Goal: Information Seeking & Learning: Learn about a topic

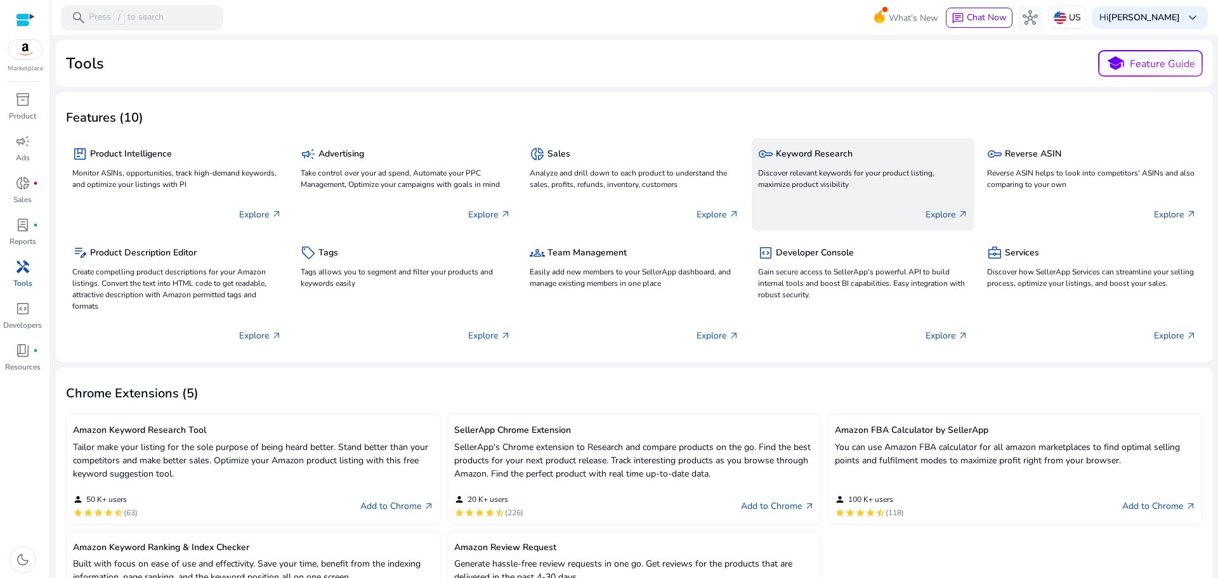
click at [816, 155] on h5 "Keyword Research" at bounding box center [814, 154] width 77 height 11
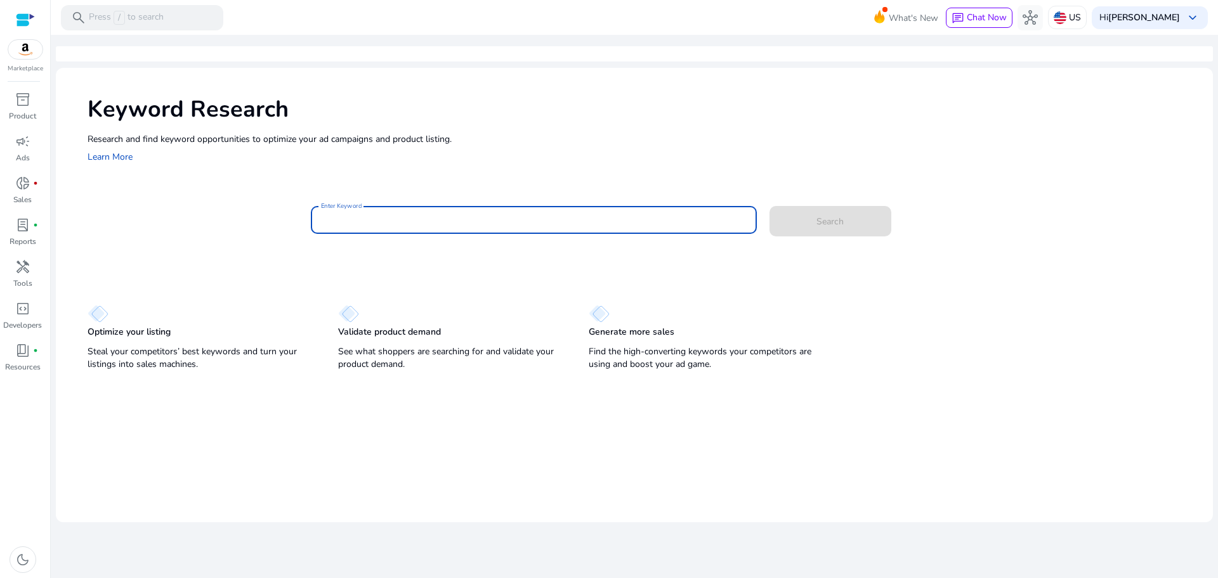
click at [619, 226] on input "Enter Keyword" at bounding box center [534, 220] width 426 height 14
type input "**********"
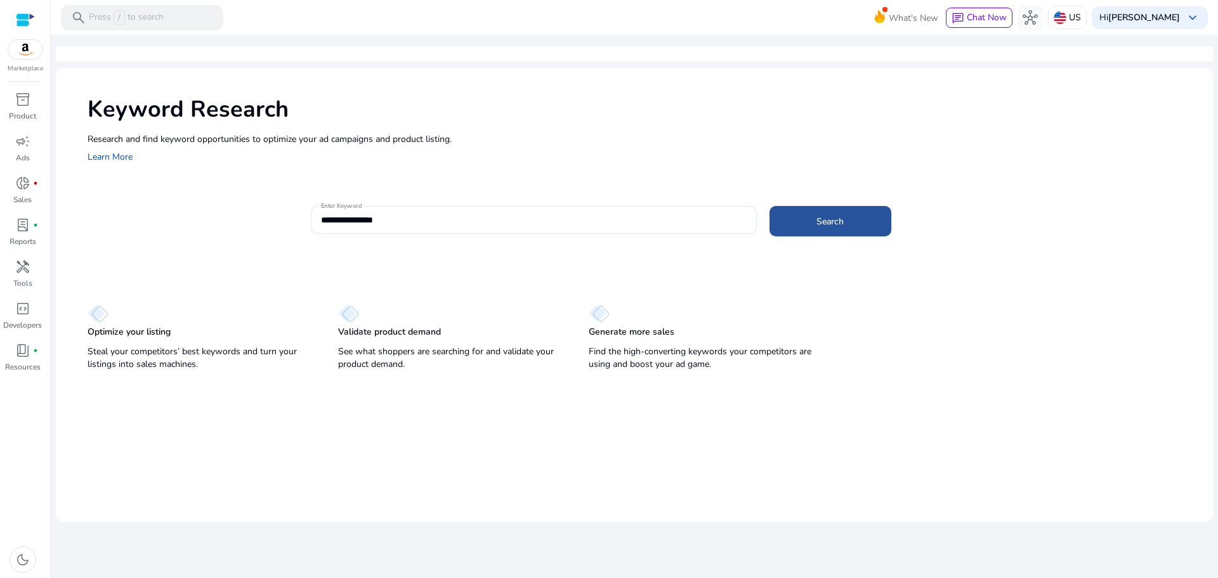
click at [877, 226] on span at bounding box center [830, 221] width 122 height 30
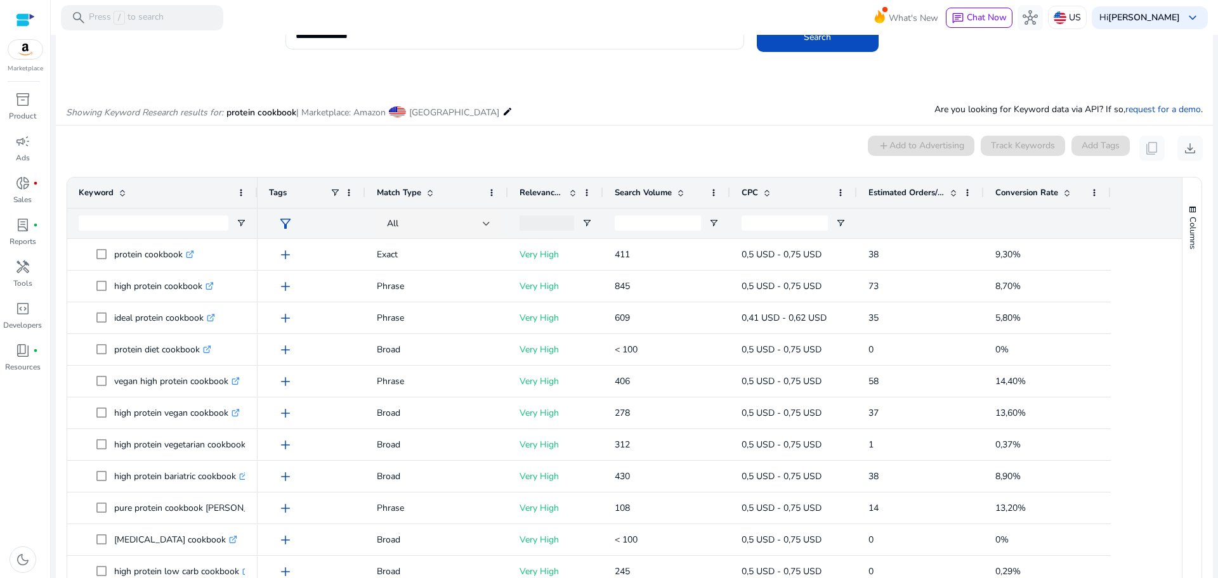
scroll to position [136, 0]
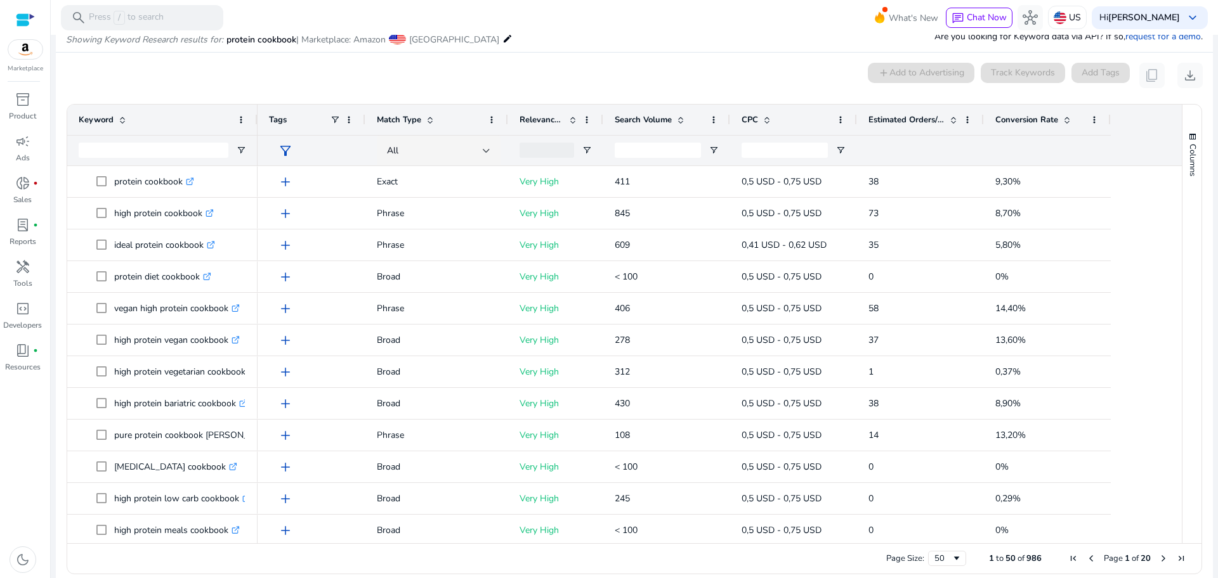
click at [1065, 115] on span at bounding box center [1067, 120] width 10 height 10
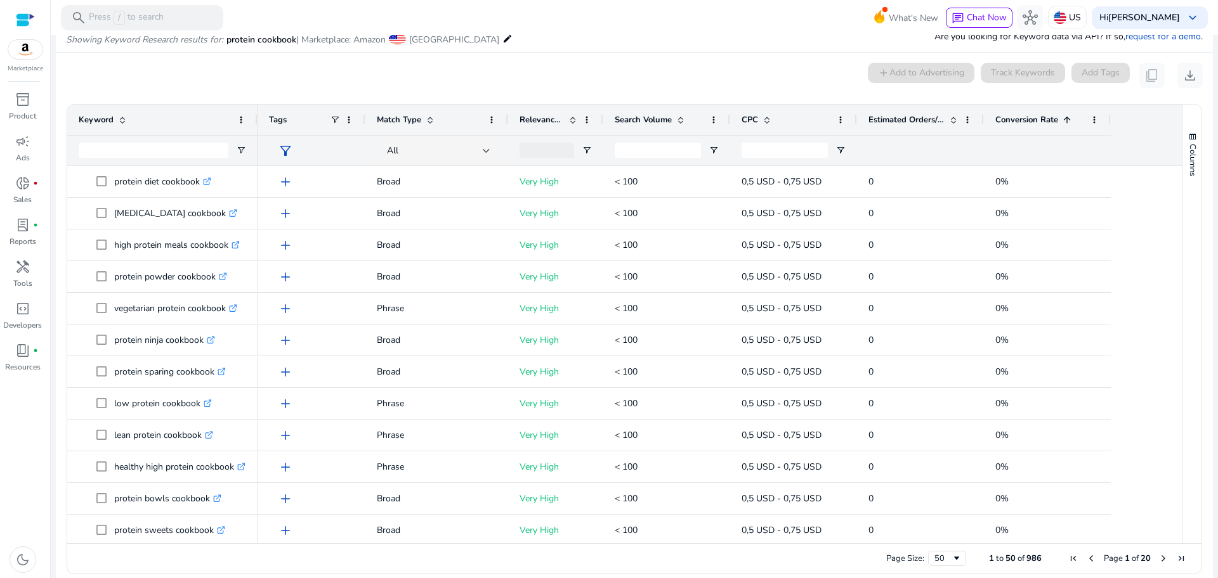
click at [1065, 115] on span at bounding box center [1067, 120] width 10 height 10
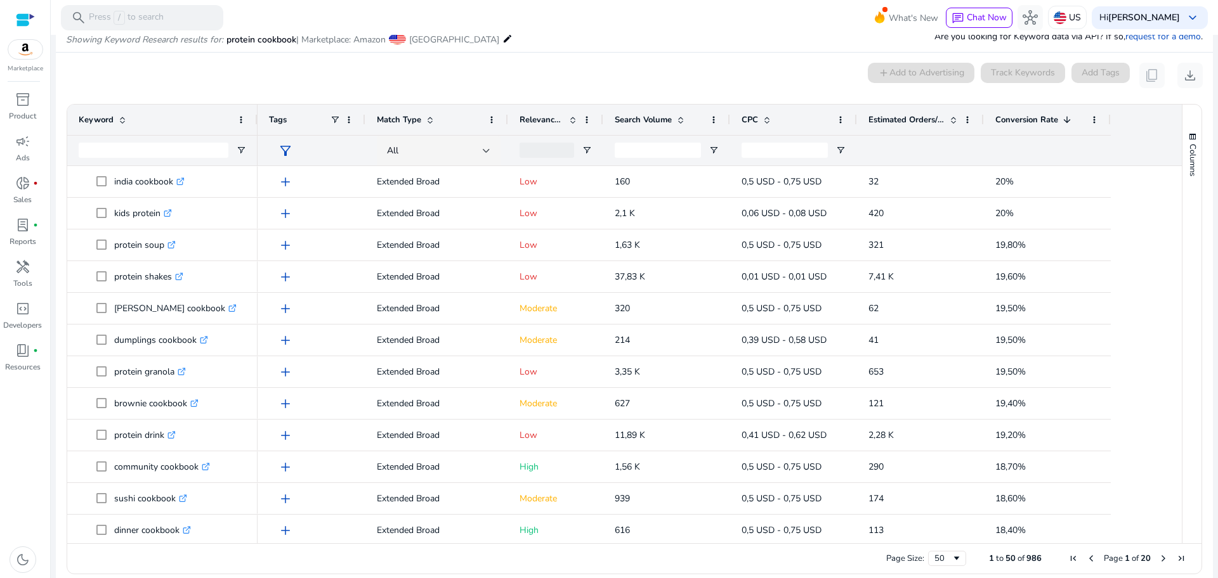
click at [1159, 563] on span "Next Page" at bounding box center [1163, 559] width 10 height 10
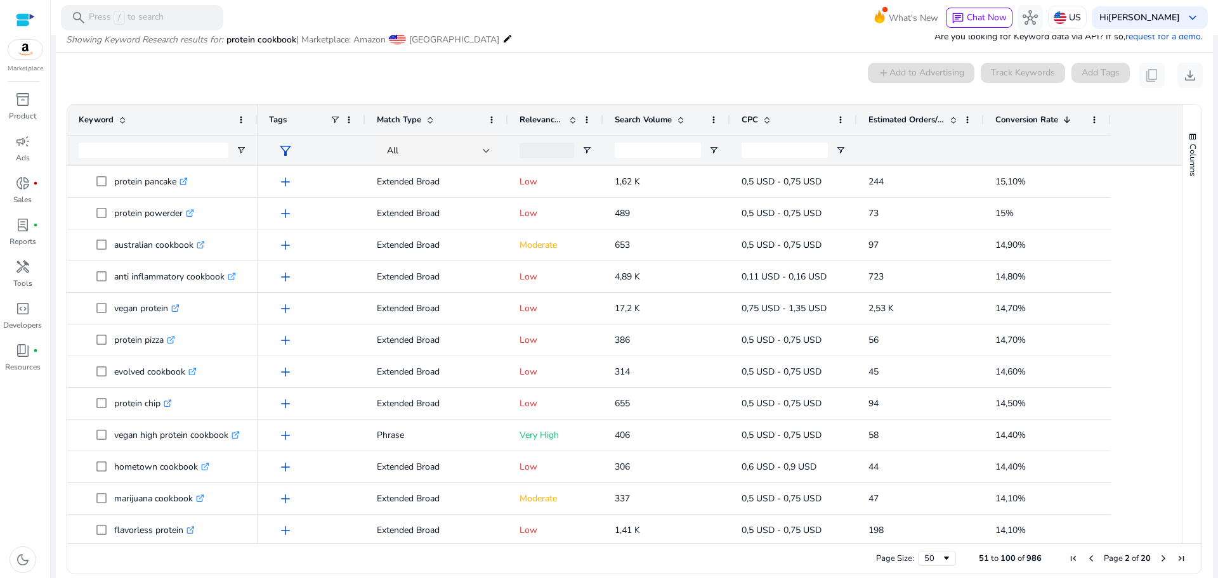
click at [1159, 563] on span "Next Page" at bounding box center [1163, 559] width 10 height 10
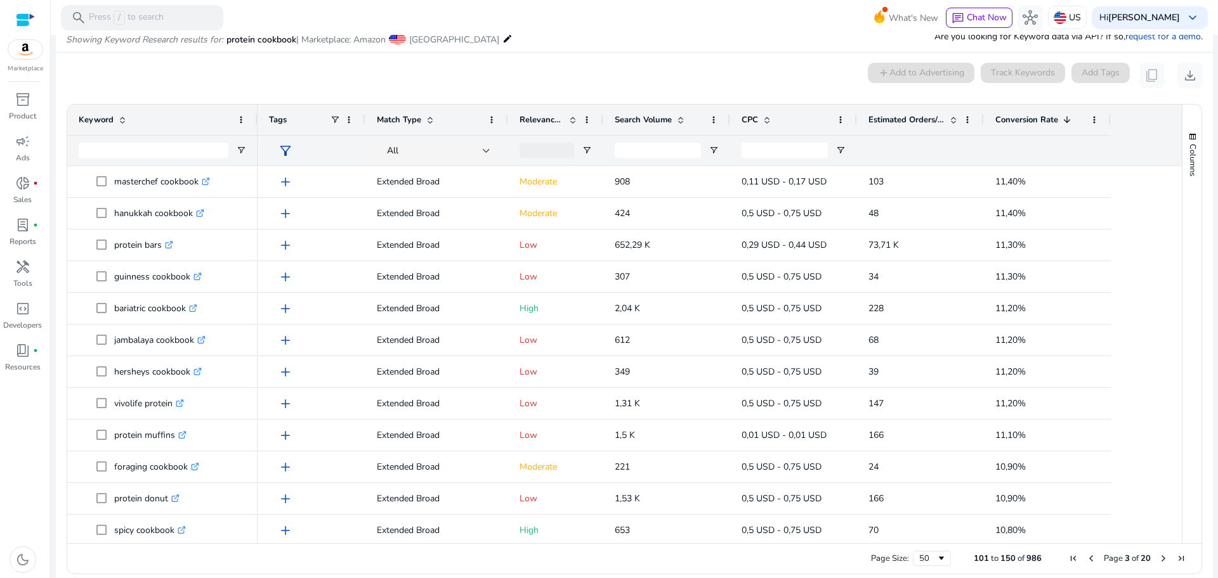
click at [1086, 561] on span "Previous Page" at bounding box center [1091, 559] width 10 height 10
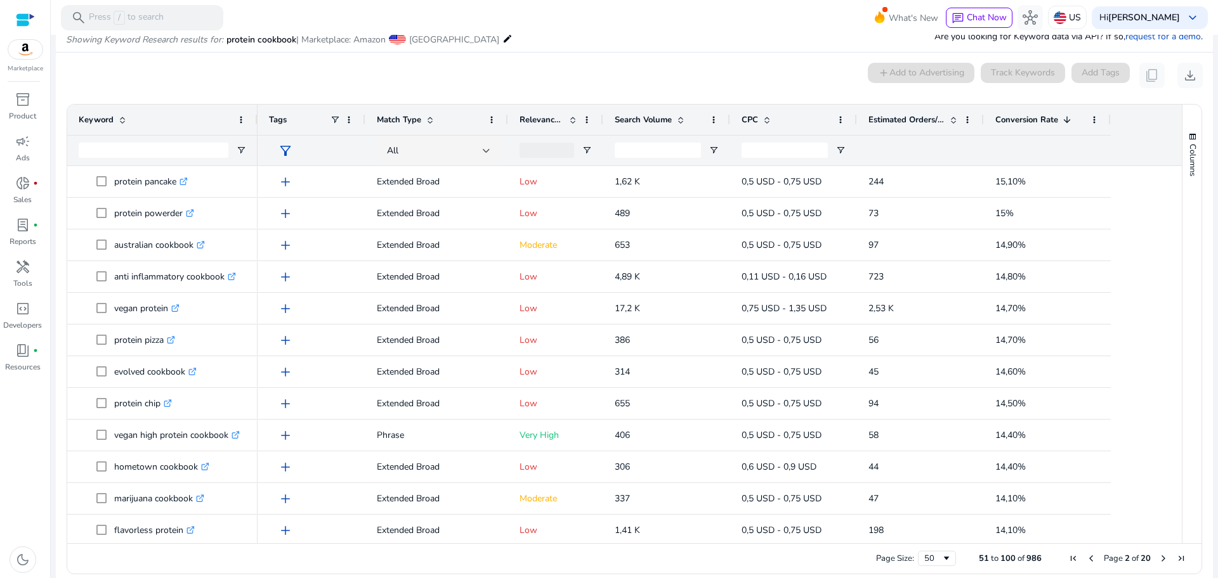
click at [1086, 561] on span "Previous Page" at bounding box center [1091, 559] width 10 height 10
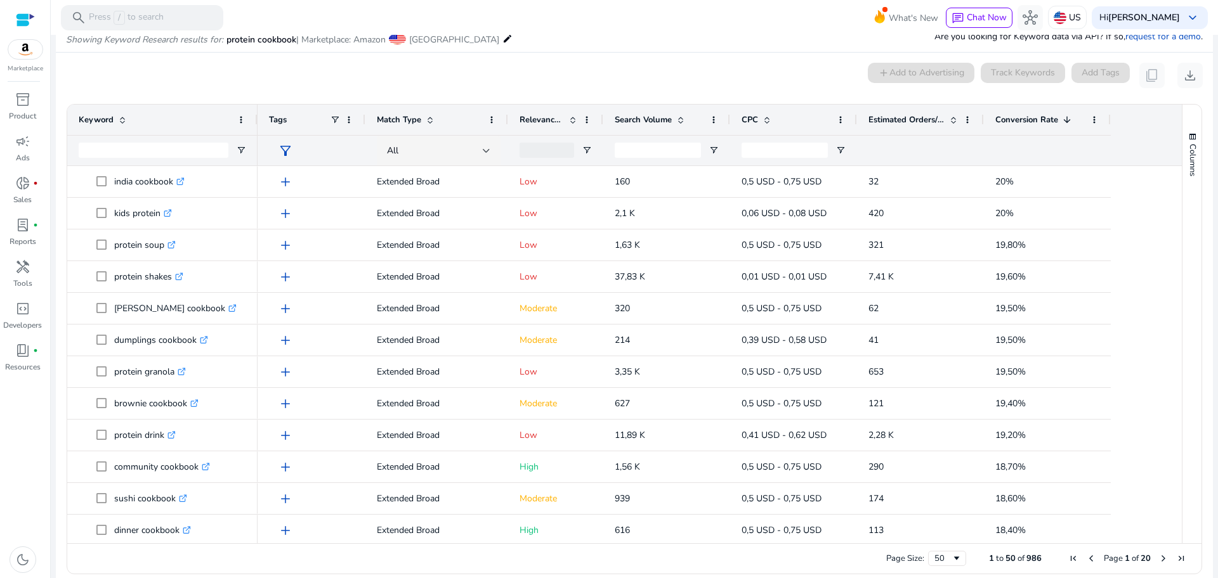
click at [1086, 561] on span "Previous Page" at bounding box center [1091, 559] width 10 height 10
click at [573, 115] on span at bounding box center [573, 120] width 10 height 10
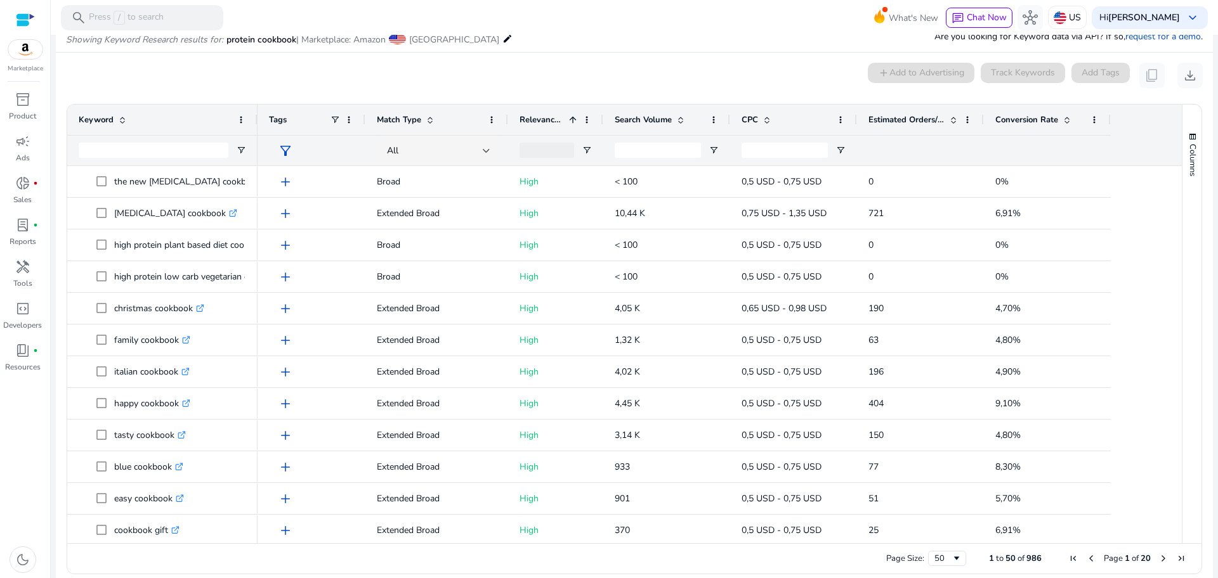
click at [1071, 118] on span at bounding box center [1067, 120] width 10 height 10
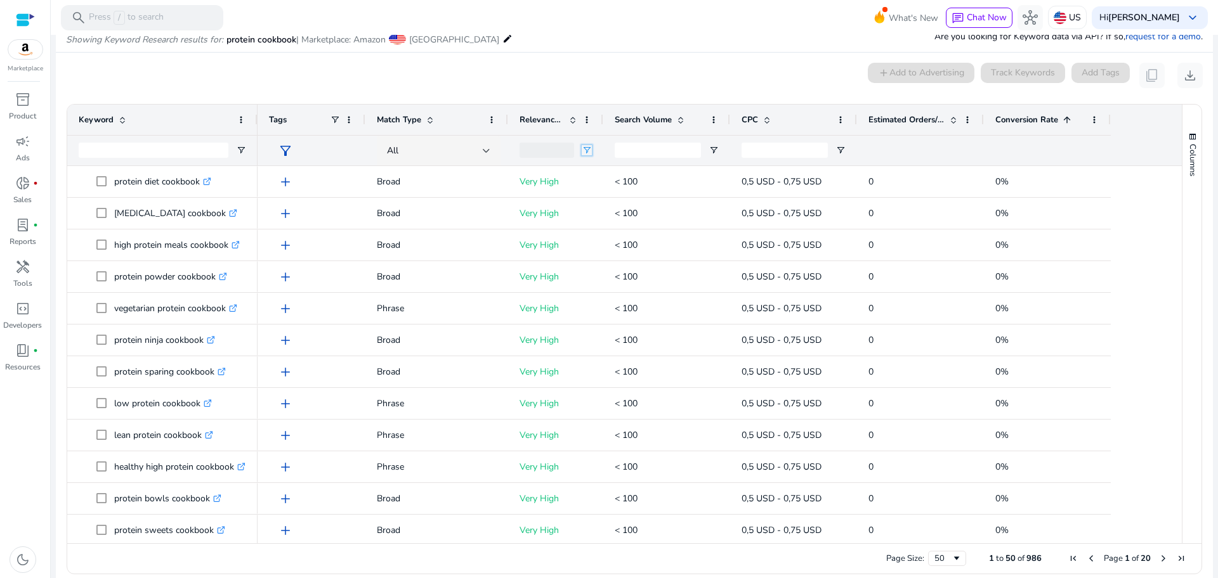
click at [584, 148] on span "Open Filter Menu" at bounding box center [587, 150] width 10 height 10
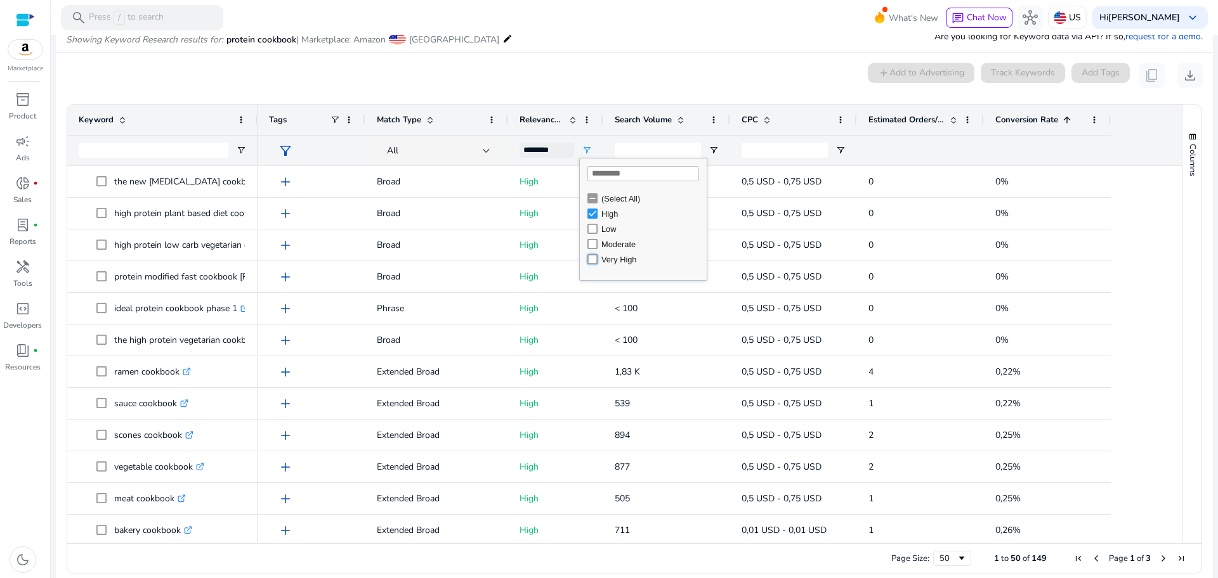
type input "**********"
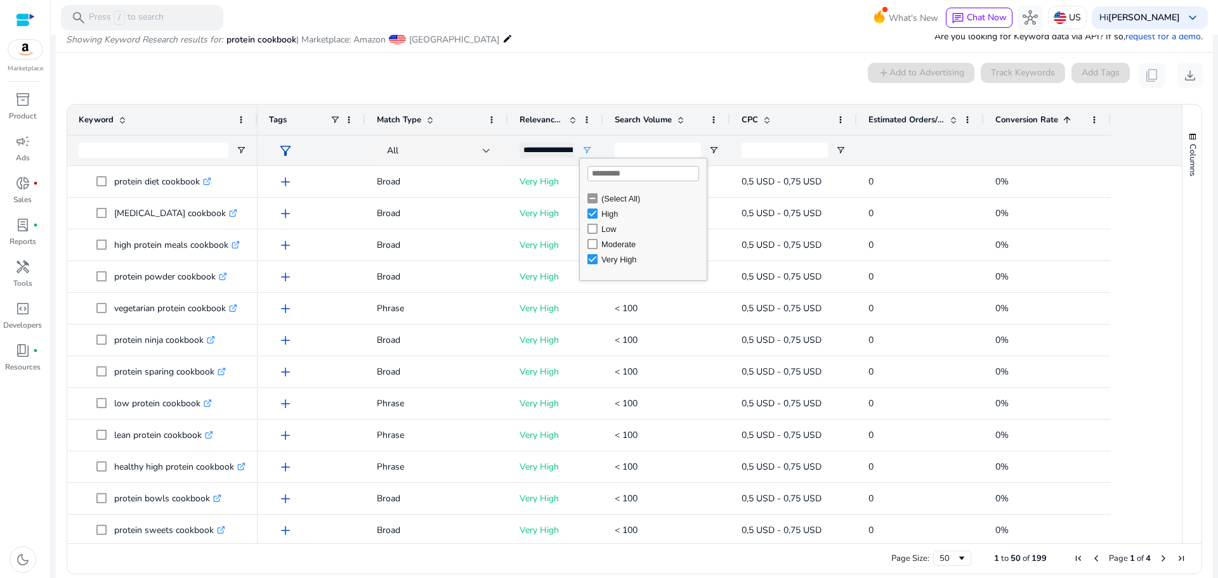
click at [646, 82] on div "0 keyword(s) selected add Add to Advertising Track Keywords Add Tags content_co…" at bounding box center [634, 75] width 1137 height 25
click at [1068, 122] on span at bounding box center [1067, 120] width 10 height 10
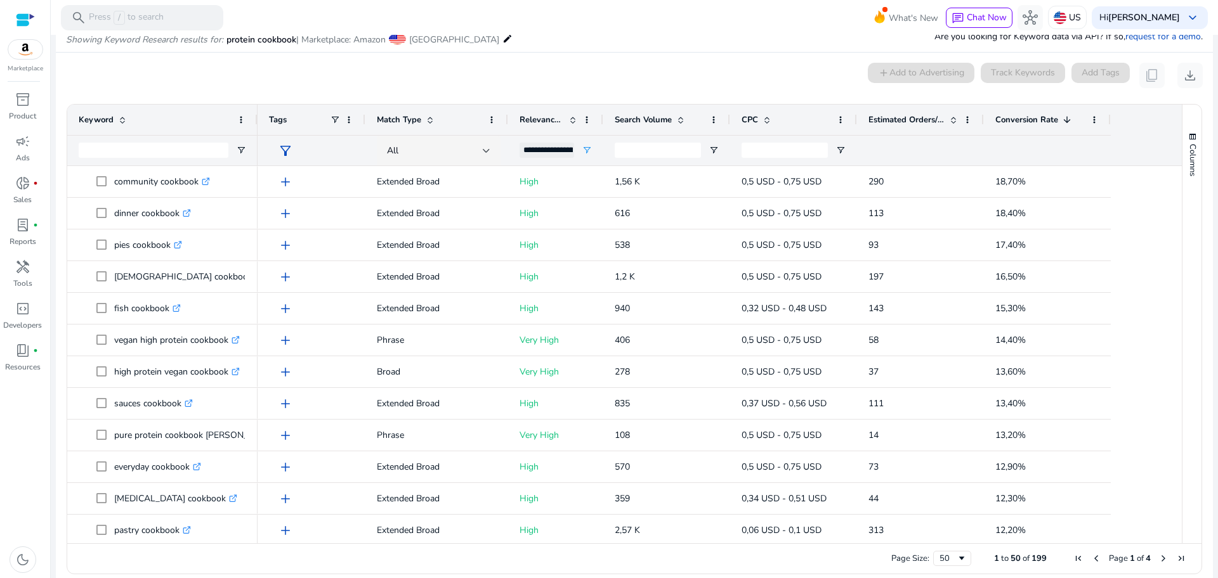
click at [1068, 122] on span at bounding box center [1067, 120] width 10 height 10
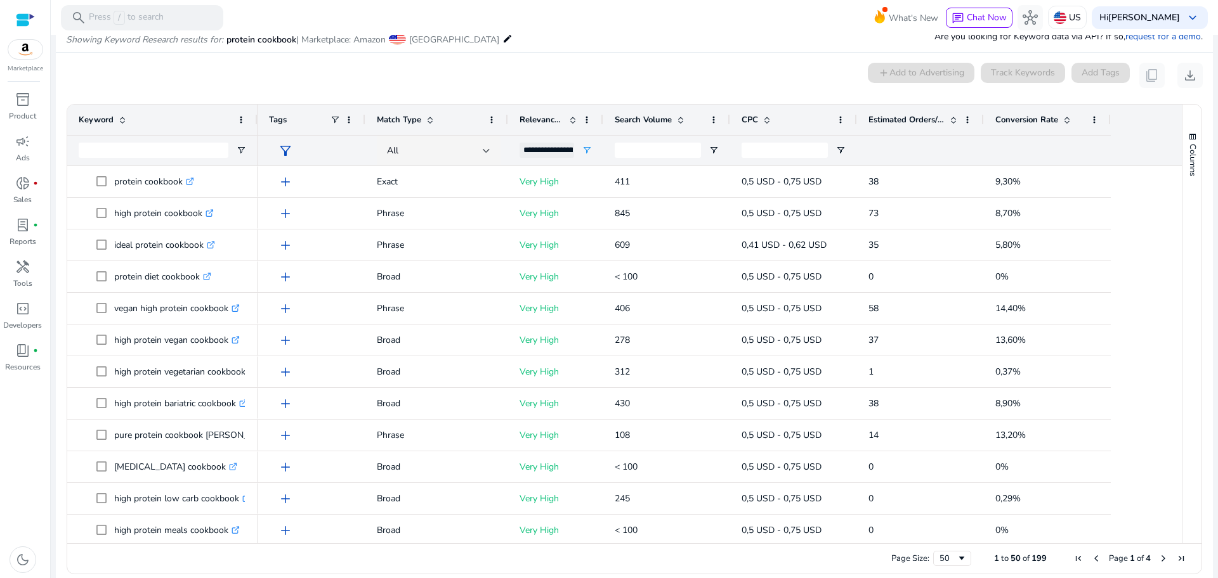
click at [1068, 122] on span at bounding box center [1067, 120] width 10 height 10
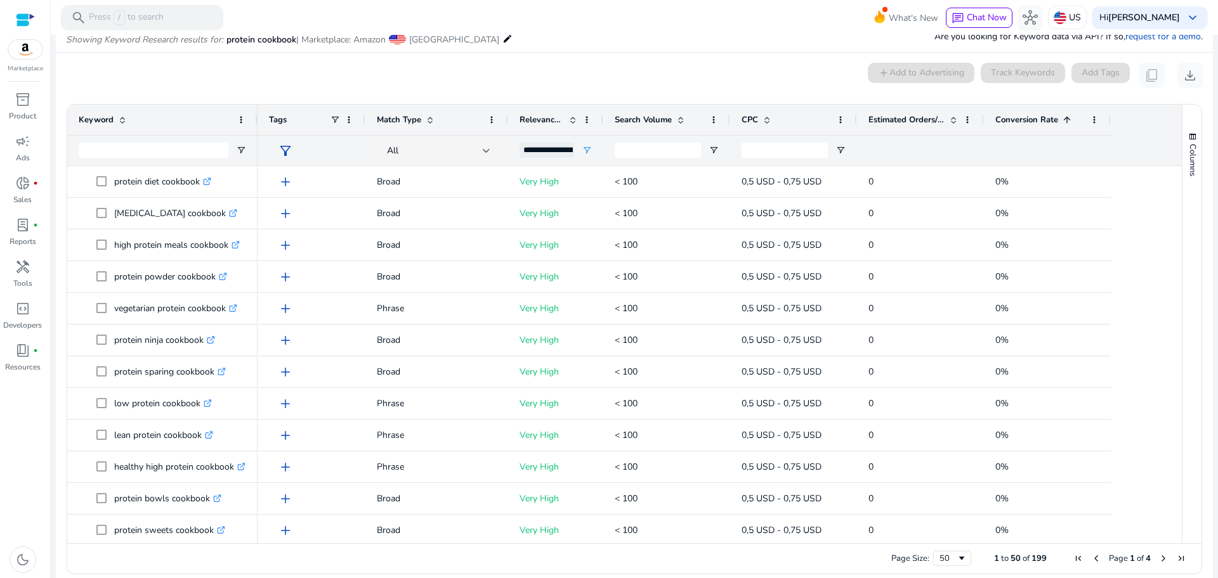
click at [1068, 122] on span at bounding box center [1067, 120] width 10 height 10
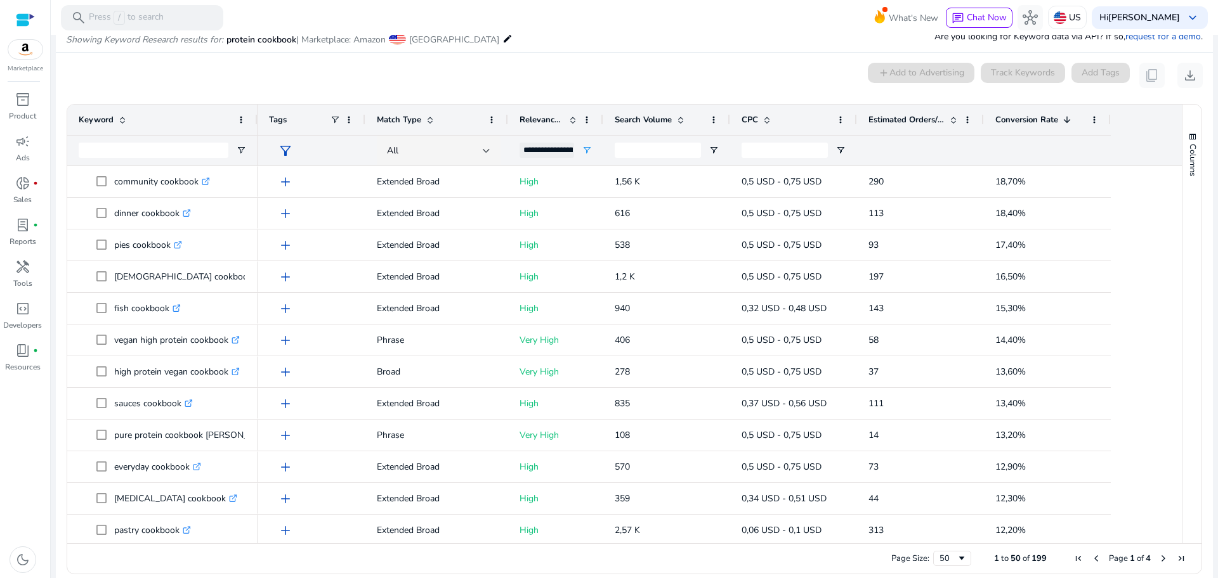
click at [1158, 559] on span "Next Page" at bounding box center [1163, 559] width 10 height 10
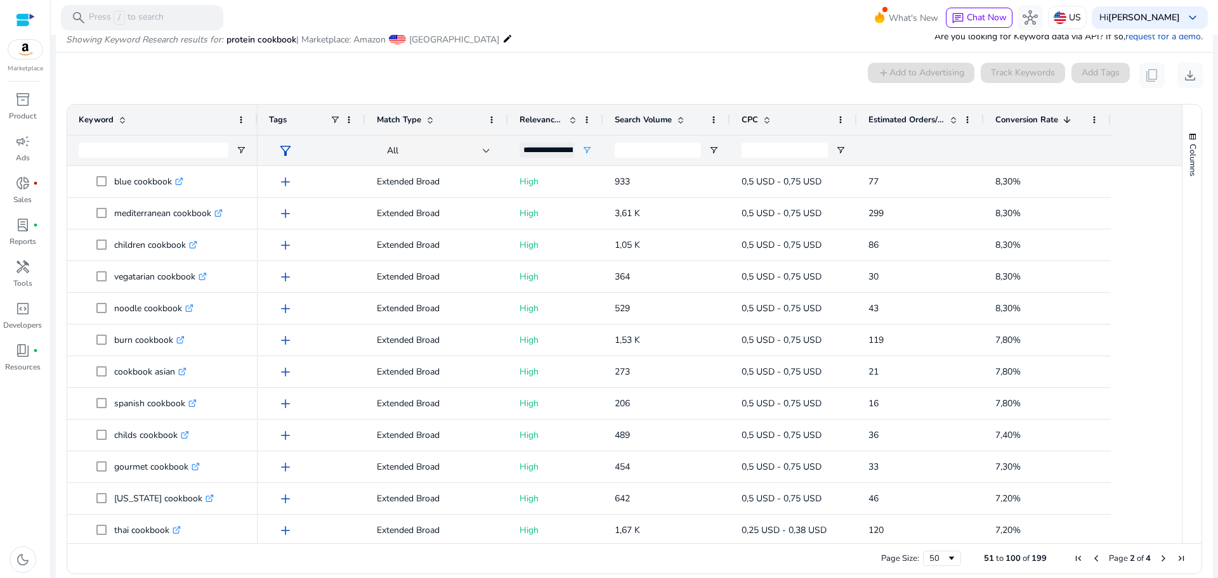
click at [1158, 559] on span "Next Page" at bounding box center [1163, 559] width 10 height 10
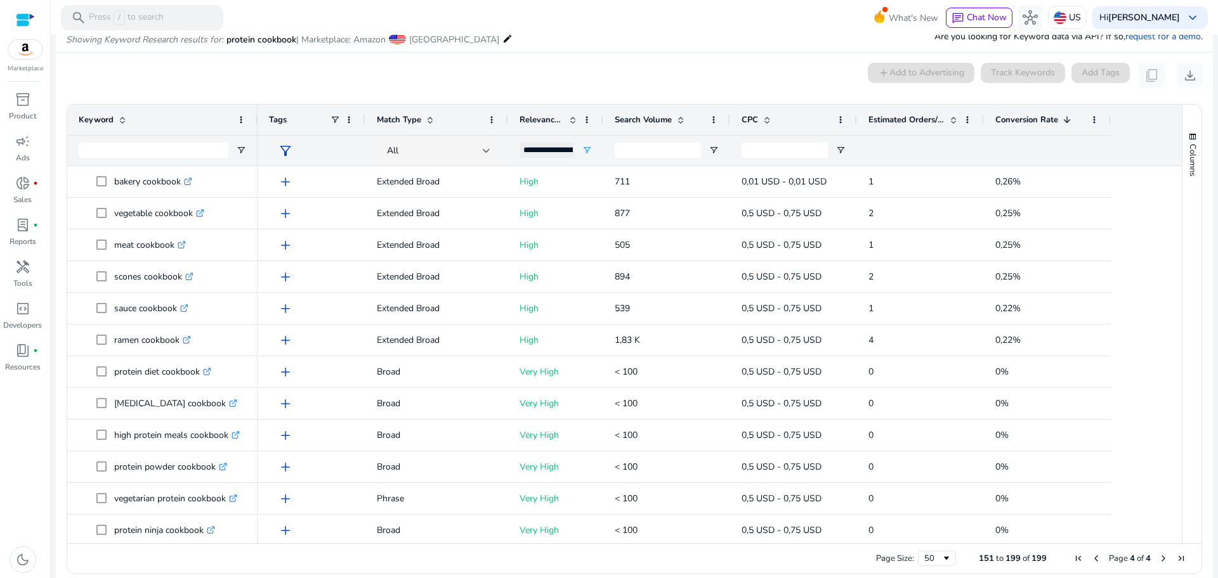
click at [1158, 559] on span "Next Page" at bounding box center [1163, 559] width 10 height 10
click at [1091, 557] on span "Previous Page" at bounding box center [1096, 559] width 10 height 10
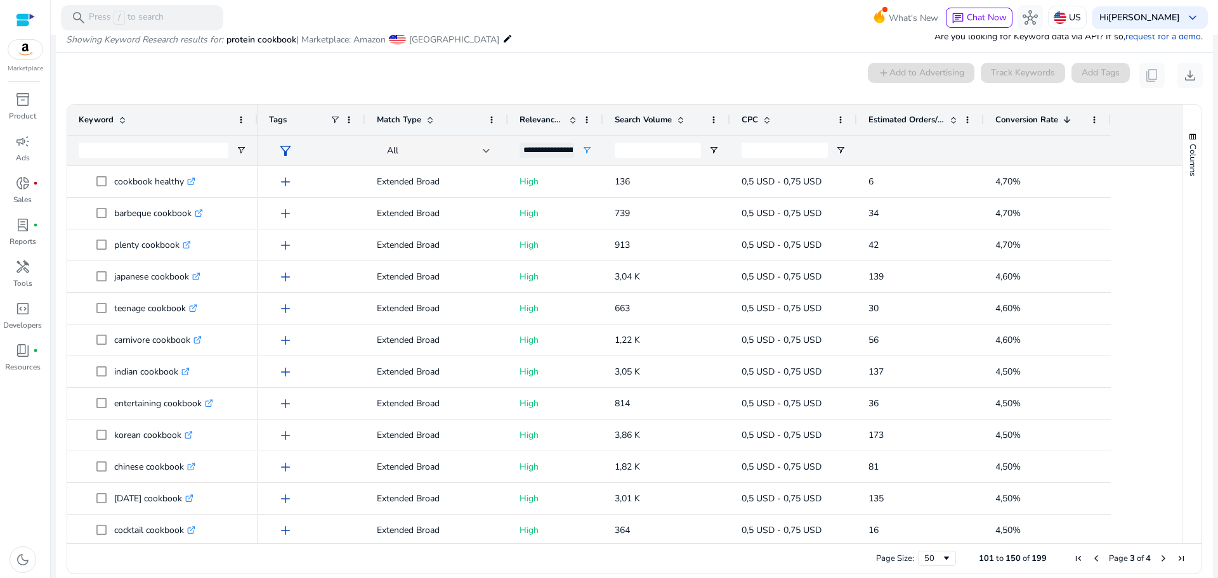
click at [1091, 557] on span "Previous Page" at bounding box center [1096, 559] width 10 height 10
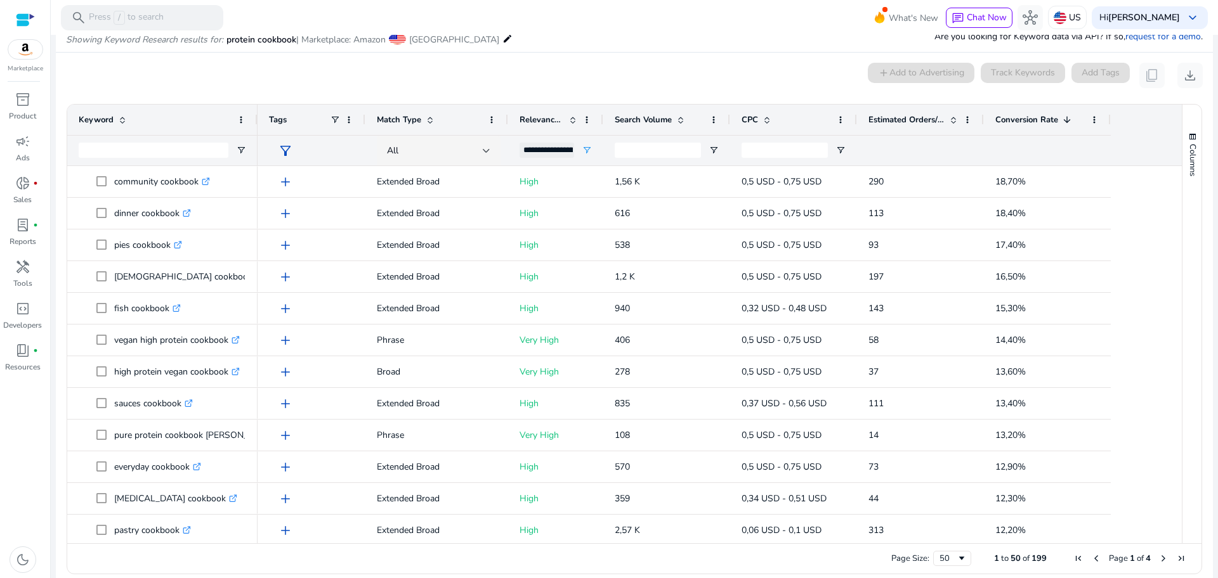
click at [1091, 557] on span "Previous Page" at bounding box center [1096, 559] width 10 height 10
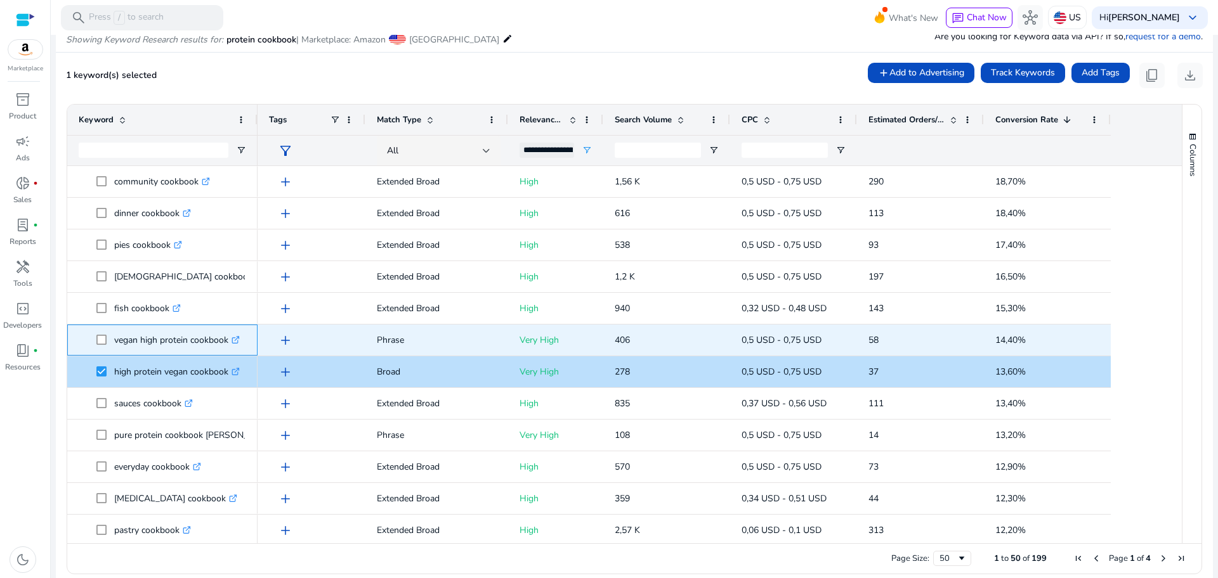
click at [96, 345] on span at bounding box center [105, 340] width 18 height 26
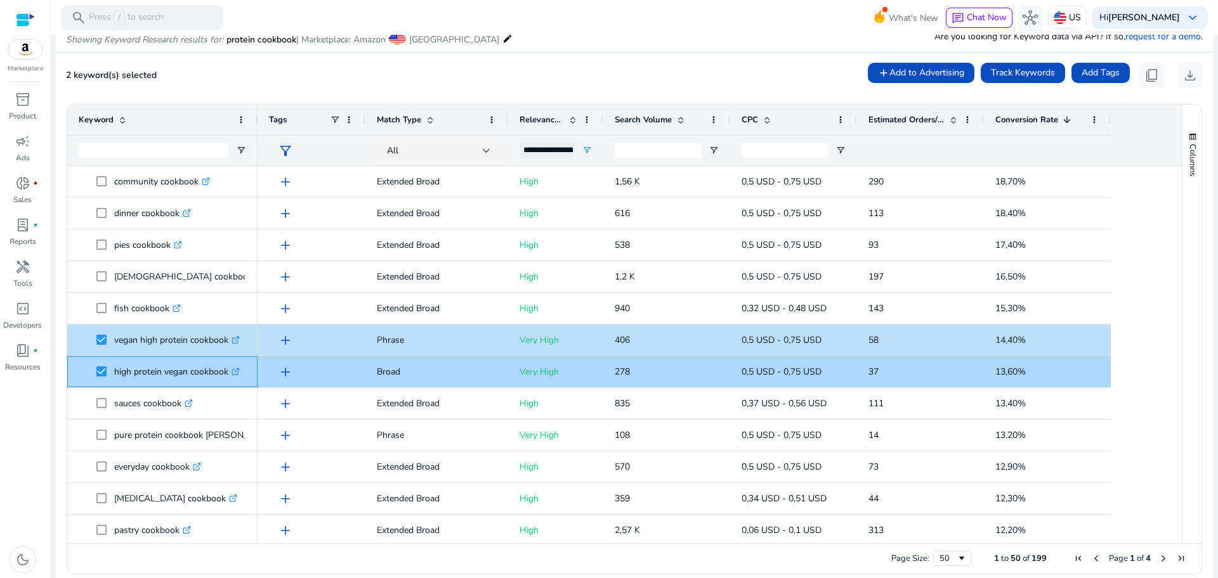
click at [102, 364] on span at bounding box center [105, 372] width 18 height 26
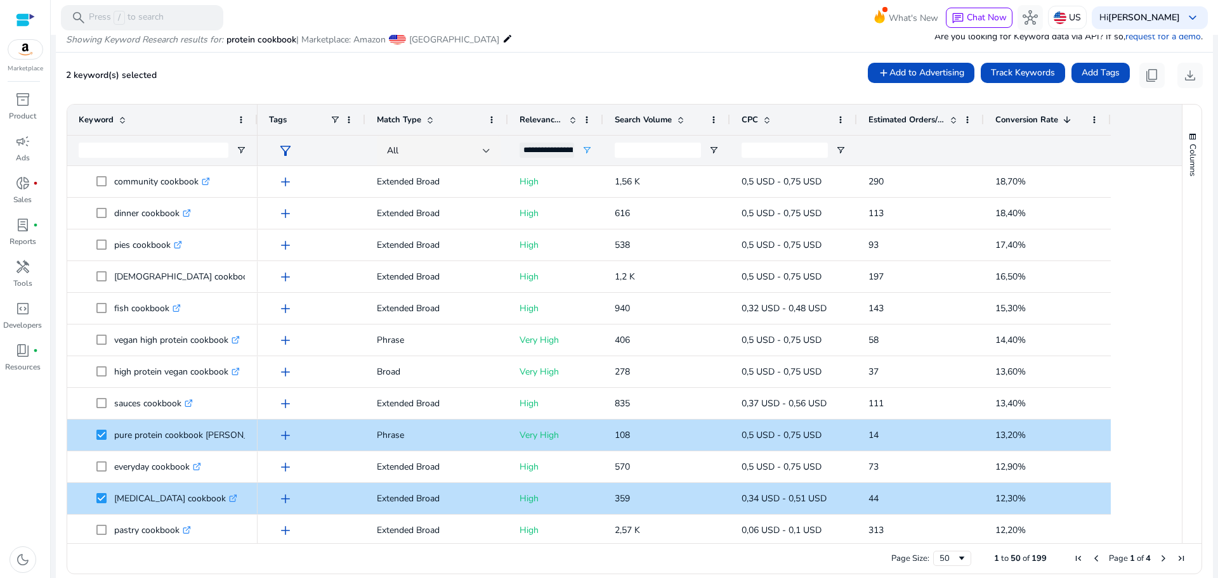
drag, startPoint x: 1177, startPoint y: 219, endPoint x: 1189, endPoint y: 240, distance: 24.2
click at [1189, 240] on div "Columns" at bounding box center [1191, 324] width 19 height 439
drag, startPoint x: 1189, startPoint y: 240, endPoint x: 1173, endPoint y: 220, distance: 25.4
click at [1173, 220] on div "Keyword Tags Match Type 1" at bounding box center [634, 324] width 1134 height 439
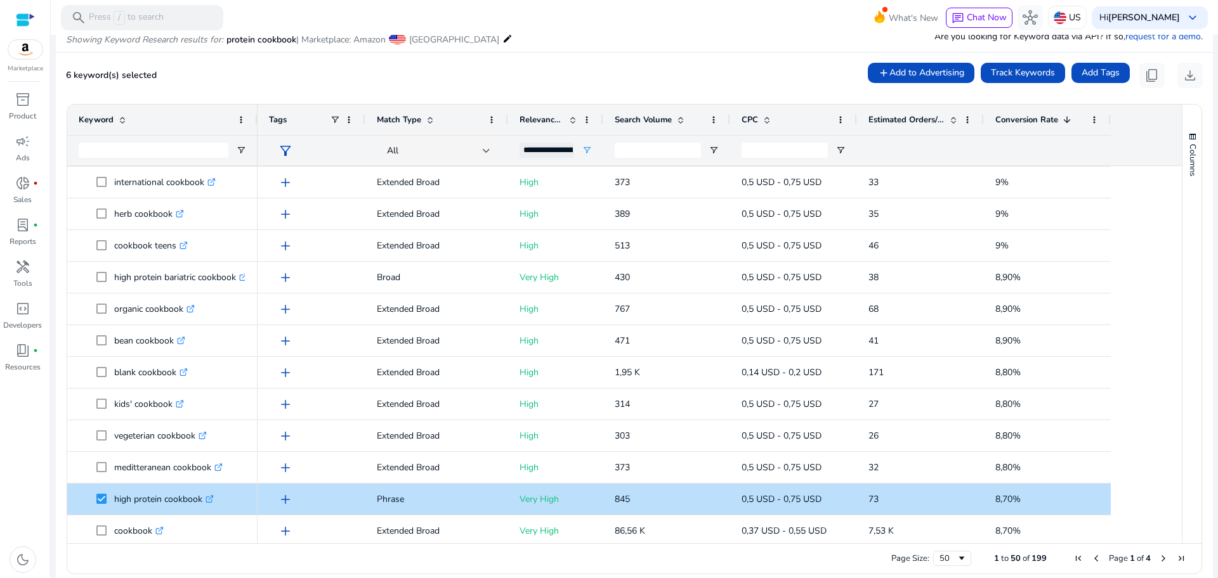
scroll to position [0, 0]
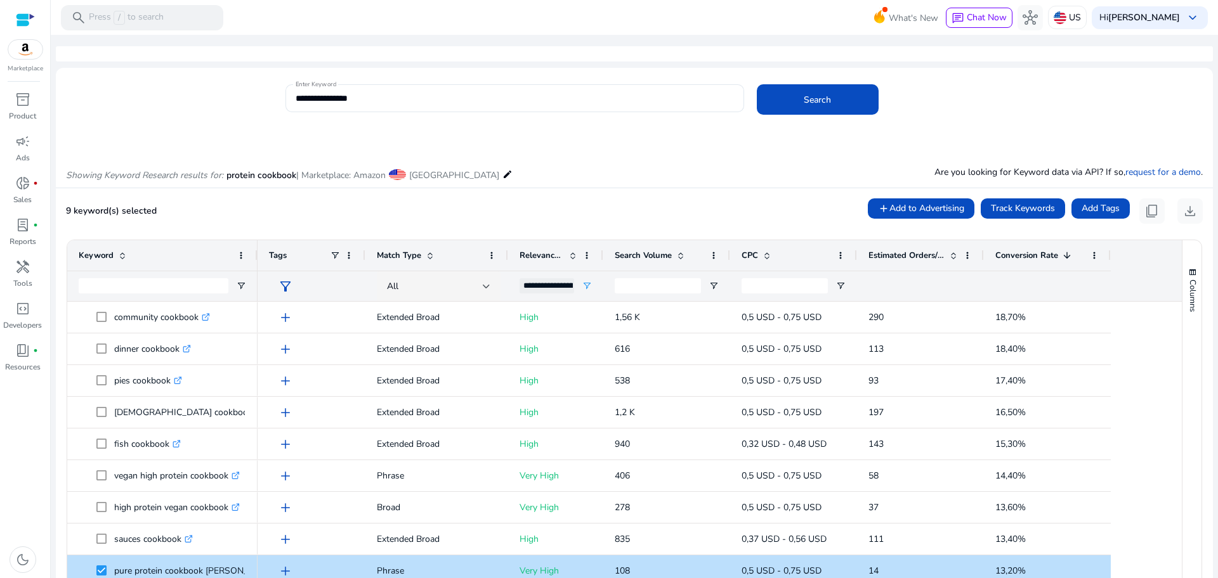
scroll to position [82, 0]
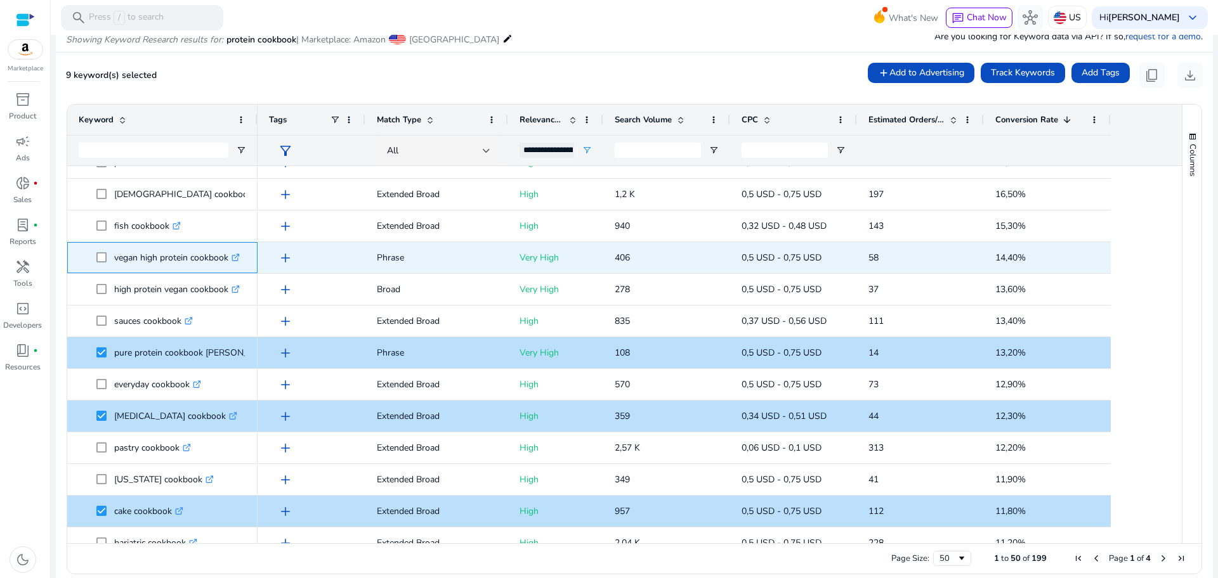
click at [100, 263] on span at bounding box center [105, 258] width 18 height 26
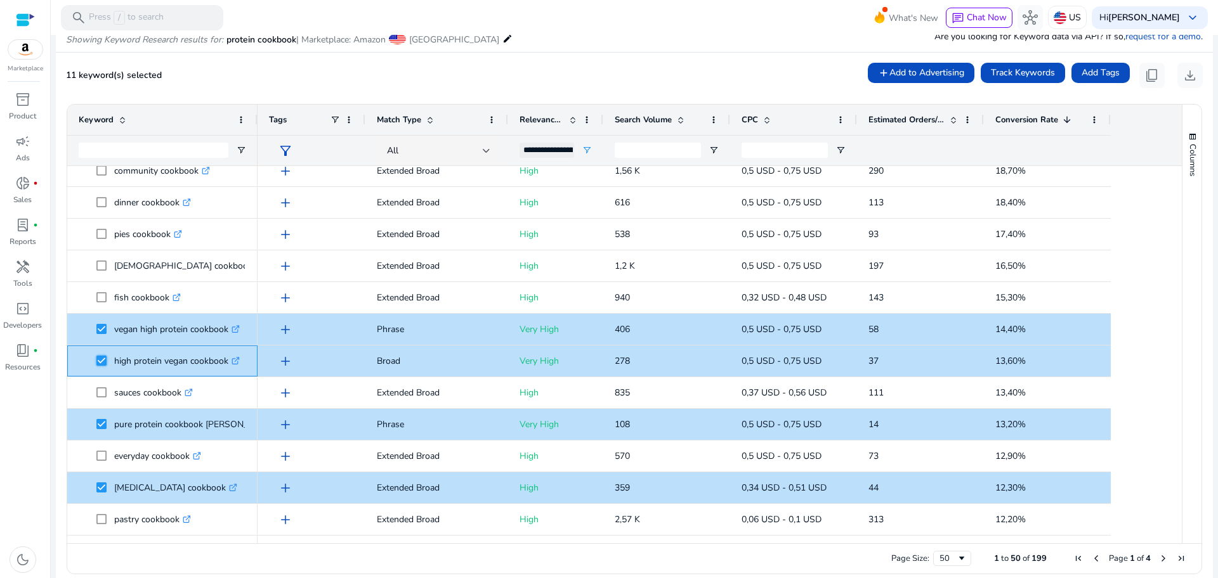
scroll to position [0, 0]
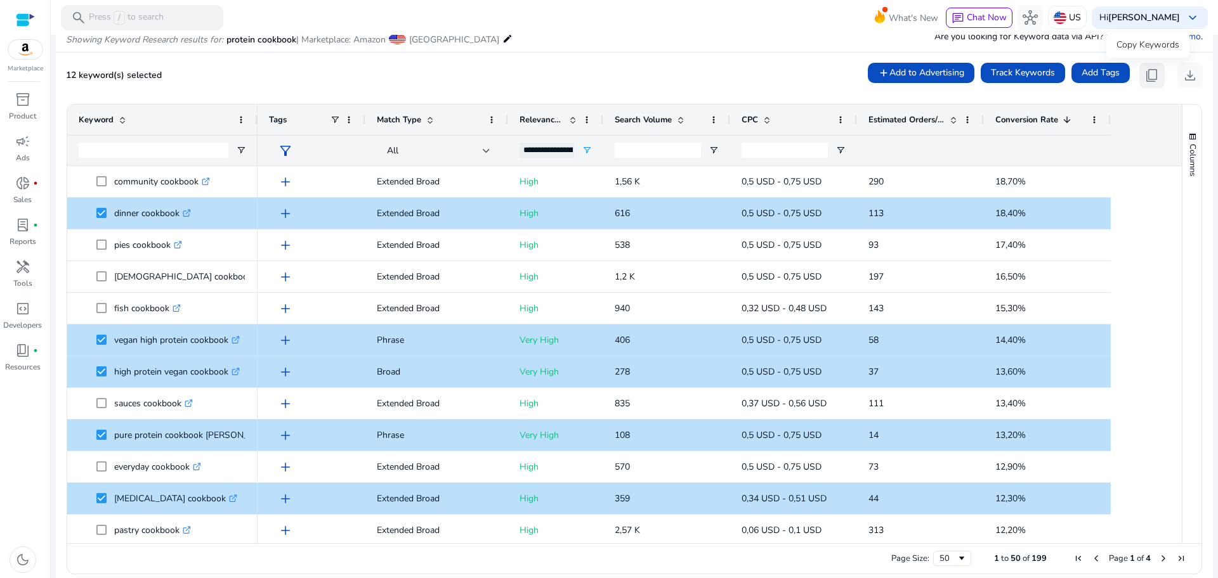
click at [1144, 77] on span "content_copy" at bounding box center [1151, 75] width 15 height 15
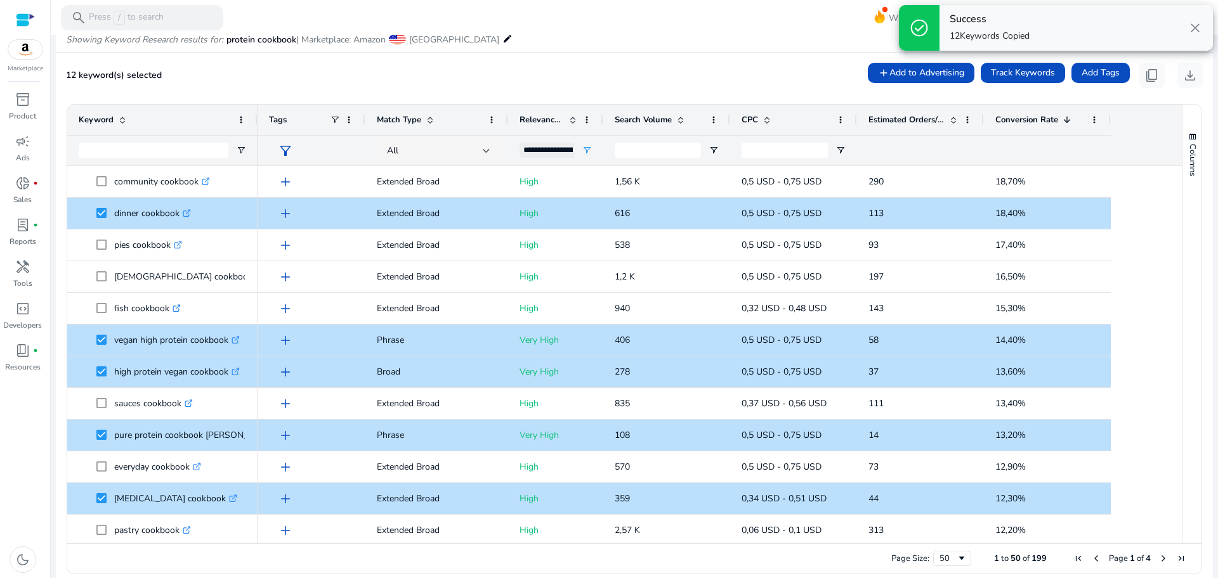
click at [1158, 560] on span "Next Page" at bounding box center [1163, 559] width 10 height 10
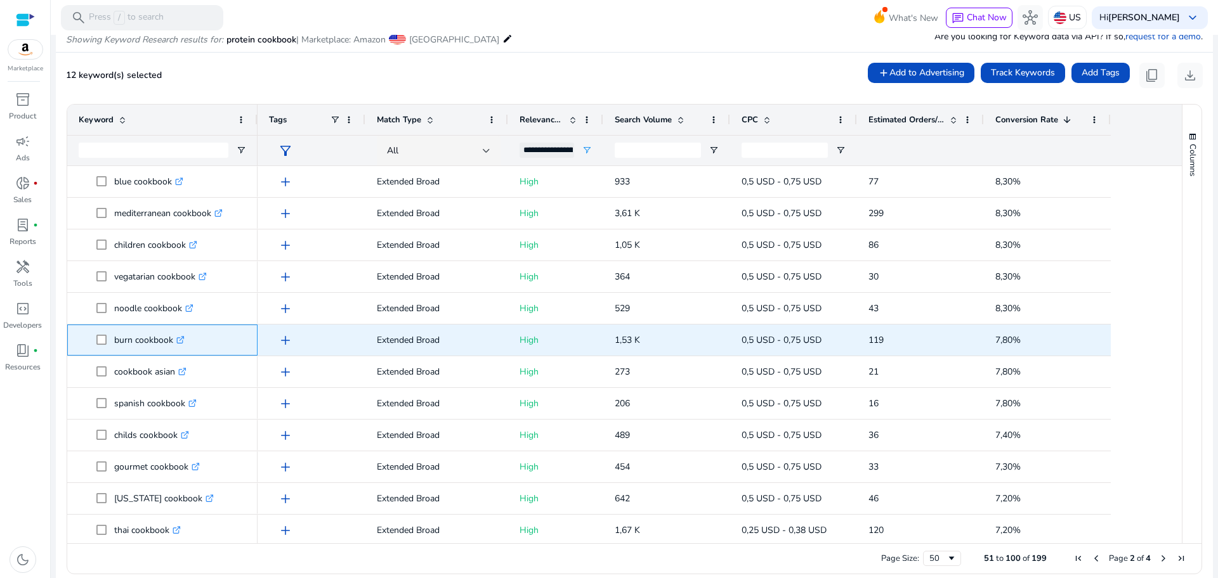
click at [95, 337] on span "burn cookbook .st0{fill:#2c8af8}" at bounding box center [162, 340] width 167 height 26
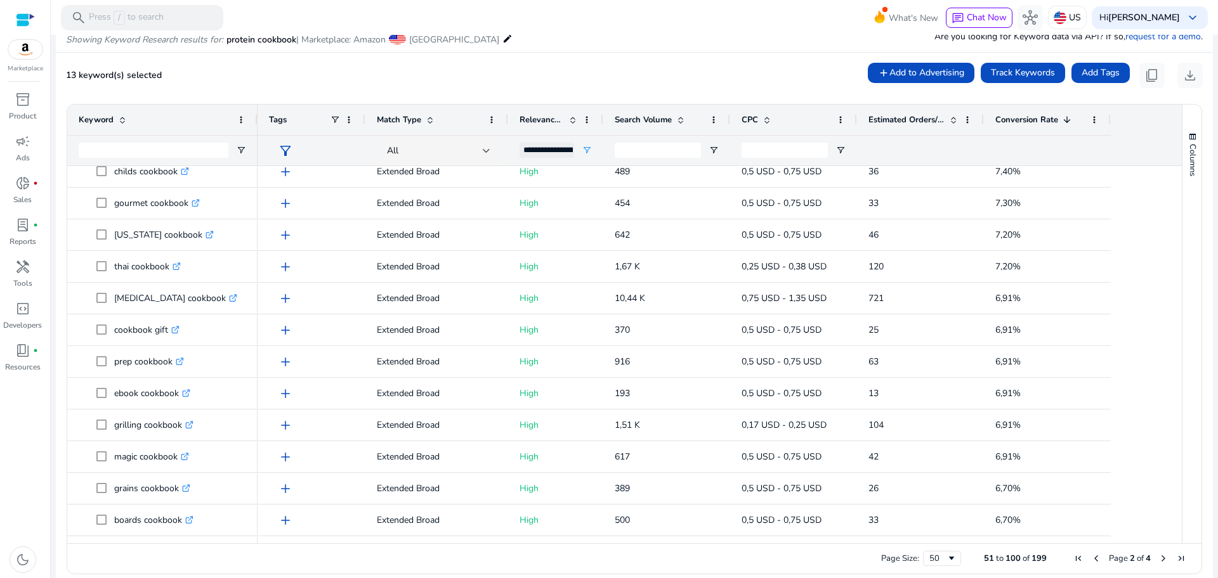
scroll to position [299, 0]
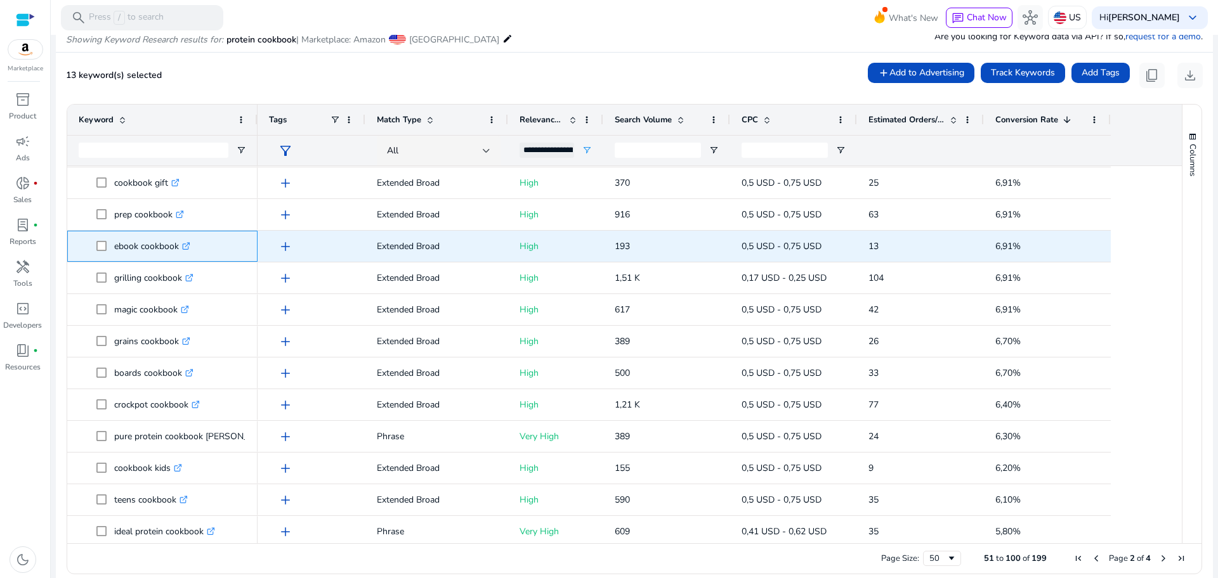
click at [97, 236] on span at bounding box center [105, 246] width 18 height 26
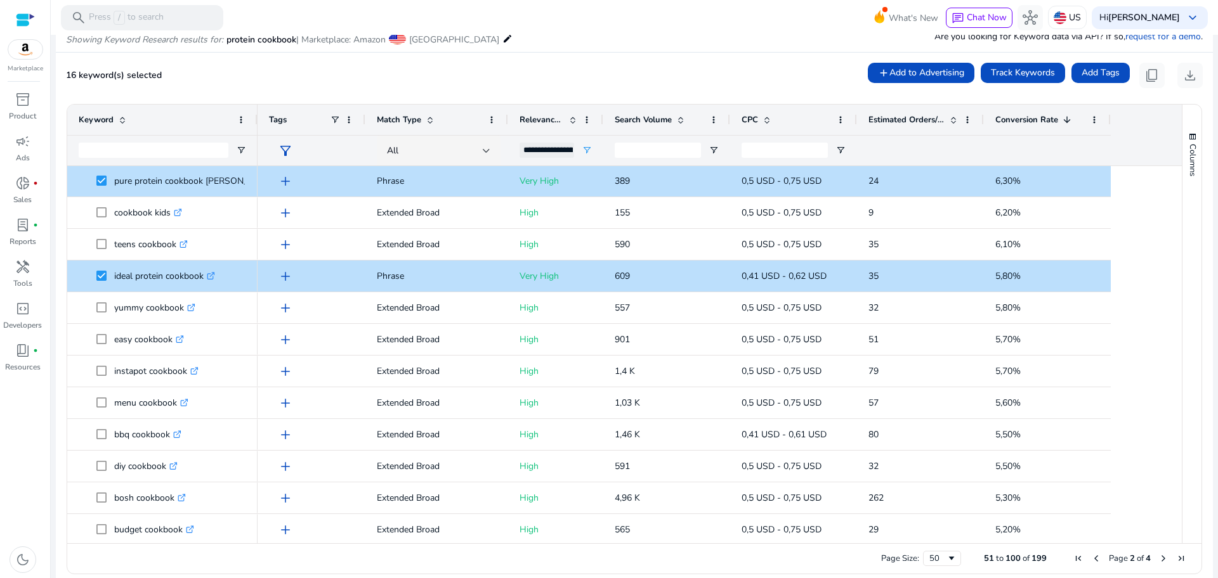
drag, startPoint x: 1177, startPoint y: 364, endPoint x: 1186, endPoint y: 394, distance: 31.1
click at [1186, 394] on div "Columns" at bounding box center [1191, 324] width 19 height 439
click at [1187, 397] on div "Columns" at bounding box center [1191, 324] width 19 height 439
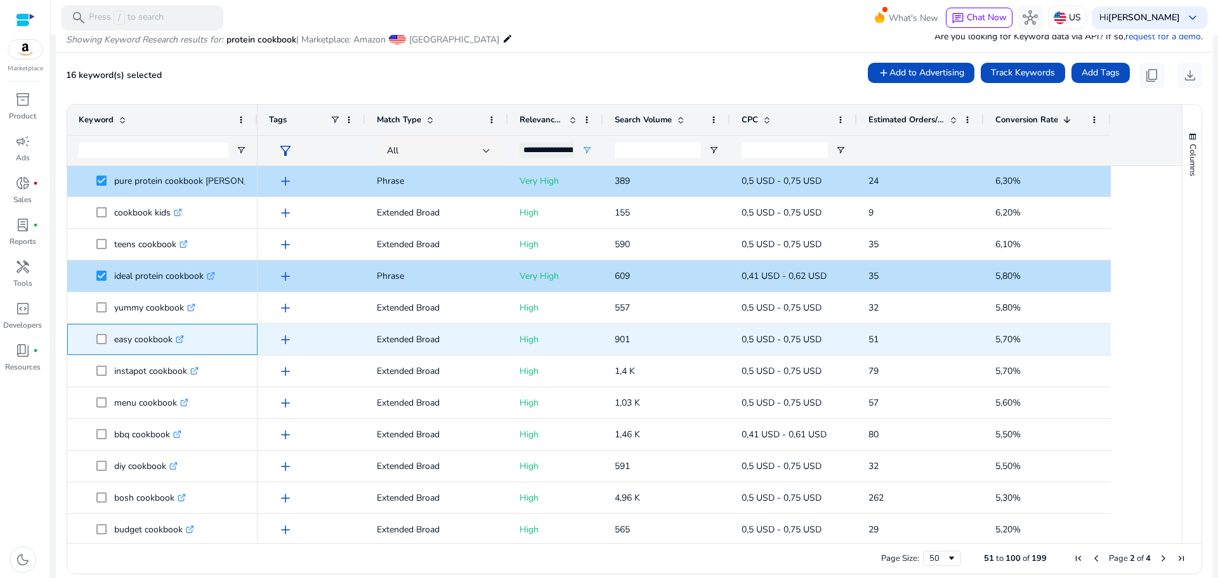
click at [100, 345] on span at bounding box center [105, 340] width 18 height 26
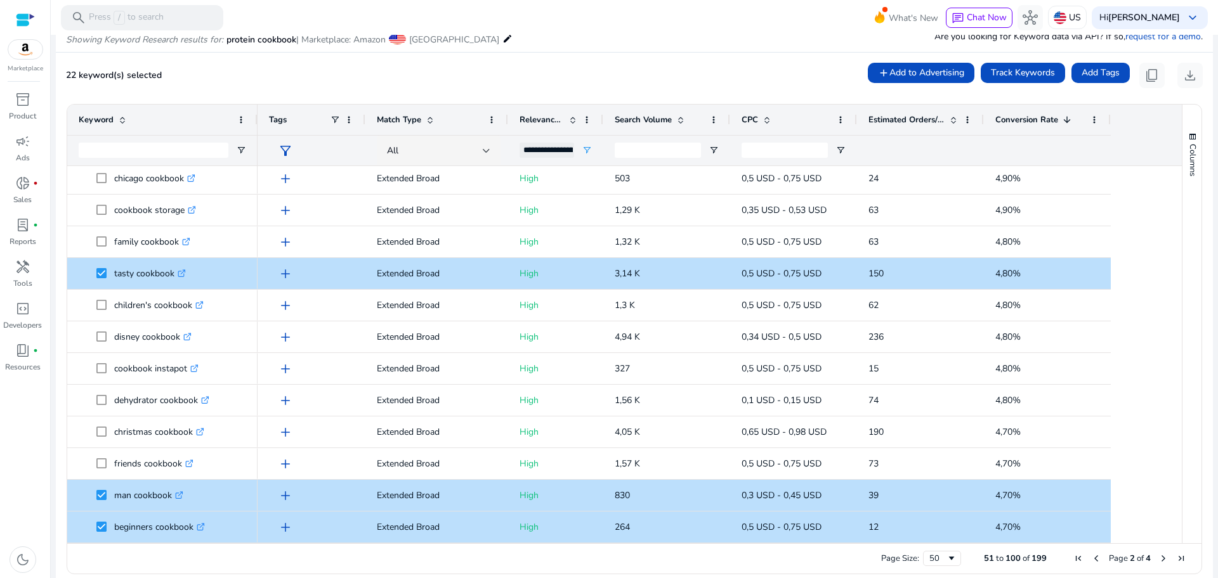
click at [1158, 558] on span "Next Page" at bounding box center [1163, 559] width 10 height 10
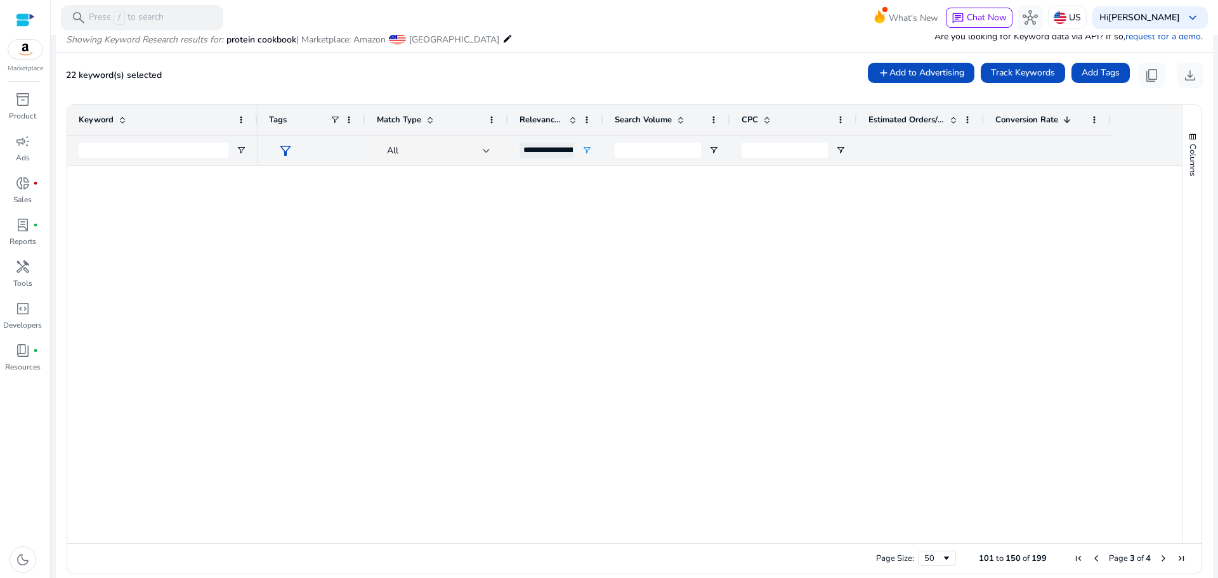
scroll to position [0, 0]
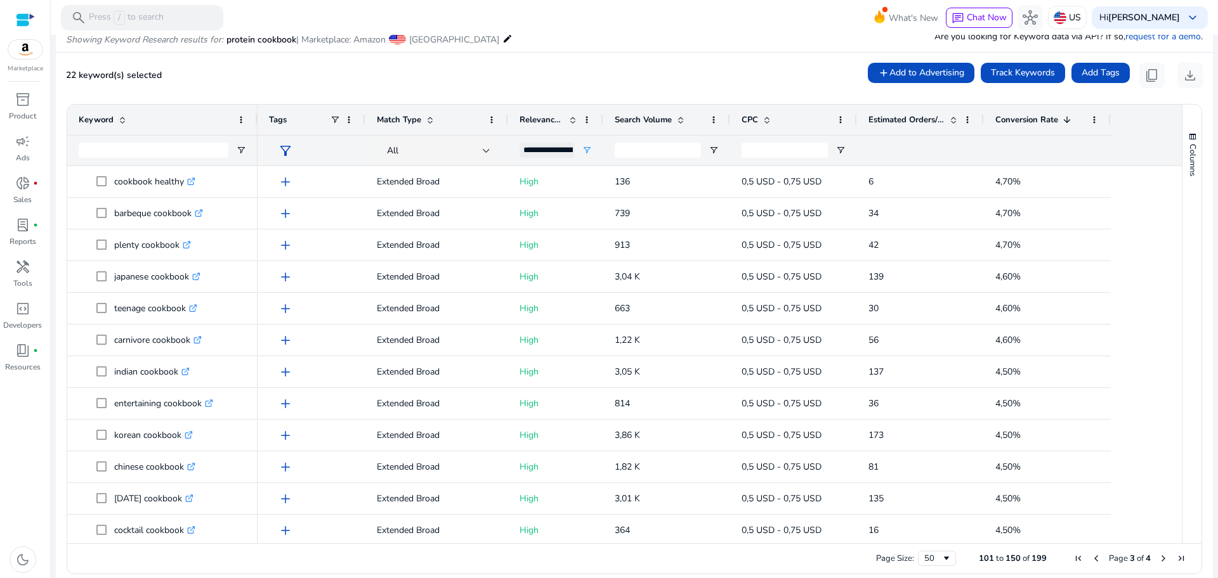
click at [1094, 562] on span "Previous Page" at bounding box center [1096, 559] width 10 height 10
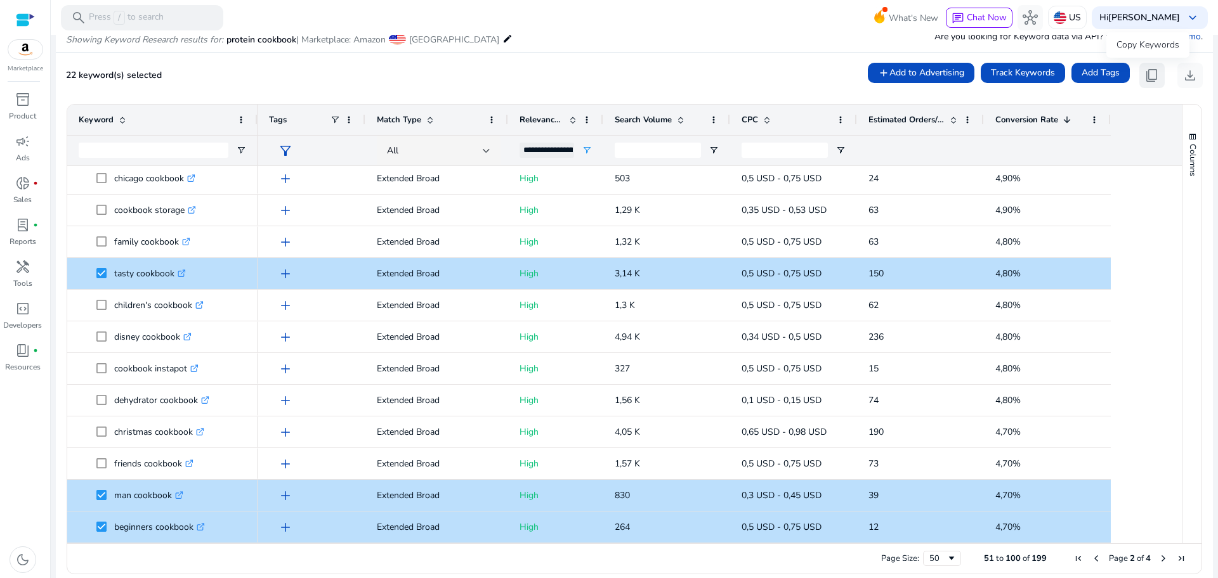
click at [1146, 80] on span "content_copy" at bounding box center [1151, 75] width 15 height 15
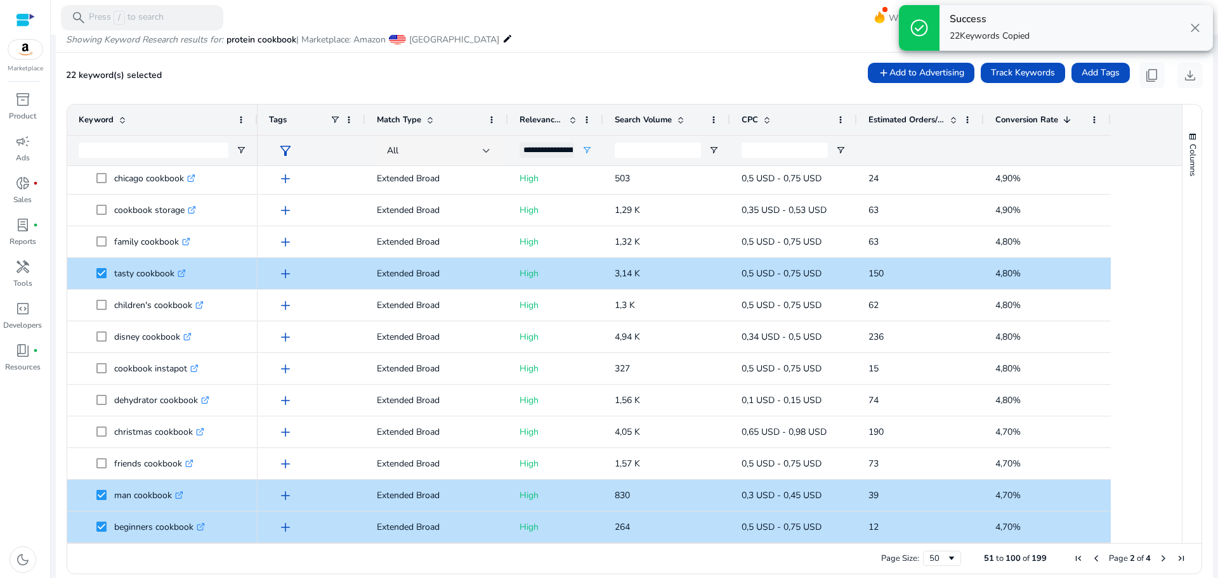
click at [1160, 559] on span "Next Page" at bounding box center [1163, 559] width 10 height 10
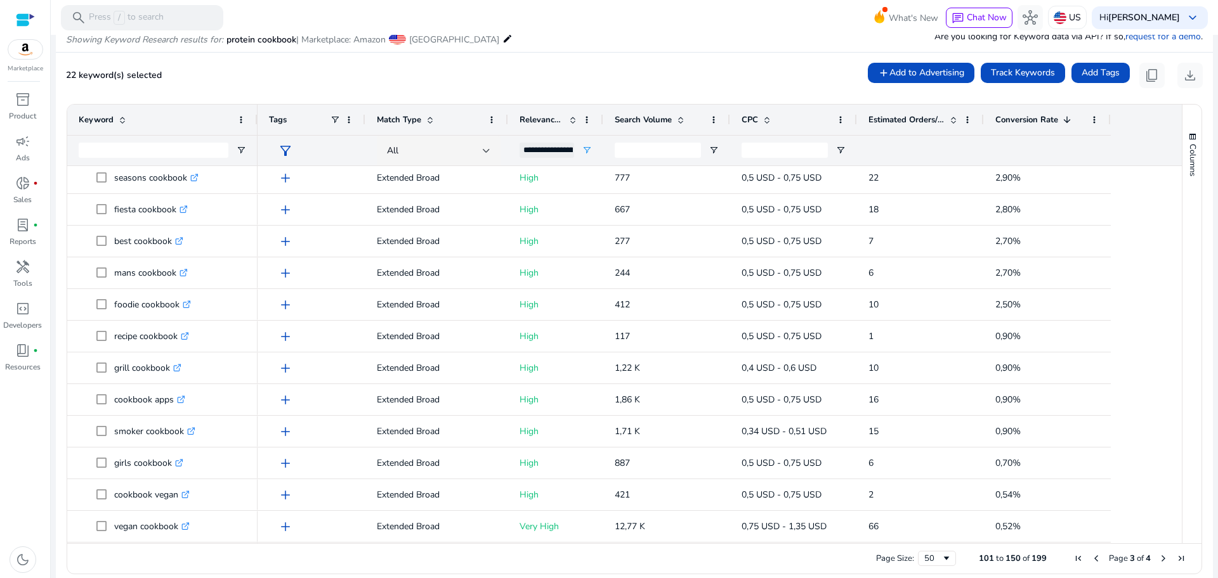
scroll to position [1208, 0]
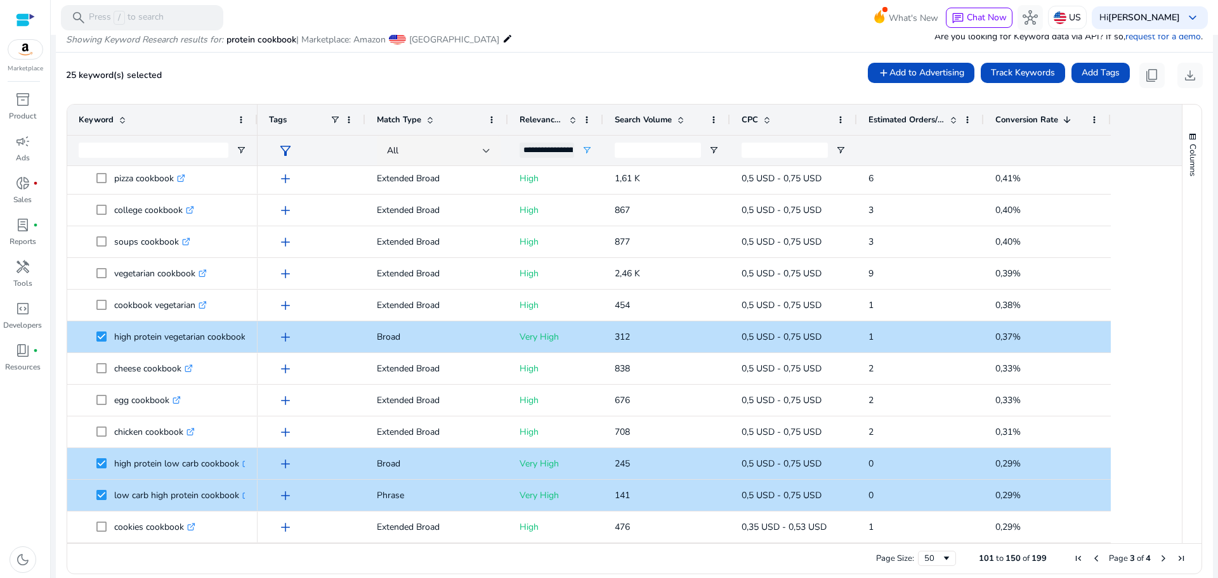
drag, startPoint x: 1169, startPoint y: 474, endPoint x: 1170, endPoint y: 467, distance: 7.1
drag, startPoint x: 1170, startPoint y: 467, endPoint x: 1175, endPoint y: 471, distance: 6.7
click at [1175, 471] on div at bounding box center [1175, 354] width 11 height 377
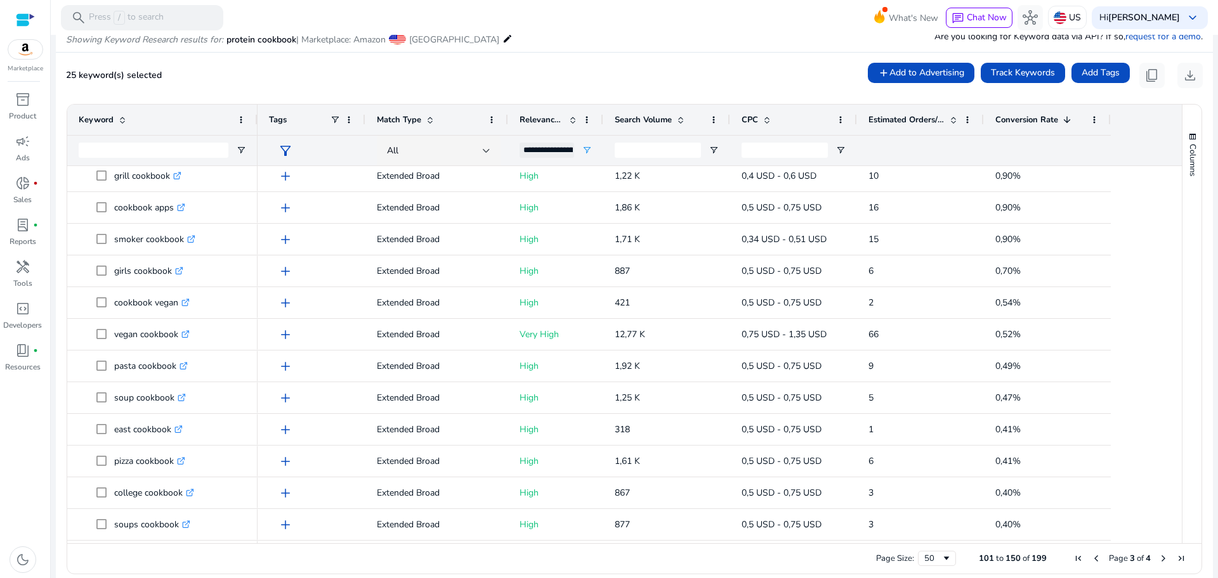
scroll to position [912, 0]
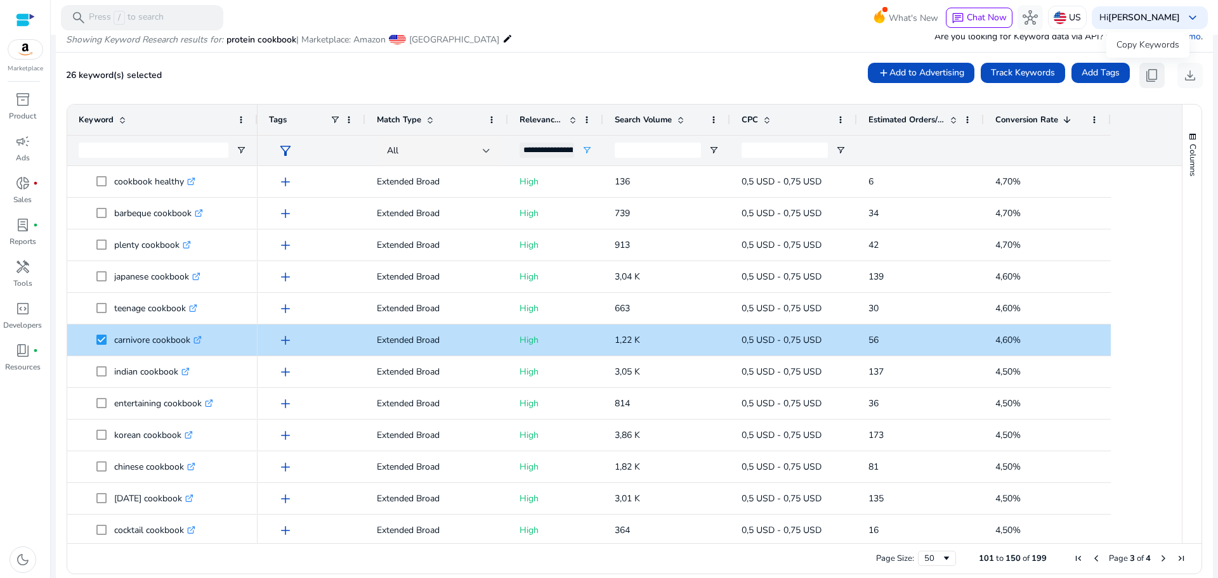
click at [1149, 75] on span "content_copy" at bounding box center [1151, 75] width 15 height 15
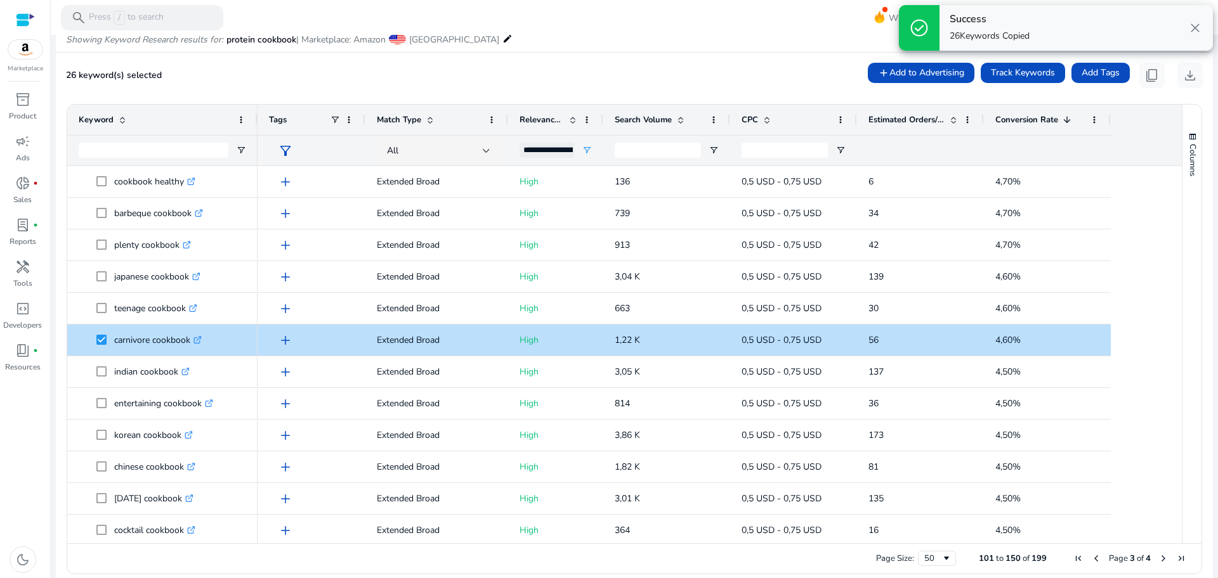
click at [1158, 557] on span "Next Page" at bounding box center [1163, 559] width 10 height 10
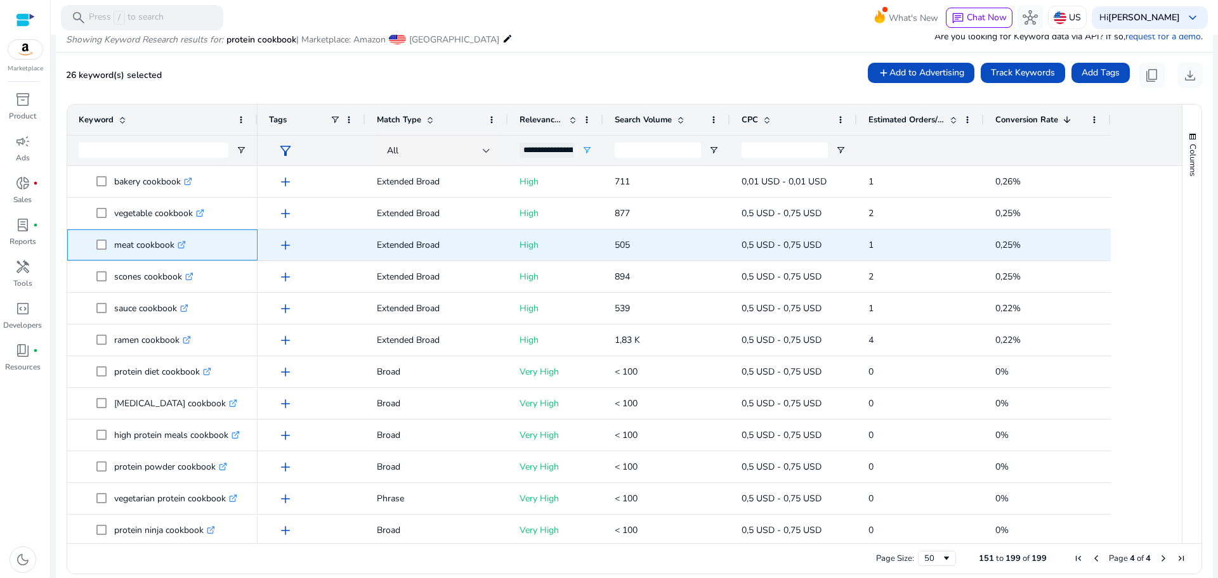
click at [101, 238] on span at bounding box center [105, 245] width 18 height 26
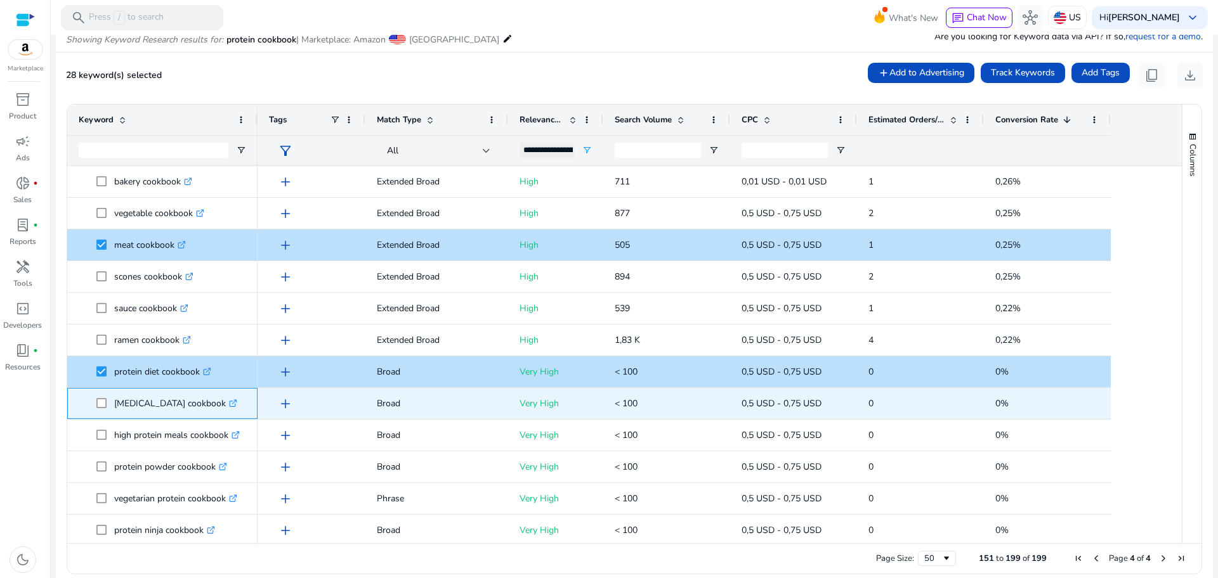
click at [101, 412] on span at bounding box center [105, 404] width 18 height 26
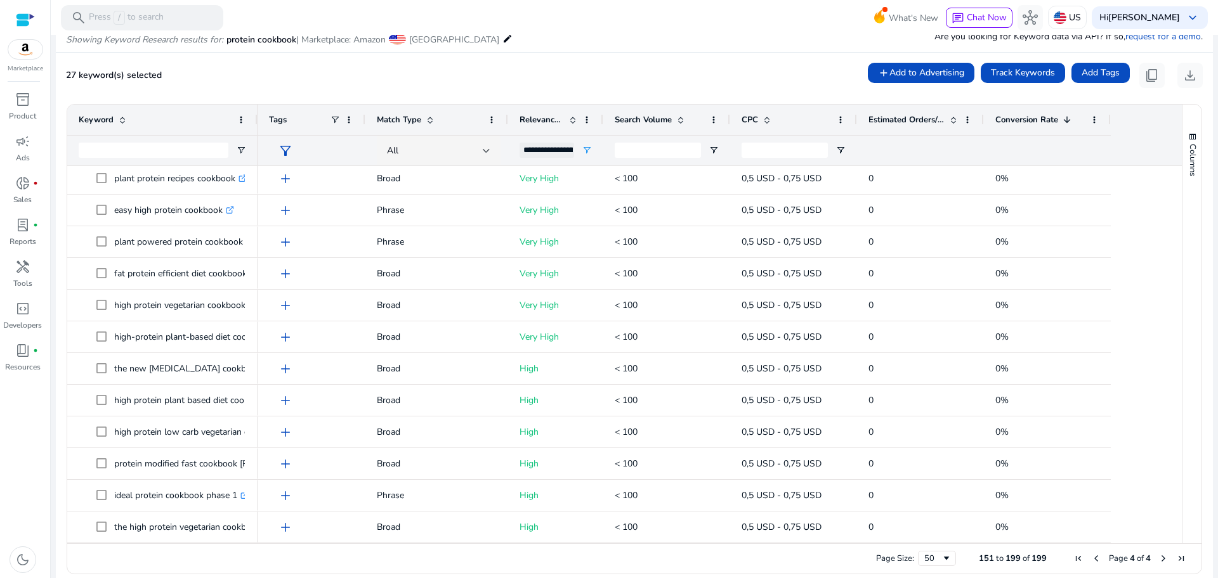
click at [1161, 560] on span "Next Page" at bounding box center [1163, 559] width 10 height 10
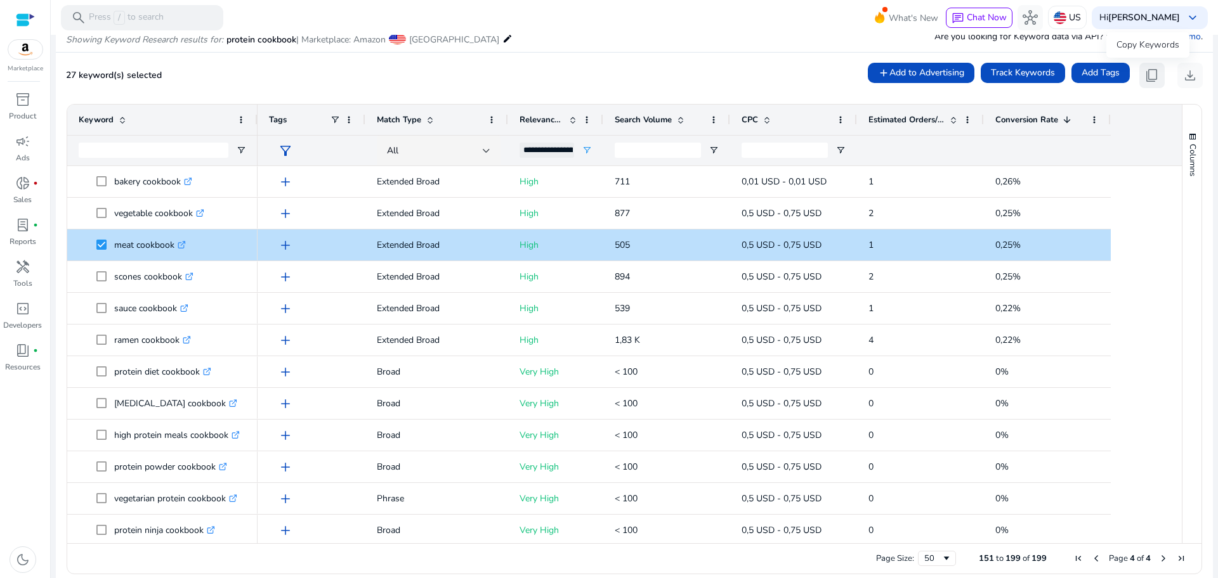
click at [1145, 69] on span "content_copy" at bounding box center [1151, 75] width 15 height 15
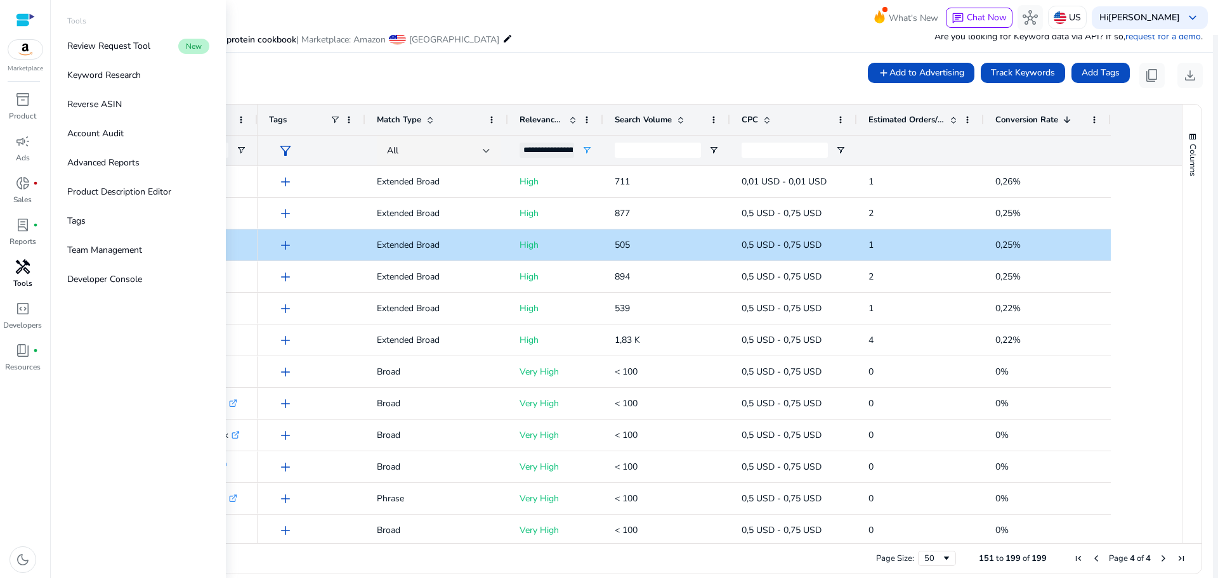
click at [22, 277] on div "handyman" at bounding box center [23, 267] width 36 height 20
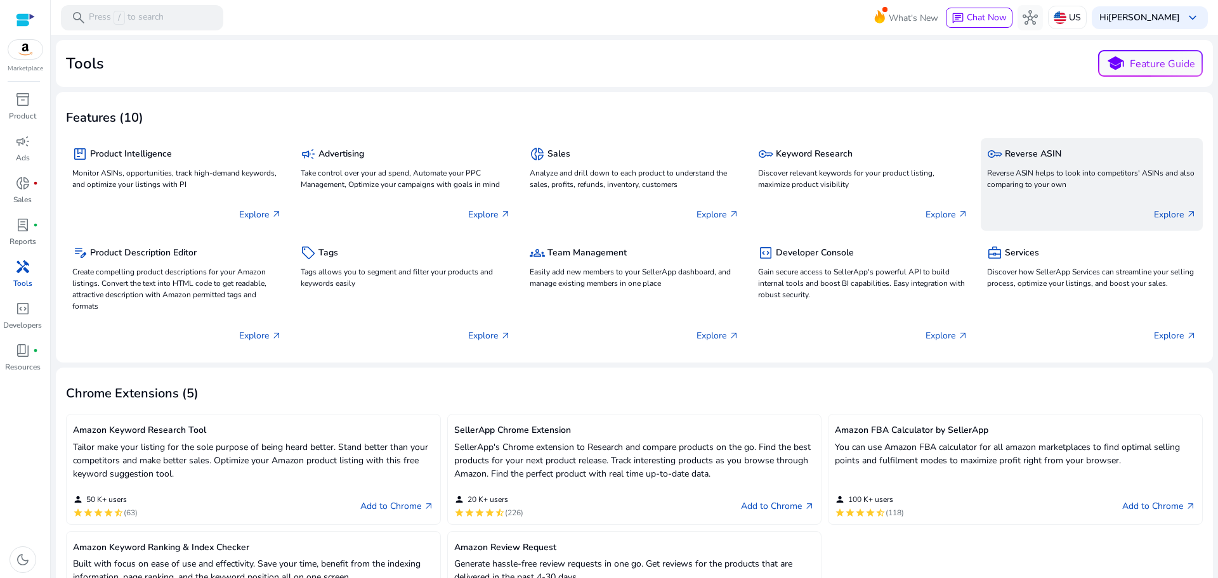
click at [1052, 162] on div "key Reverse ASIN" at bounding box center [1091, 154] width 209 height 18
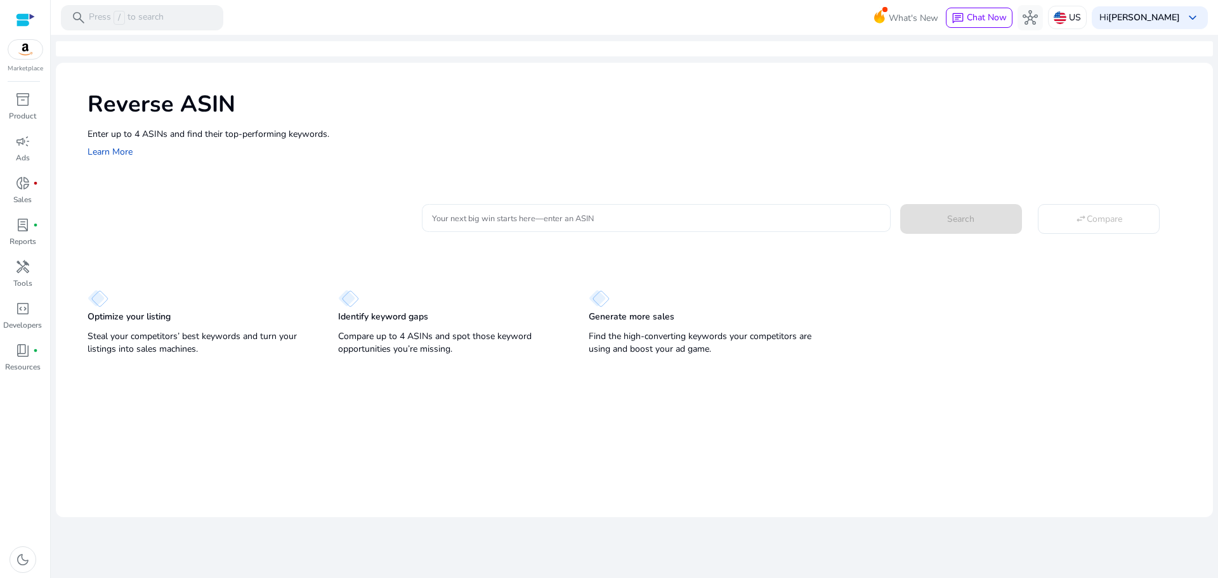
click at [686, 209] on div at bounding box center [656, 218] width 448 height 28
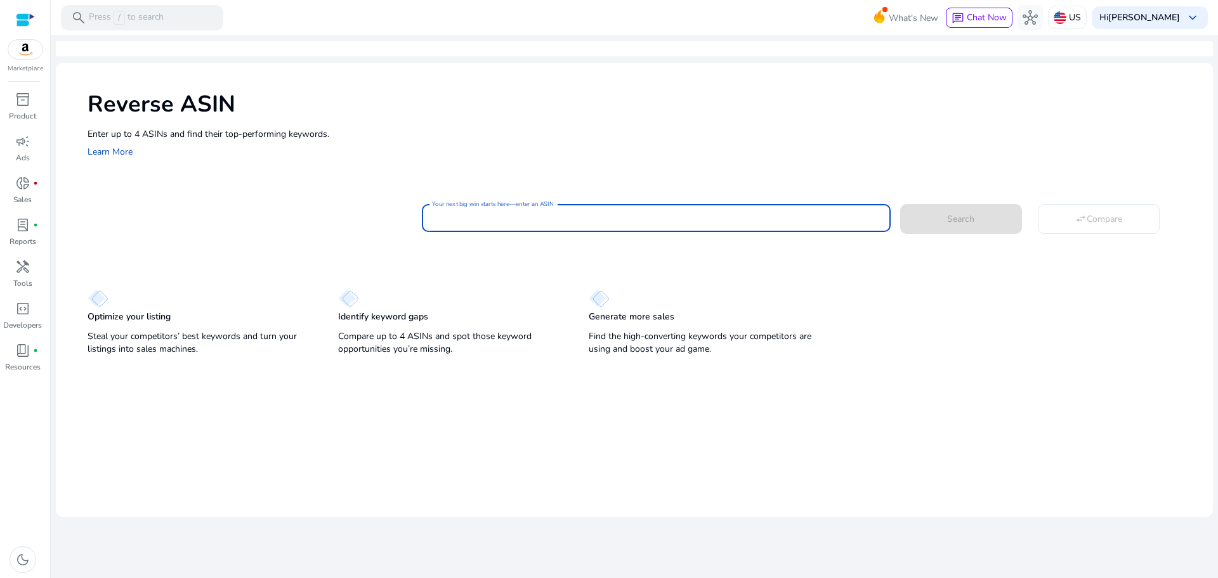
paste input "**********"
type input "**********"
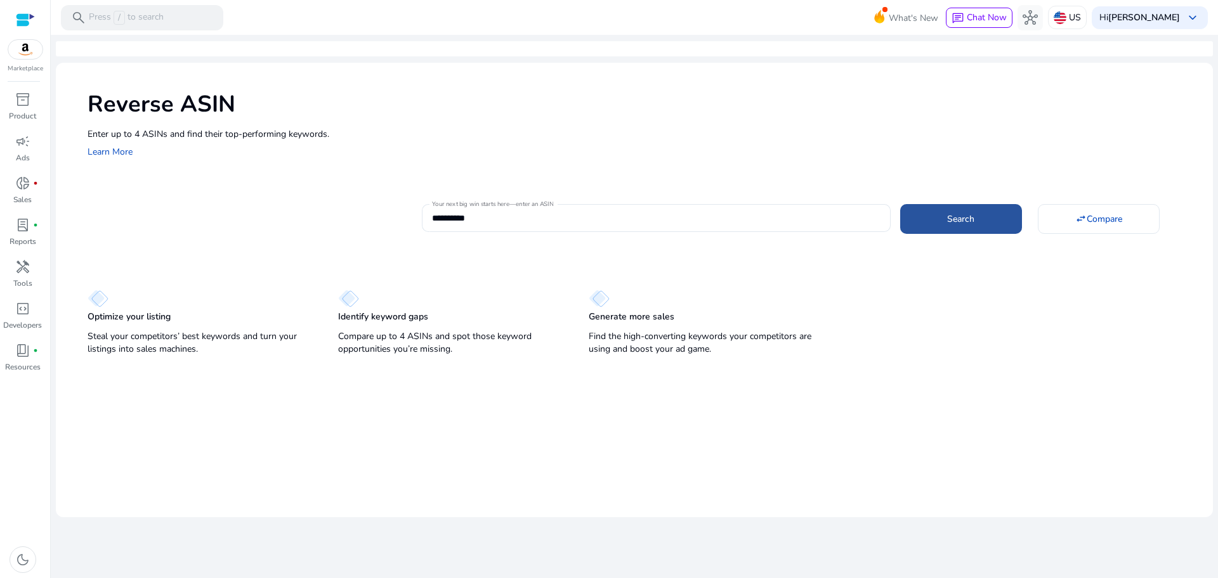
click at [977, 226] on span at bounding box center [961, 219] width 122 height 30
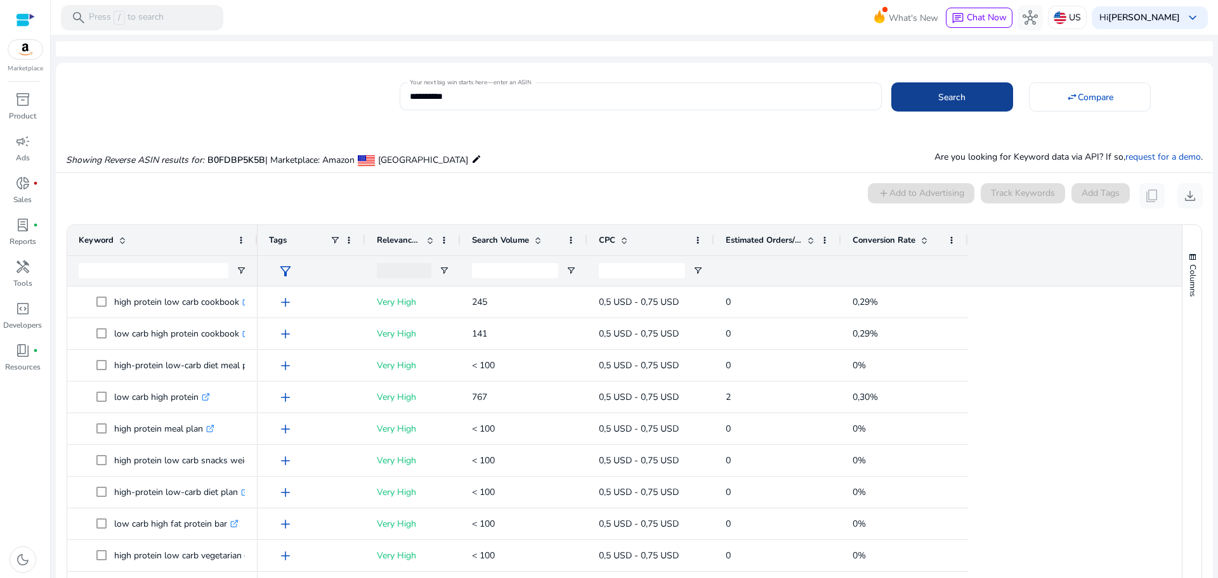
scroll to position [121, 0]
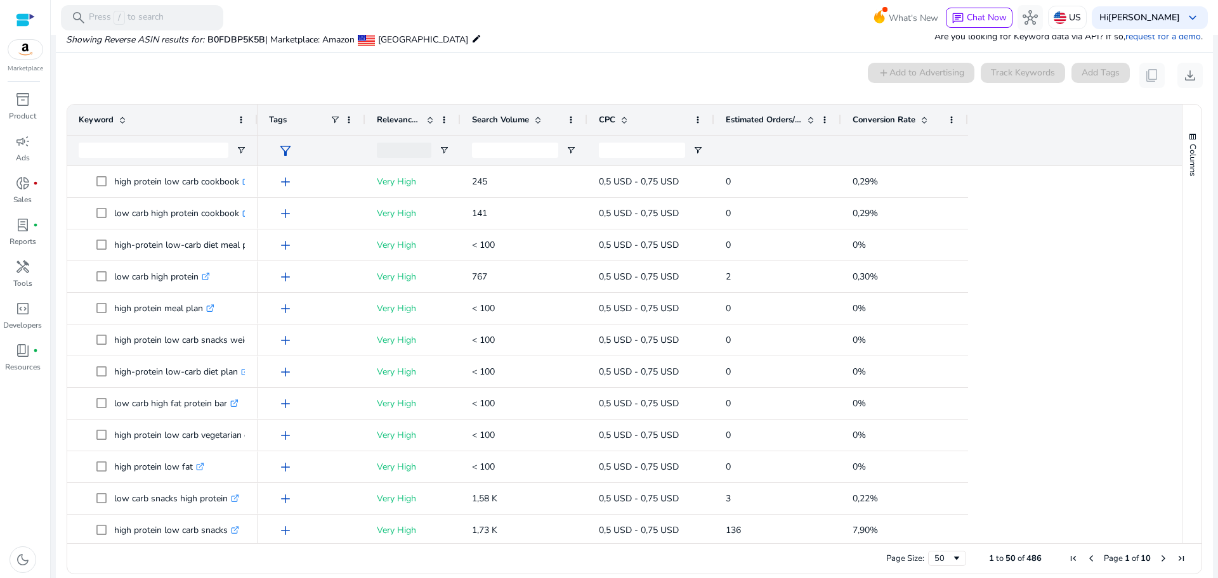
click at [1158, 556] on span "Next Page" at bounding box center [1163, 559] width 10 height 10
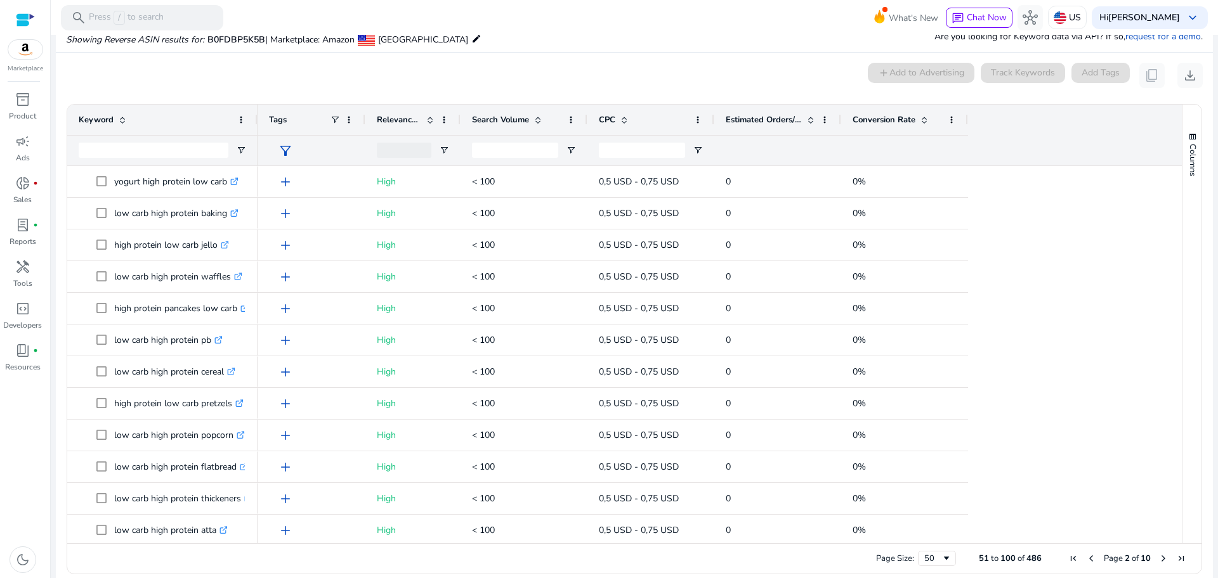
click at [1158, 556] on span "Next Page" at bounding box center [1163, 559] width 10 height 10
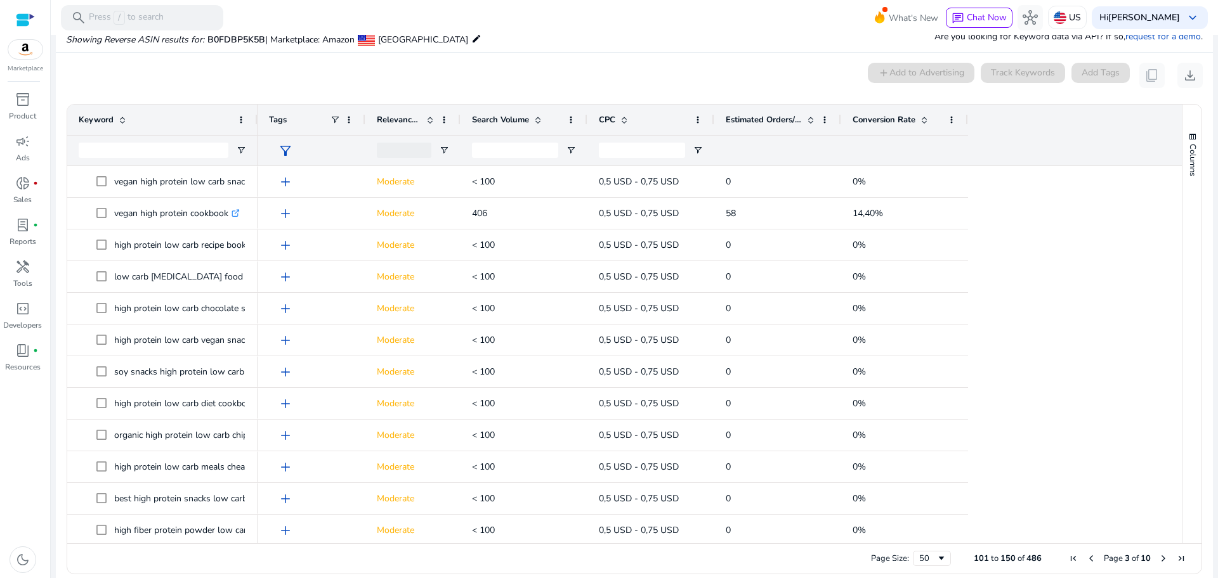
click at [1158, 556] on span "Next Page" at bounding box center [1163, 559] width 10 height 10
click at [935, 121] on div "Conversion Rate" at bounding box center [897, 120] width 90 height 24
click at [925, 121] on span at bounding box center [924, 120] width 10 height 10
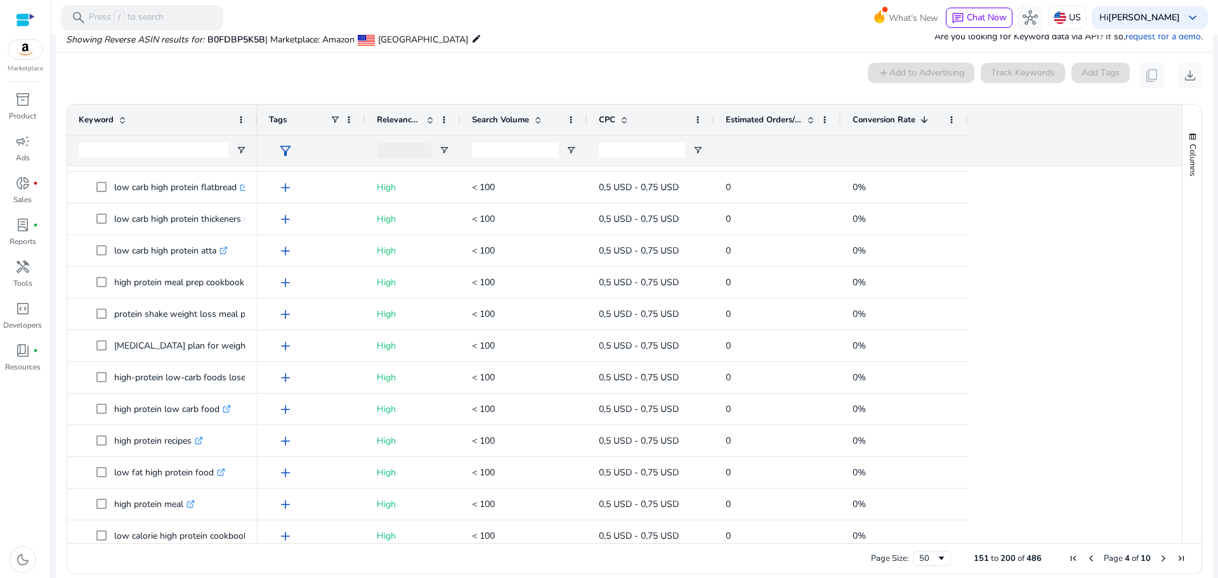
scroll to position [1208, 0]
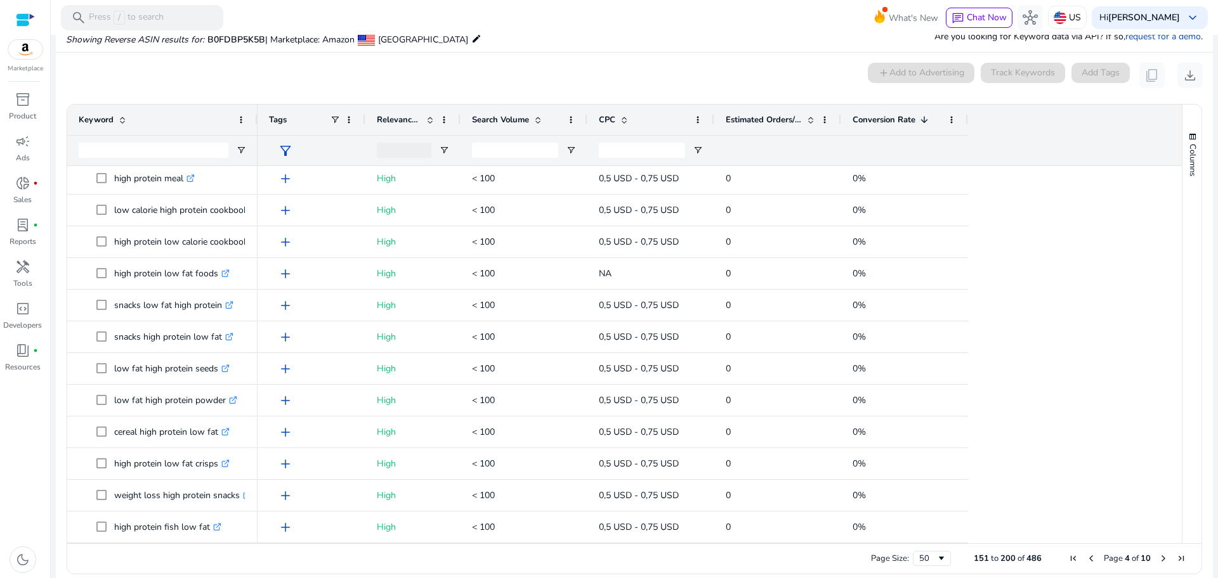
click at [1086, 559] on span "Previous Page" at bounding box center [1091, 559] width 10 height 10
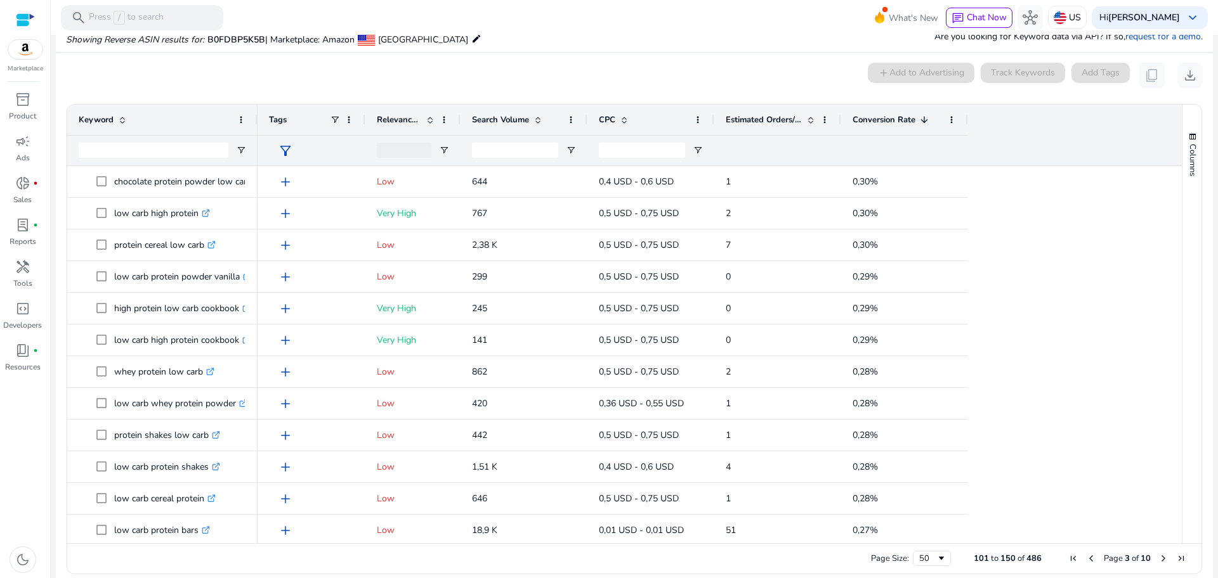
click at [1086, 559] on span "Previous Page" at bounding box center [1091, 559] width 10 height 10
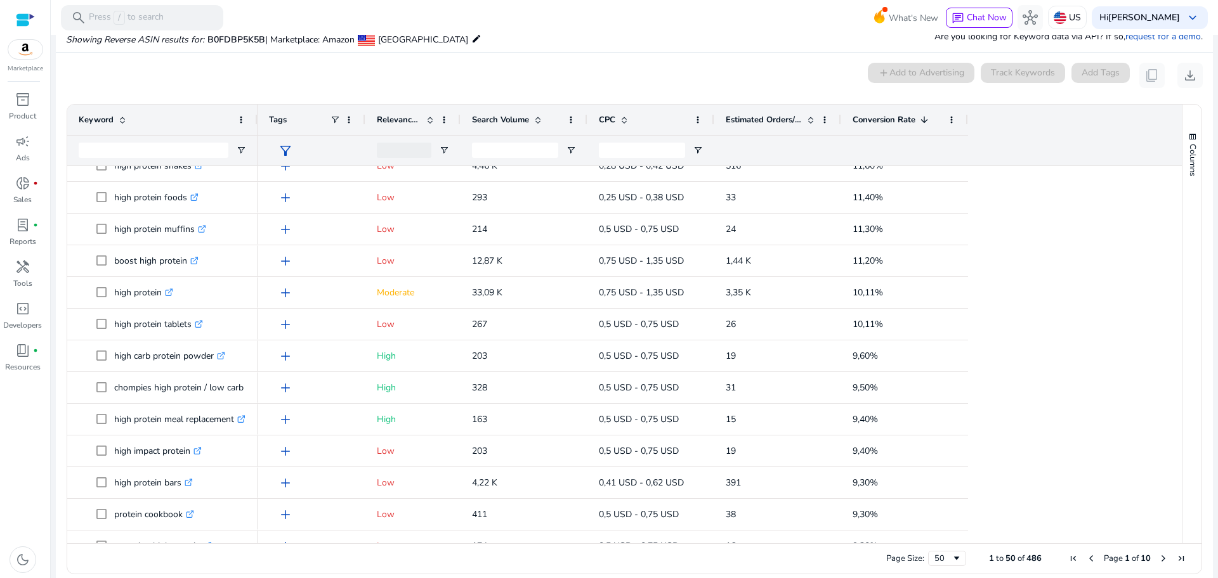
scroll to position [1208, 0]
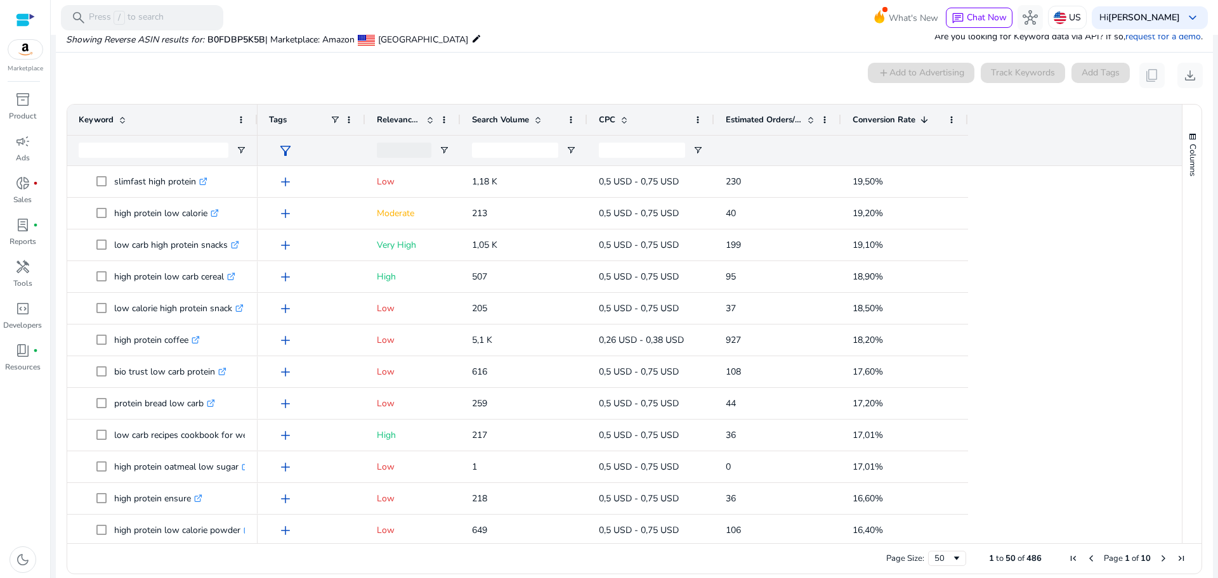
click at [1158, 558] on span "Next Page" at bounding box center [1163, 559] width 10 height 10
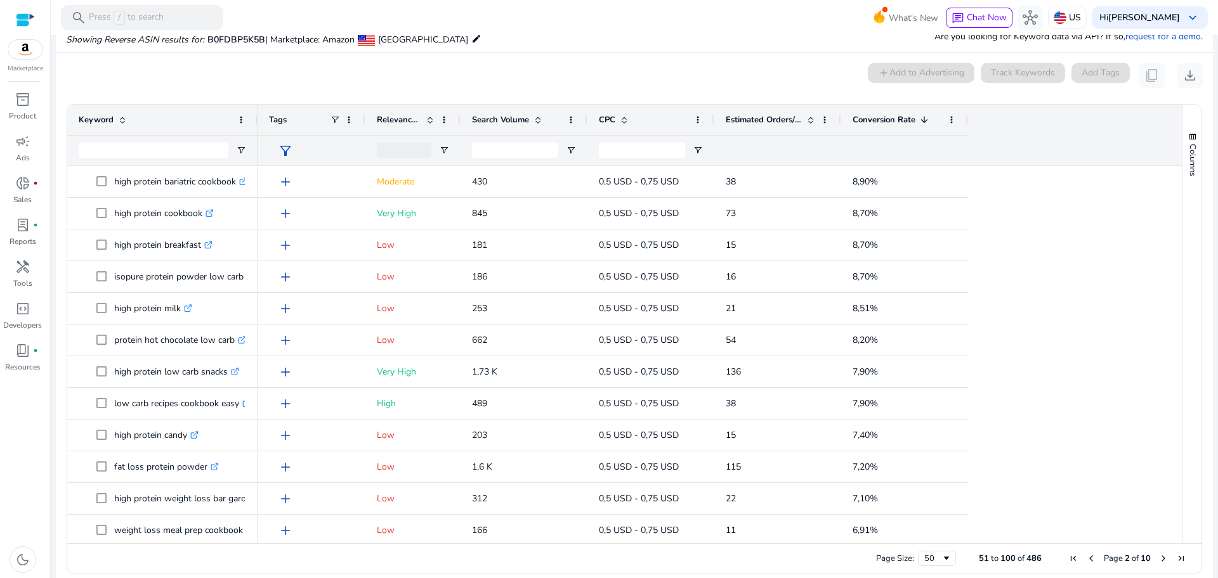
click at [1158, 558] on span "Next Page" at bounding box center [1163, 559] width 10 height 10
click at [1158, 559] on span "Next Page" at bounding box center [1163, 559] width 10 height 10
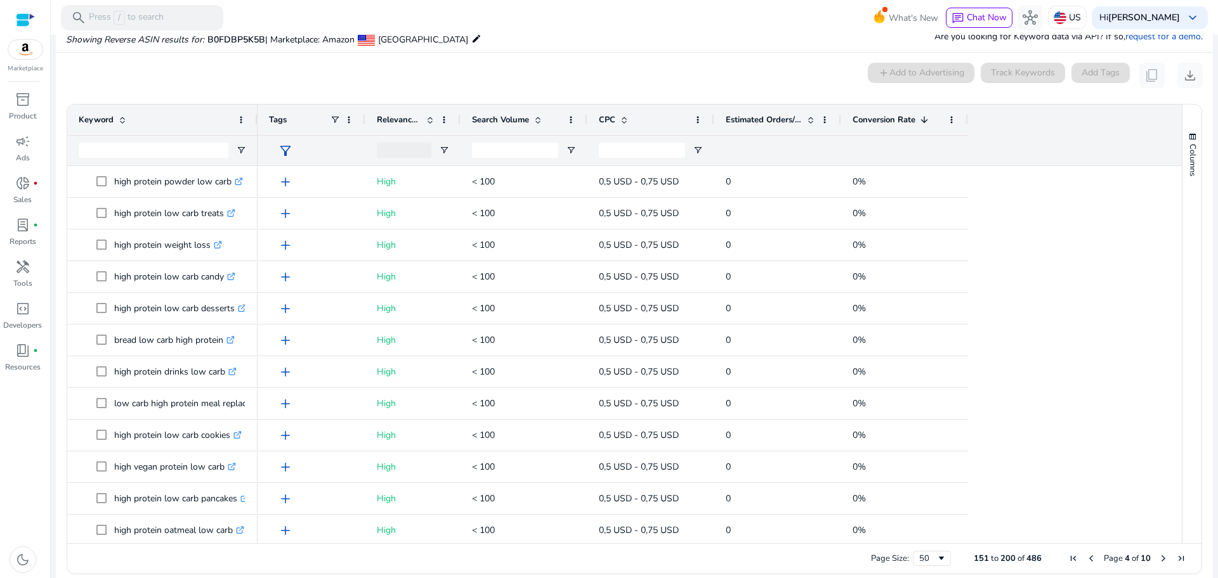
click at [1088, 558] on span "Previous Page" at bounding box center [1091, 559] width 10 height 10
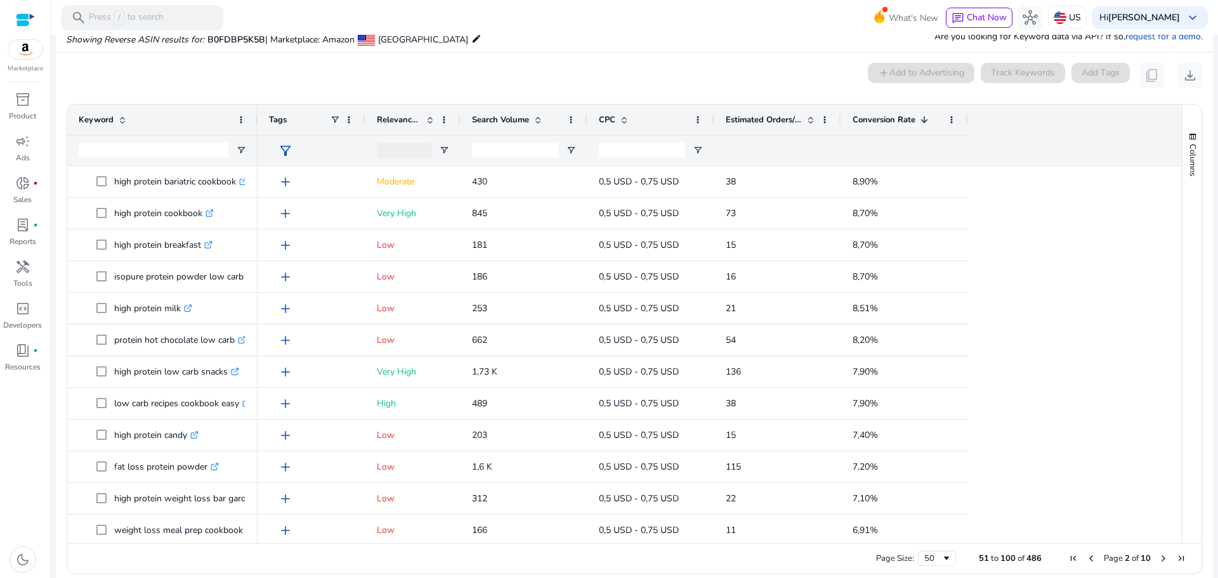
click at [1088, 558] on span "Previous Page" at bounding box center [1091, 559] width 10 height 10
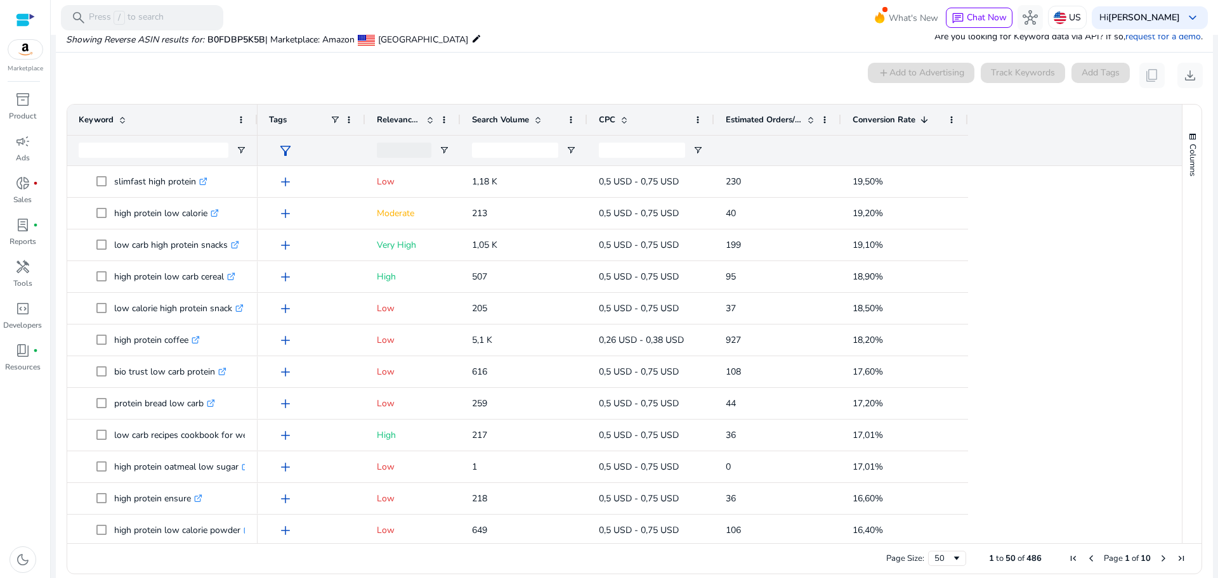
click at [1088, 558] on span "Previous Page" at bounding box center [1091, 559] width 10 height 10
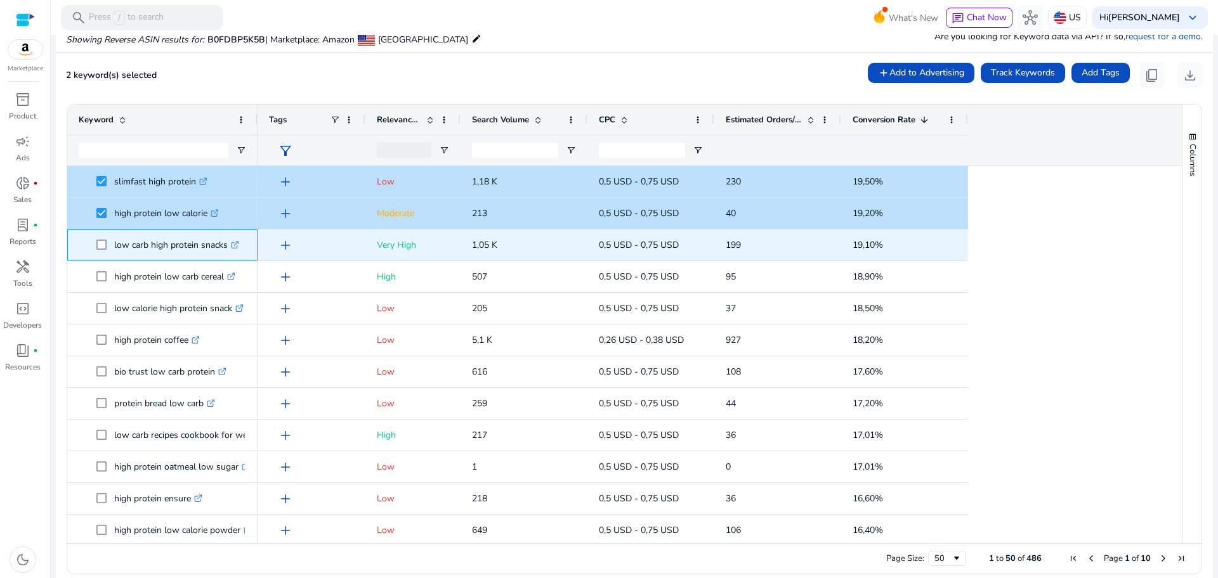
click at [104, 238] on span at bounding box center [105, 245] width 18 height 26
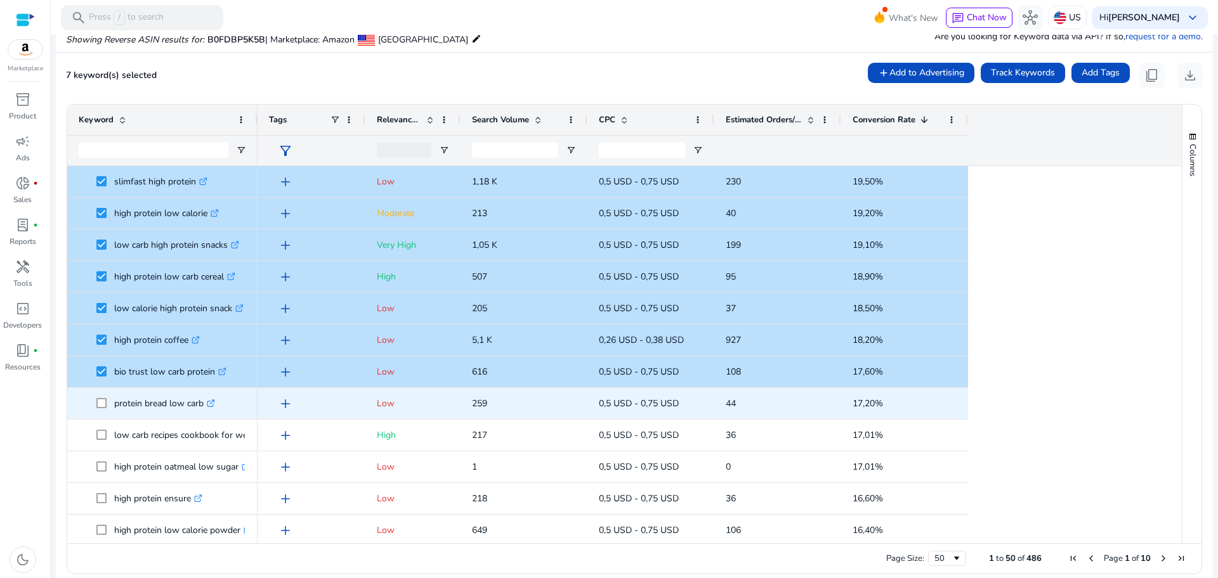
click at [100, 393] on span at bounding box center [105, 404] width 18 height 26
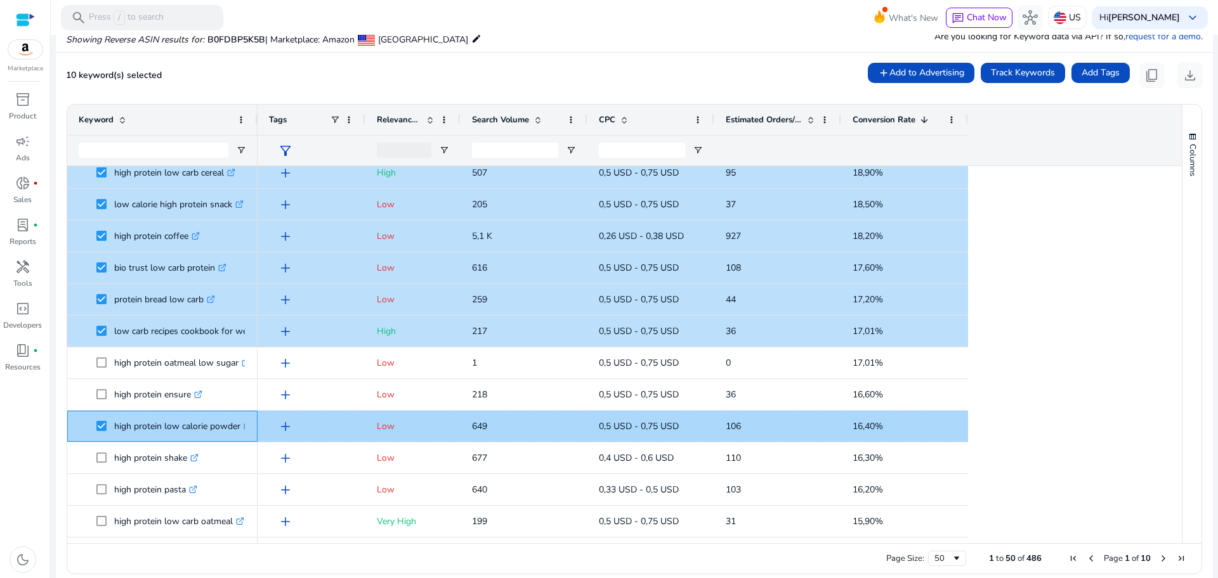
click at [103, 434] on span at bounding box center [105, 427] width 18 height 26
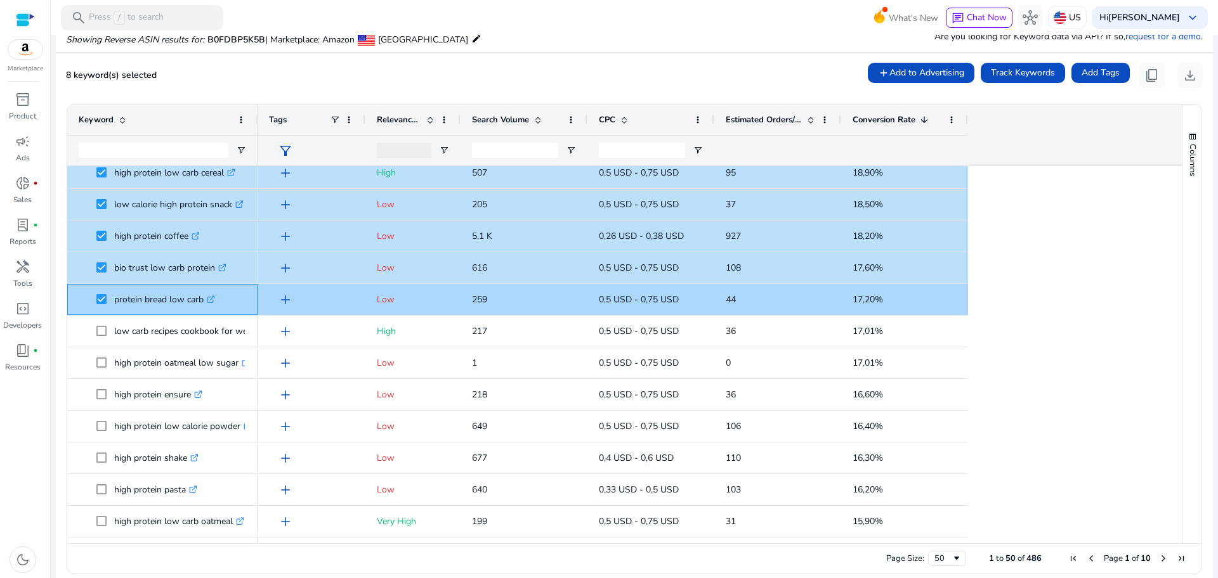
click at [89, 296] on span "protein bread low carb .st0{fill:#2c8af8}" at bounding box center [162, 300] width 167 height 26
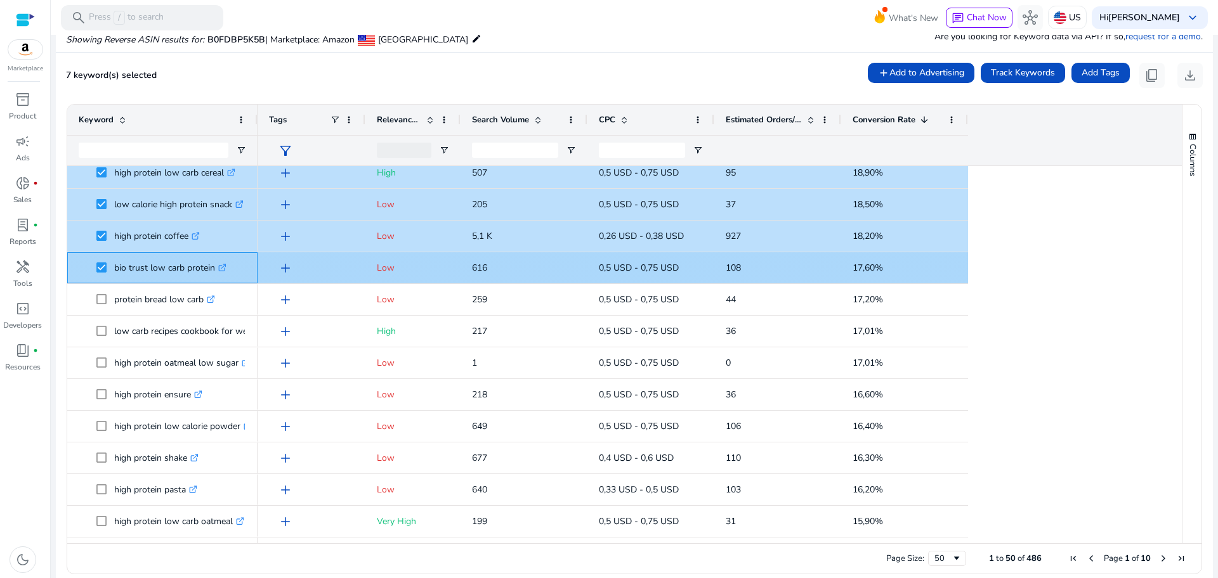
click at [108, 271] on span at bounding box center [105, 268] width 18 height 26
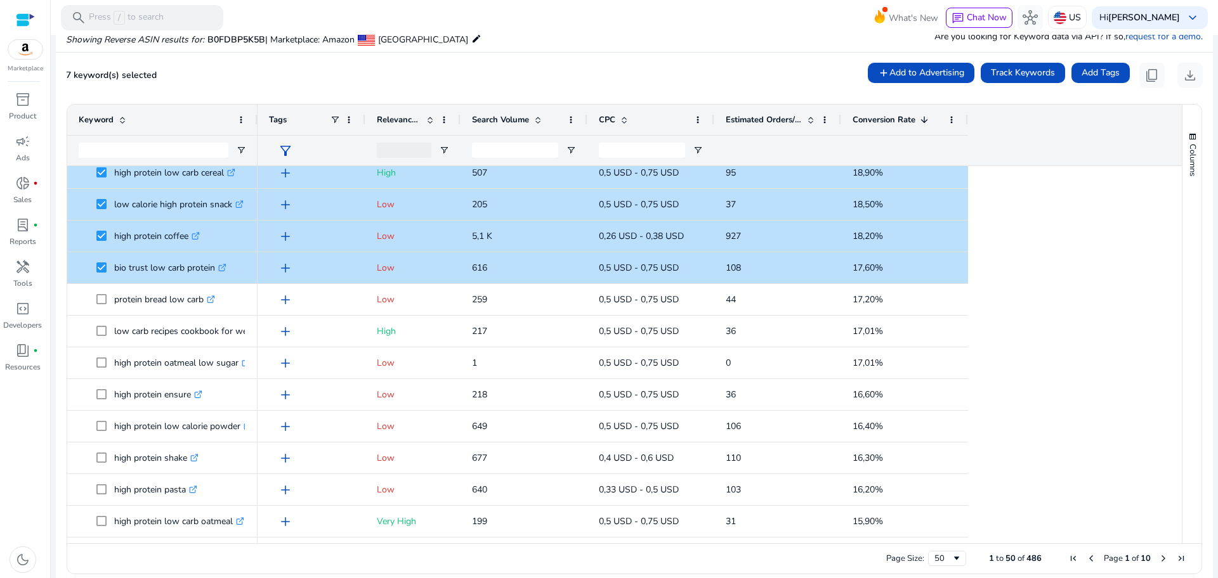
click at [774, 117] on span "Estimated Orders/Month" at bounding box center [764, 119] width 76 height 11
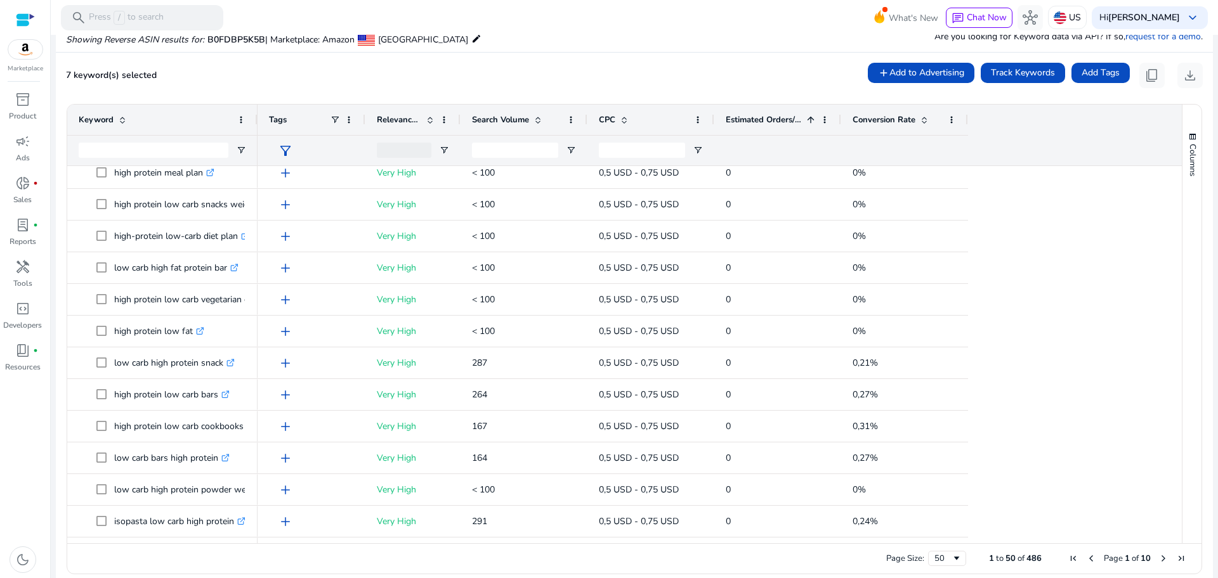
click at [814, 119] on span at bounding box center [811, 120] width 10 height 10
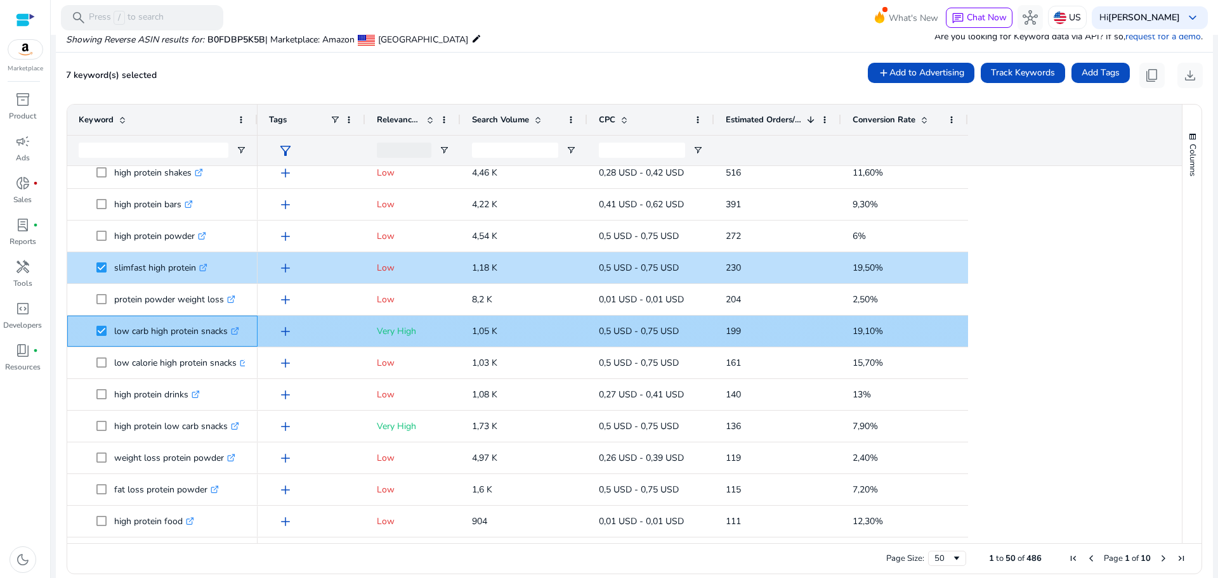
click at [96, 332] on span "low carb high protein snacks .st0{fill:#2c8af8}" at bounding box center [162, 331] width 167 height 26
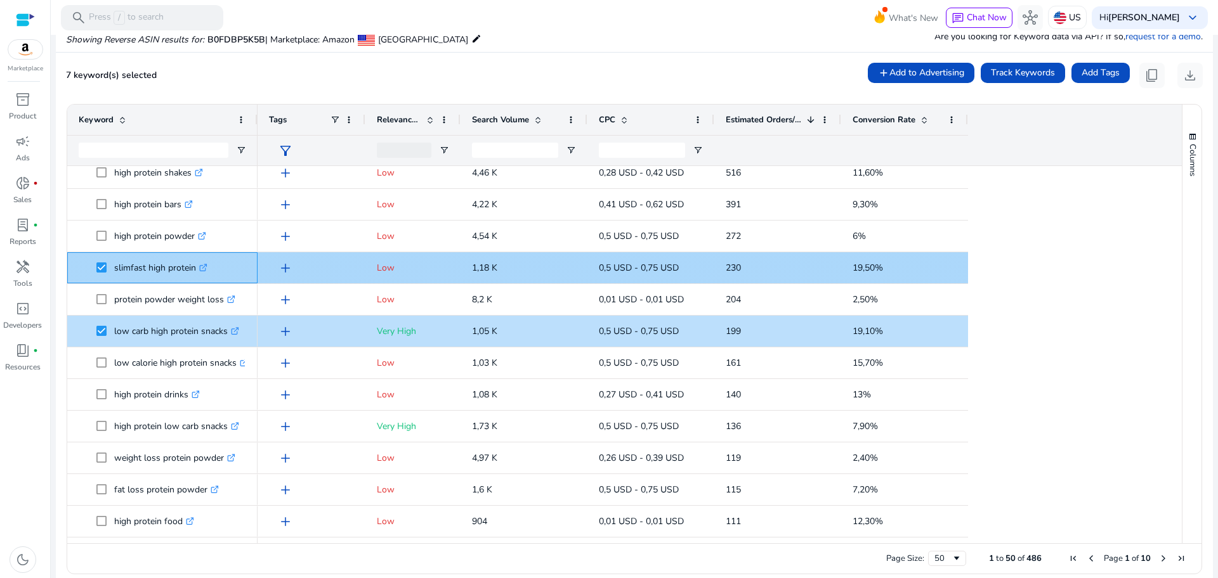
click at [108, 270] on span at bounding box center [105, 268] width 18 height 26
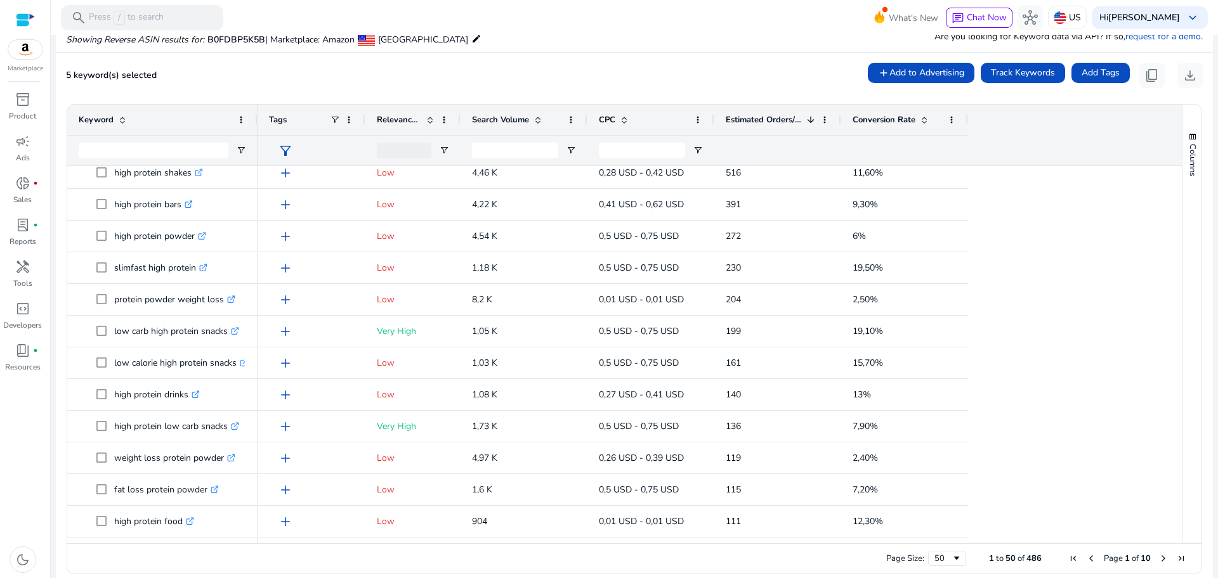
drag, startPoint x: 1177, startPoint y: 241, endPoint x: 1170, endPoint y: 240, distance: 7.0
click at [1170, 240] on div "Keyword Tags Relevance Score CPC" at bounding box center [634, 324] width 1134 height 439
drag, startPoint x: 1170, startPoint y: 240, endPoint x: 1173, endPoint y: 202, distance: 38.1
click at [1173, 202] on div at bounding box center [1175, 354] width 11 height 377
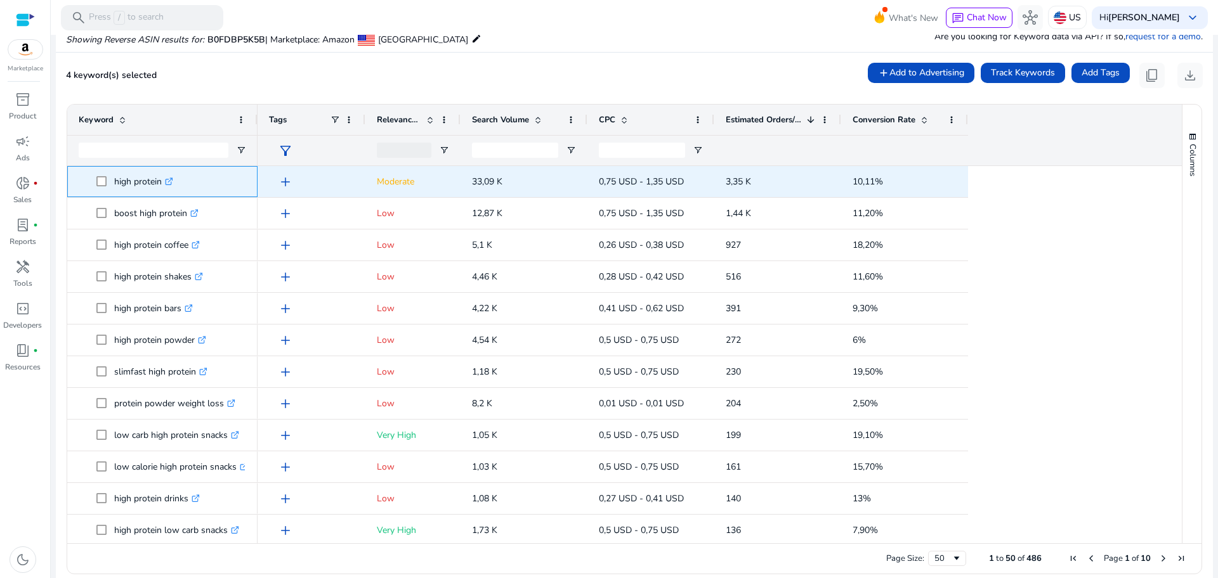
click at [93, 185] on span "high protein .st0{fill:#2c8af8}" at bounding box center [162, 182] width 167 height 26
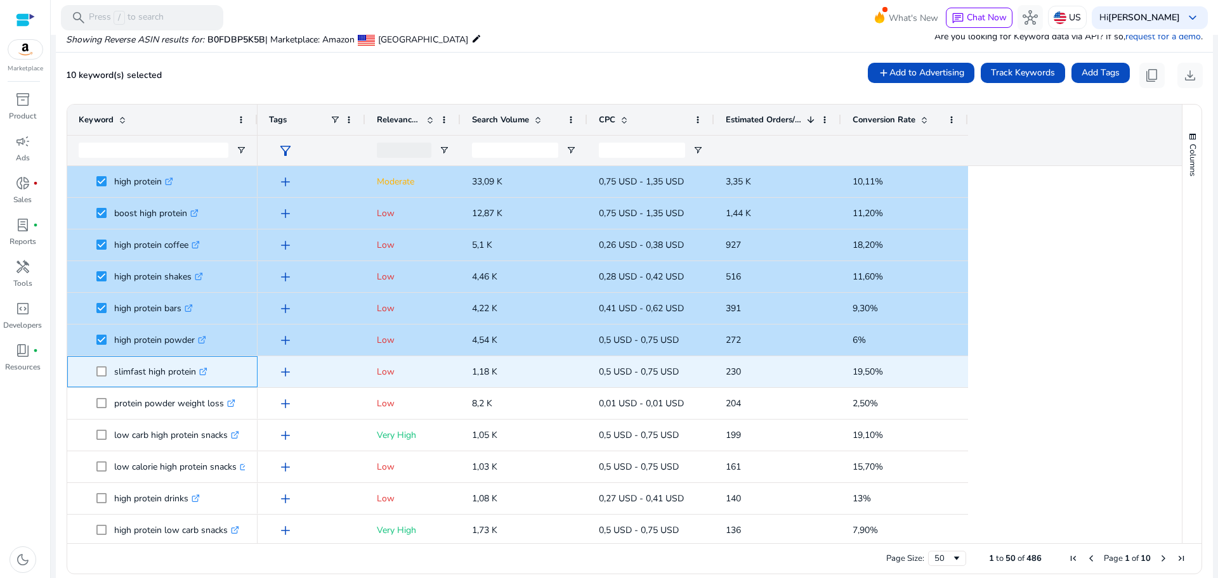
click at [109, 374] on span at bounding box center [105, 372] width 18 height 26
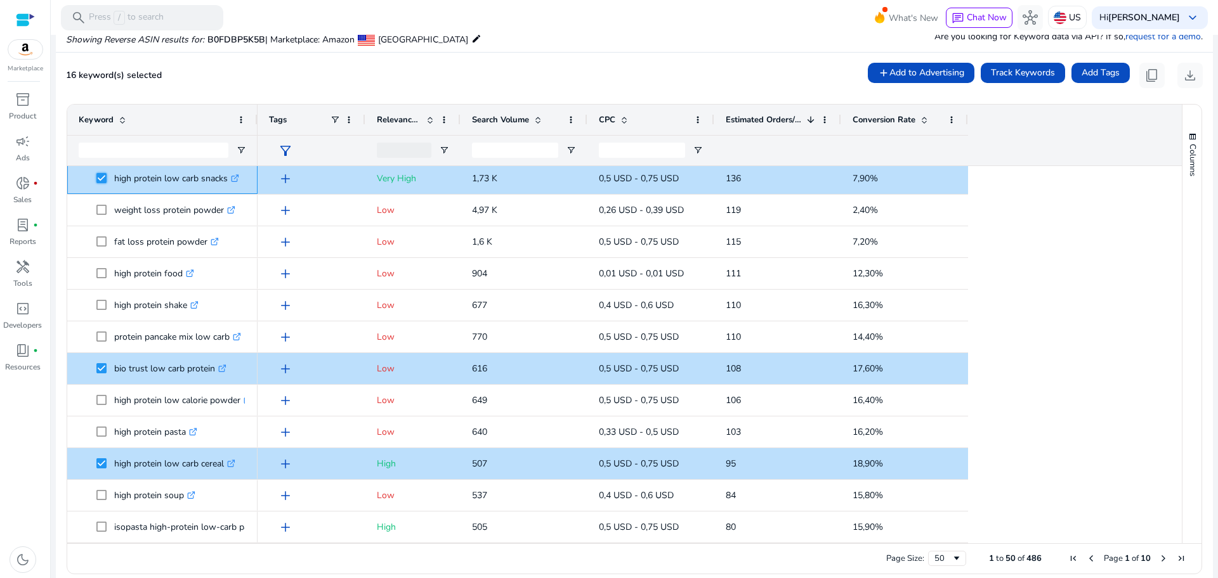
scroll to position [347, 0]
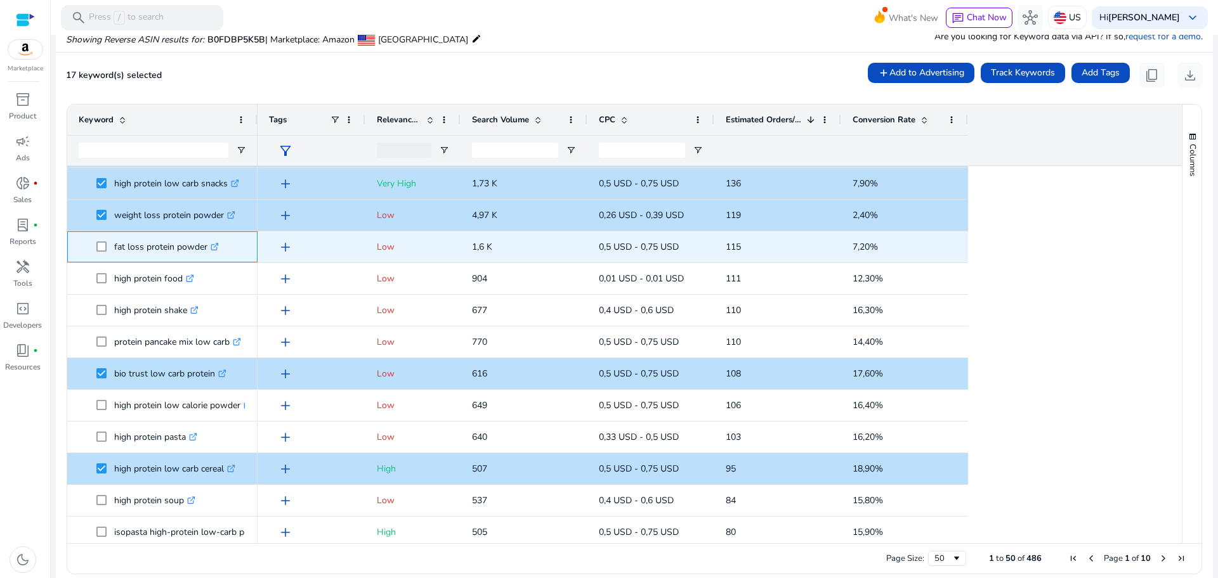
click at [101, 240] on span at bounding box center [105, 247] width 18 height 26
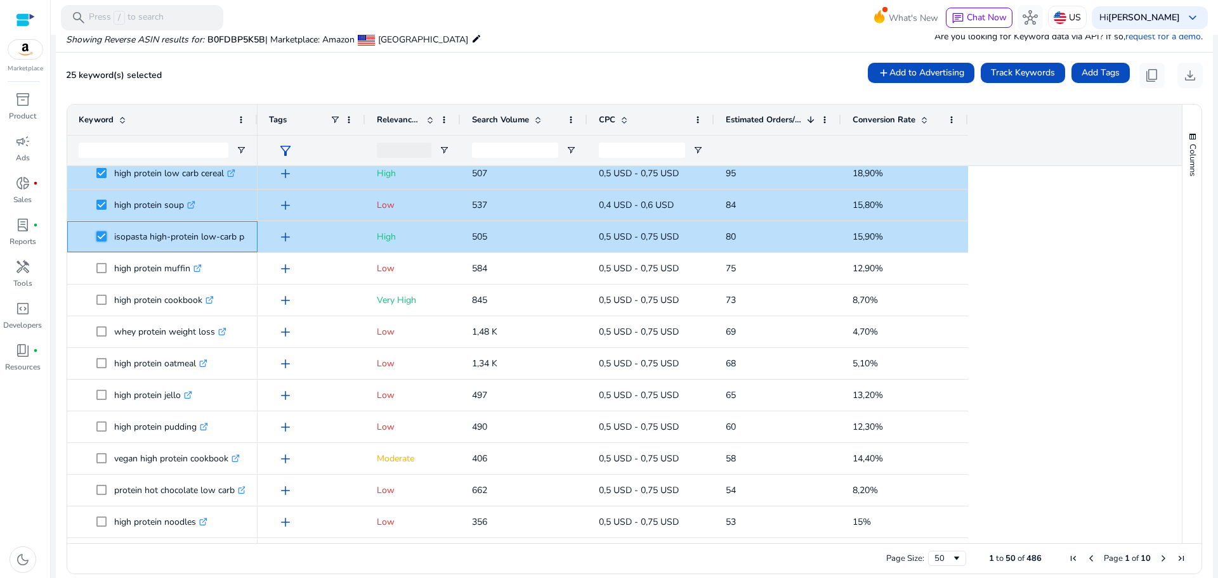
scroll to position [691, 0]
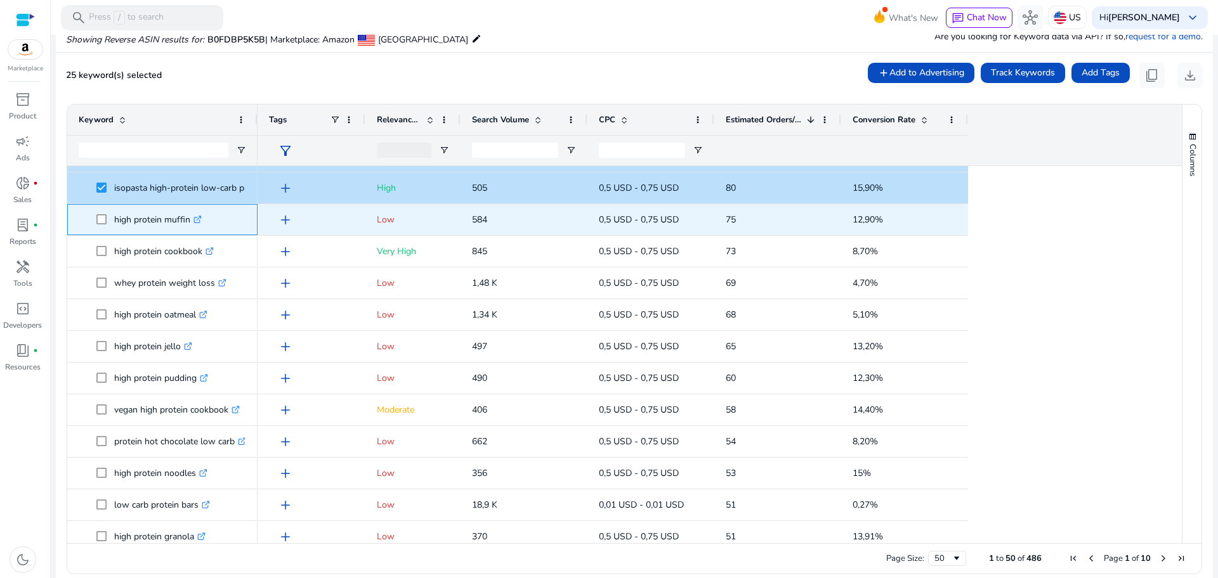
click at [107, 219] on span at bounding box center [105, 220] width 18 height 26
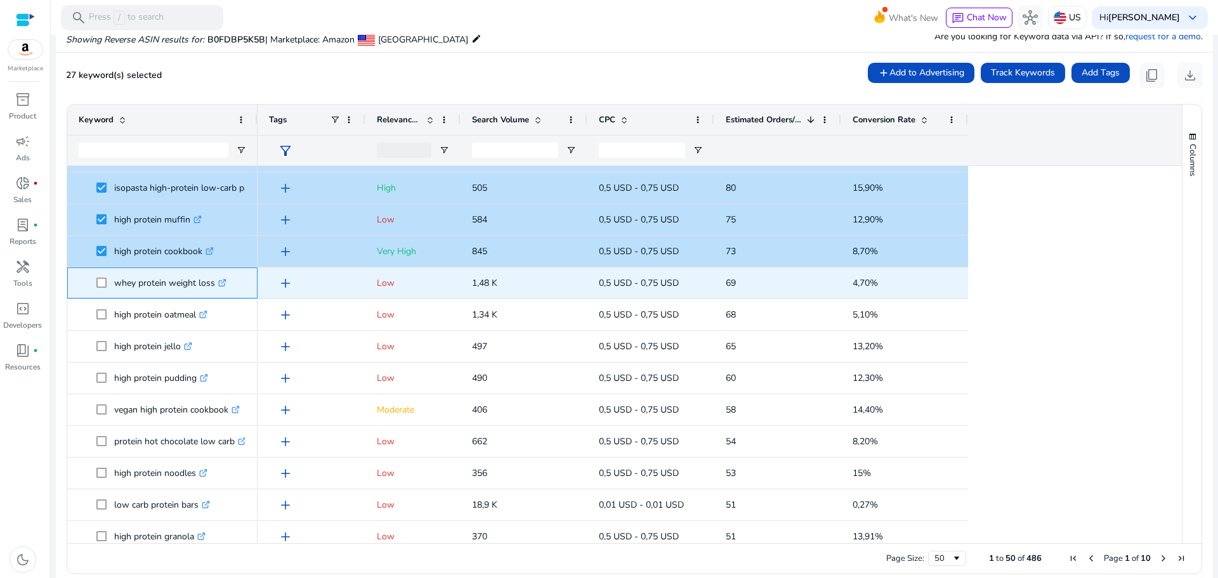
click at [108, 282] on span at bounding box center [105, 283] width 18 height 26
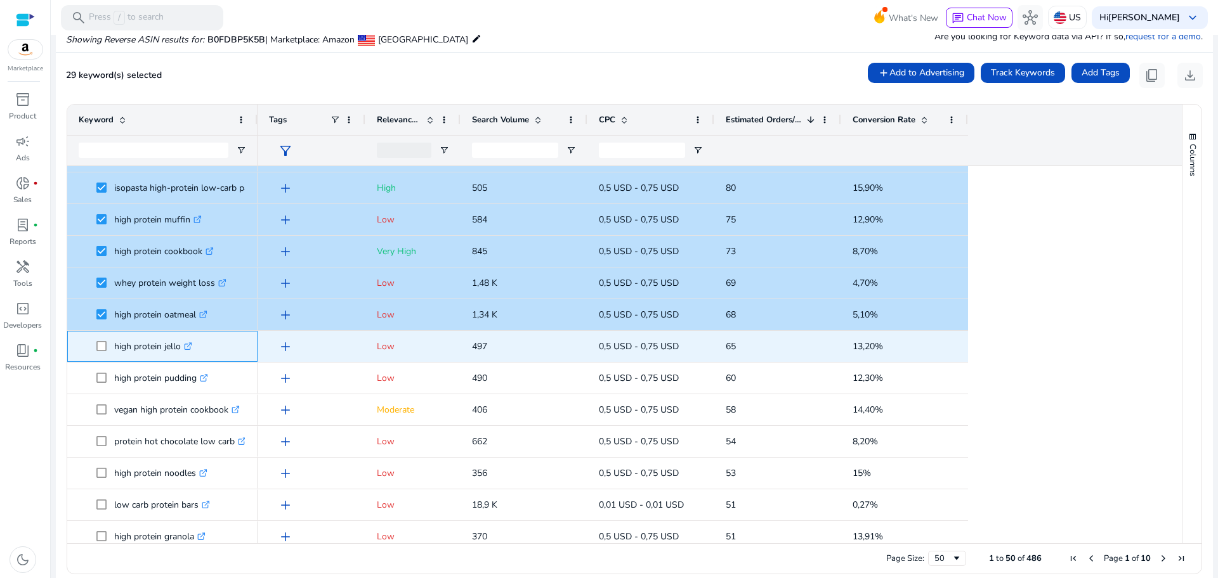
click at [108, 344] on span at bounding box center [105, 347] width 18 height 26
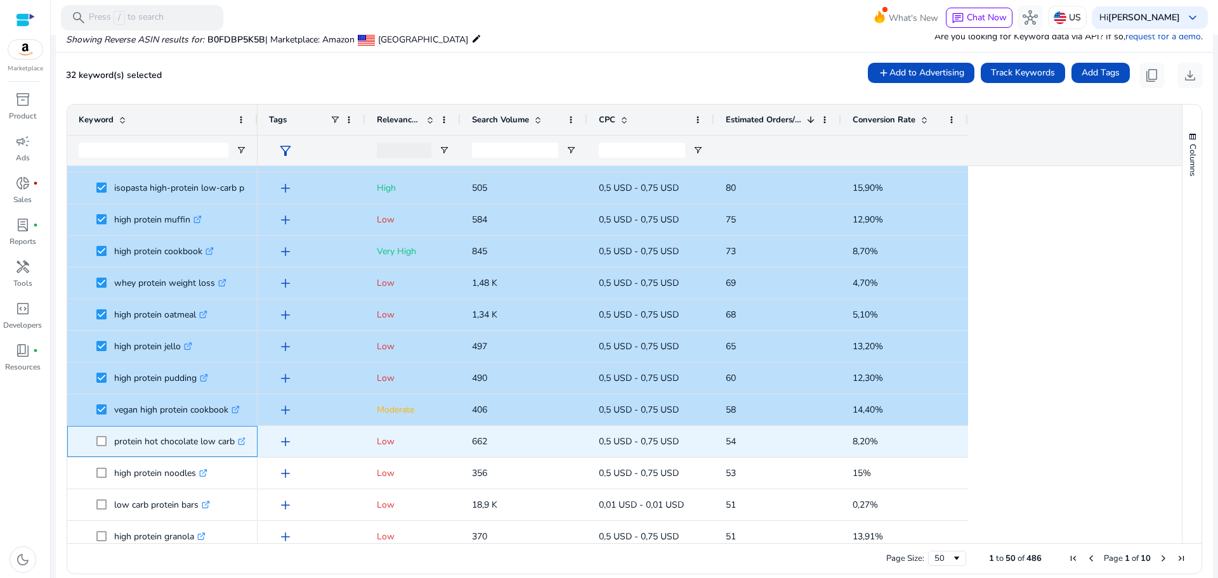
click at [102, 434] on span at bounding box center [105, 442] width 18 height 26
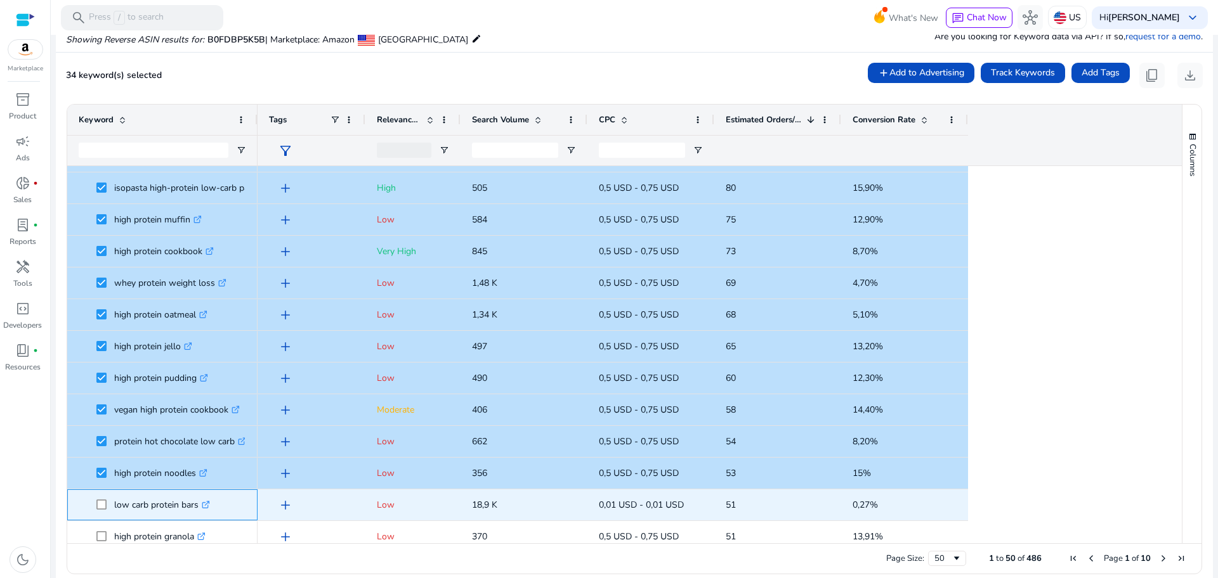
click at [103, 503] on span at bounding box center [105, 505] width 18 height 26
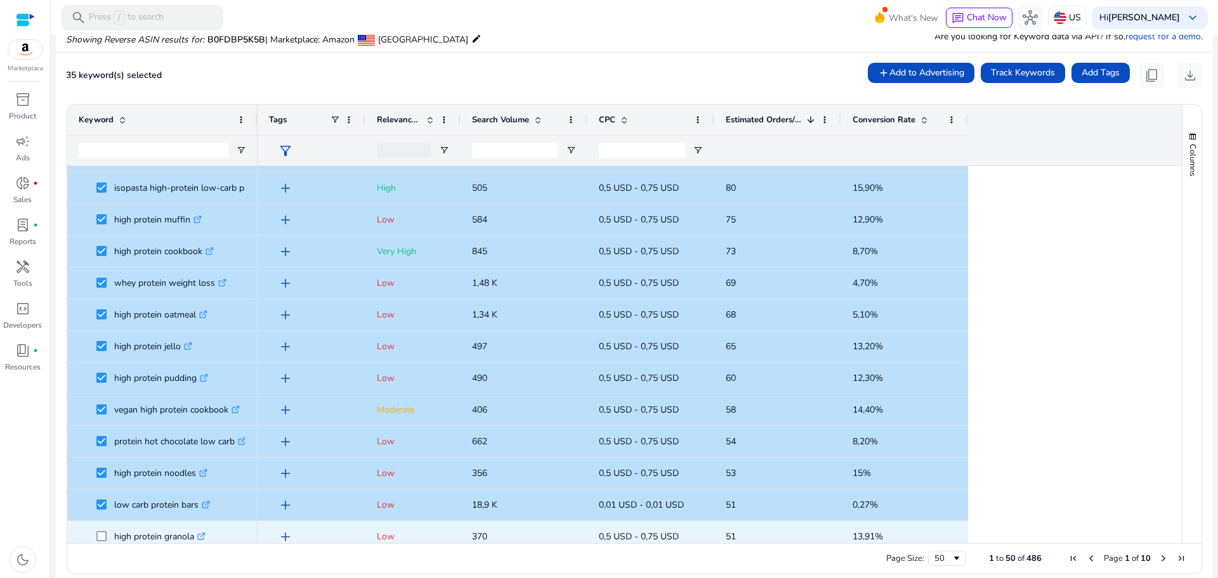
click at [101, 542] on span at bounding box center [105, 537] width 18 height 26
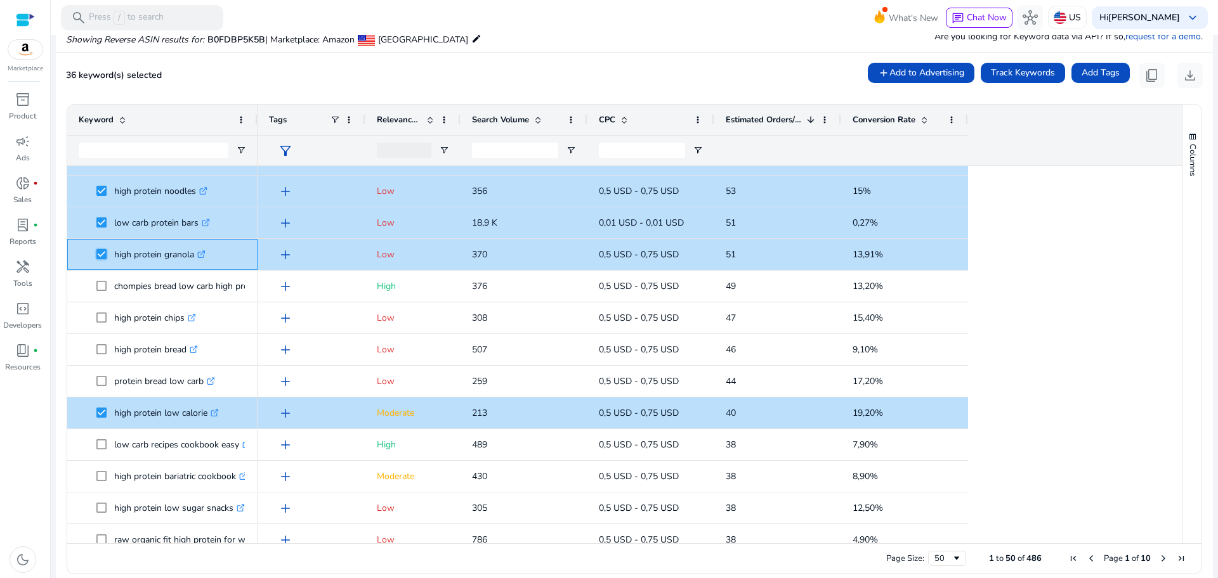
scroll to position [982, 0]
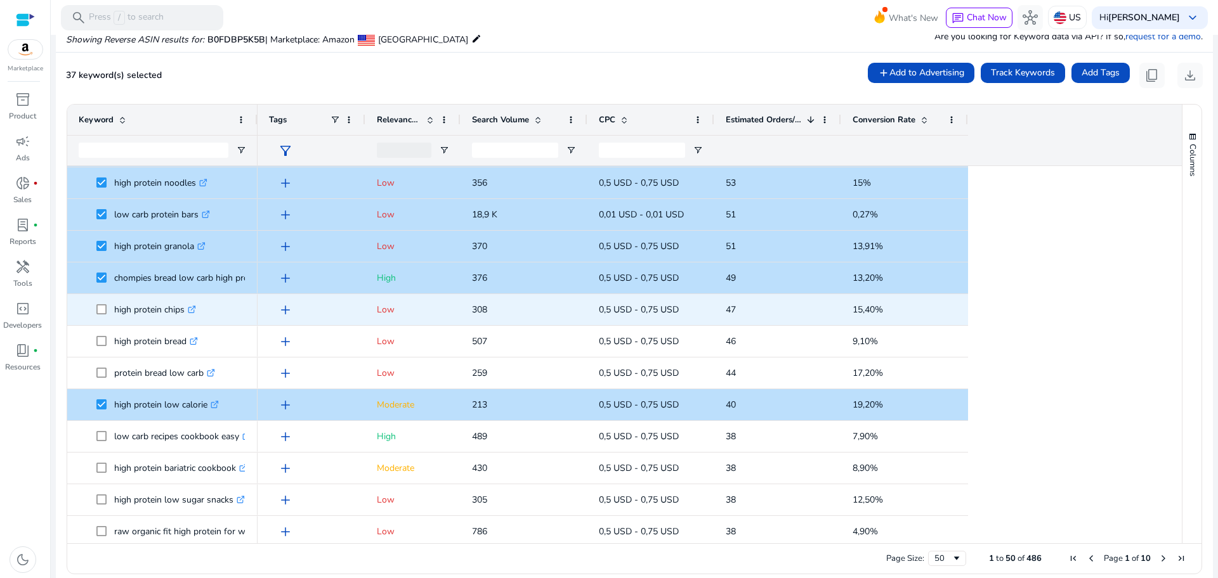
click at [101, 303] on span at bounding box center [105, 310] width 18 height 26
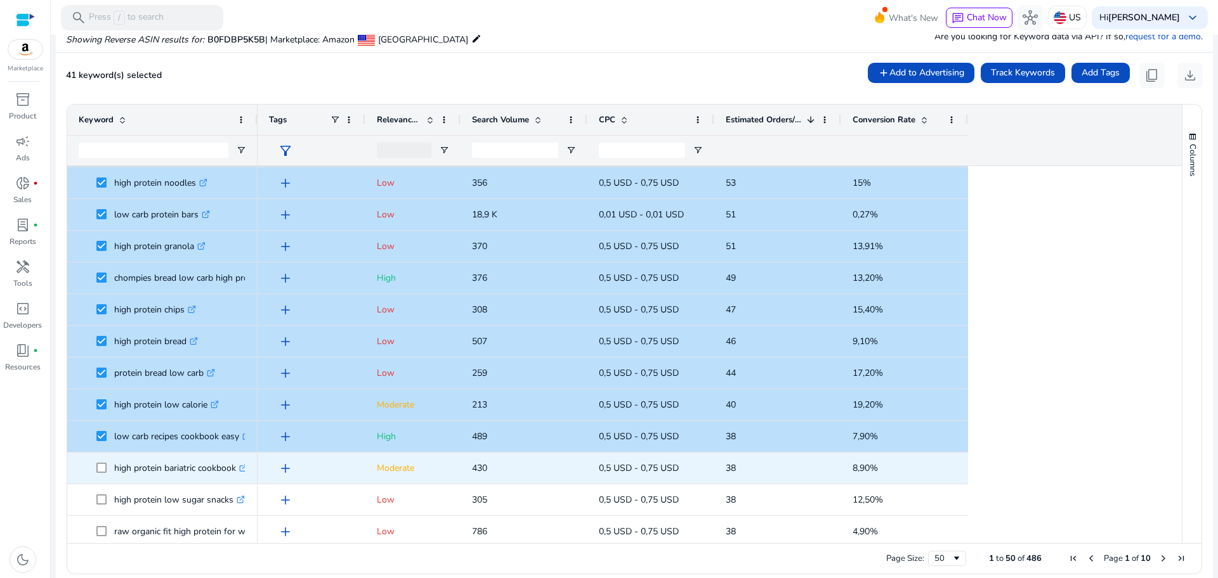
click at [101, 461] on span at bounding box center [105, 468] width 18 height 26
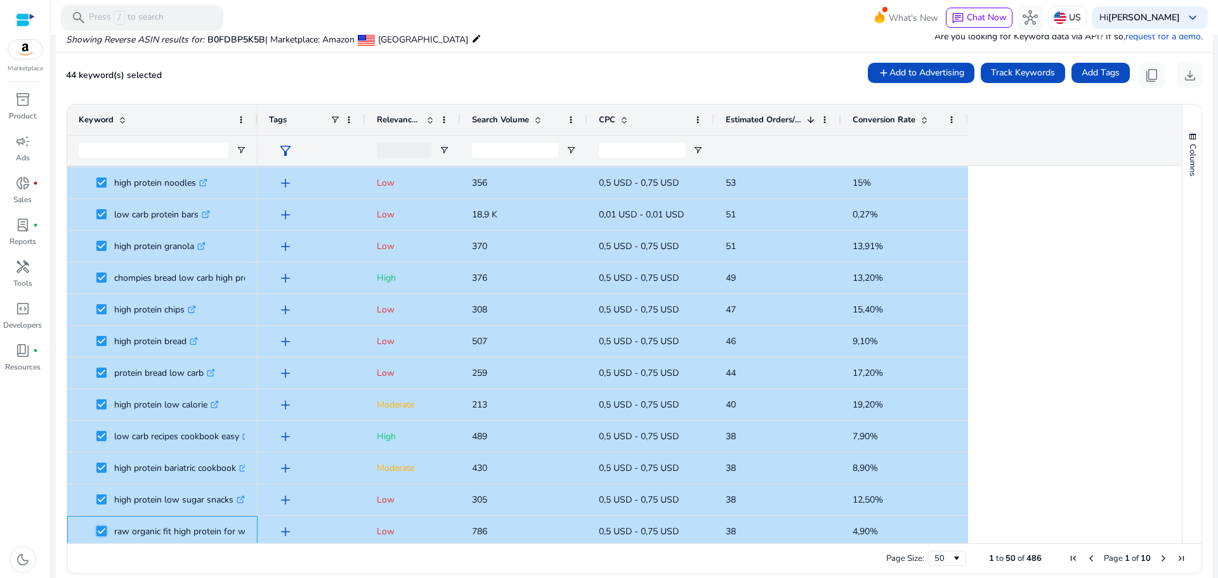
scroll to position [1163, 0]
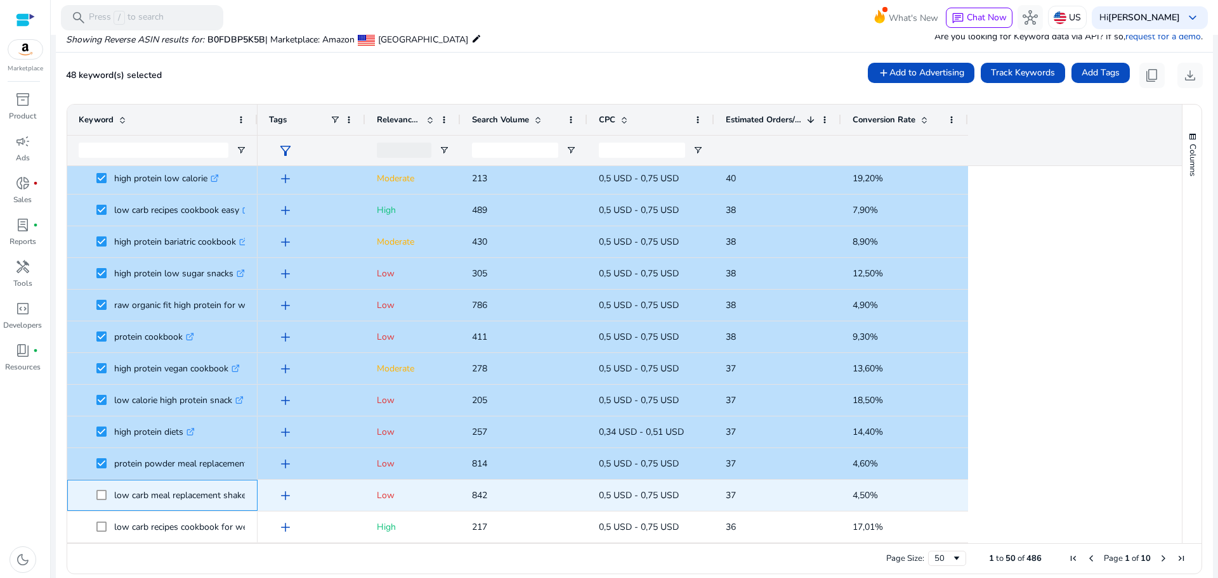
click at [98, 488] on span at bounding box center [105, 496] width 18 height 26
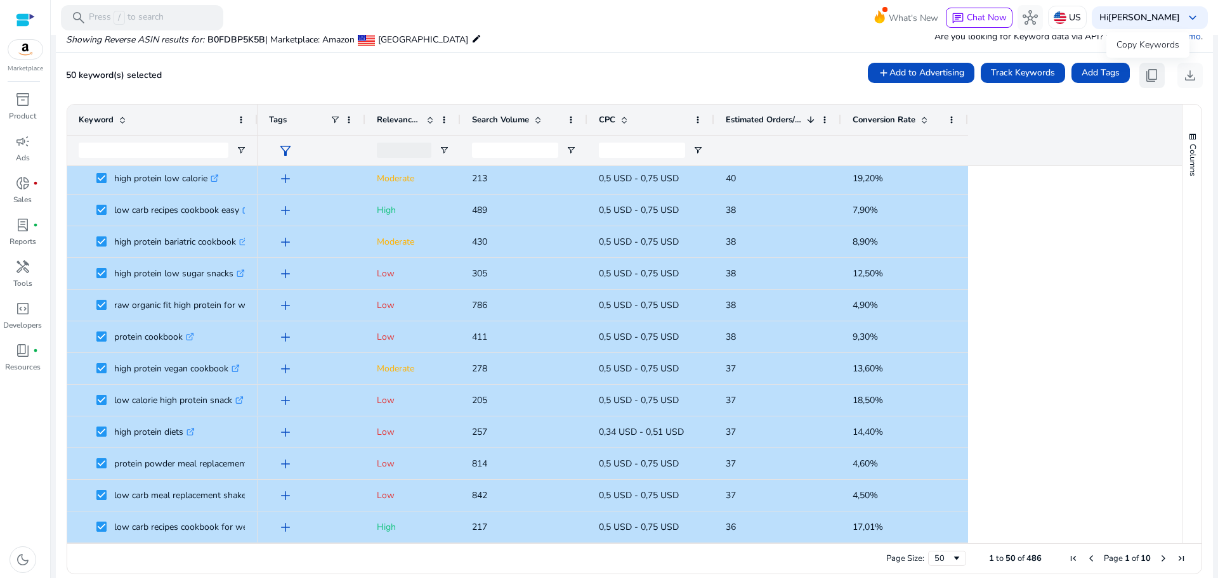
click at [1151, 76] on span "content_copy" at bounding box center [1151, 75] width 15 height 15
click at [1158, 563] on span "Next Page" at bounding box center [1163, 559] width 10 height 10
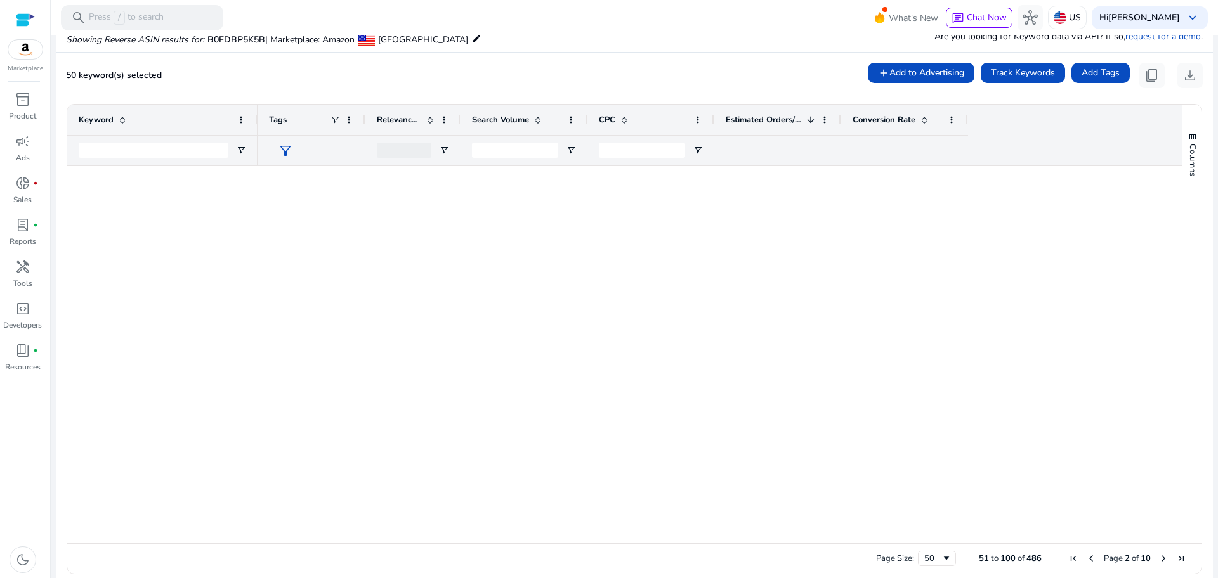
scroll to position [0, 0]
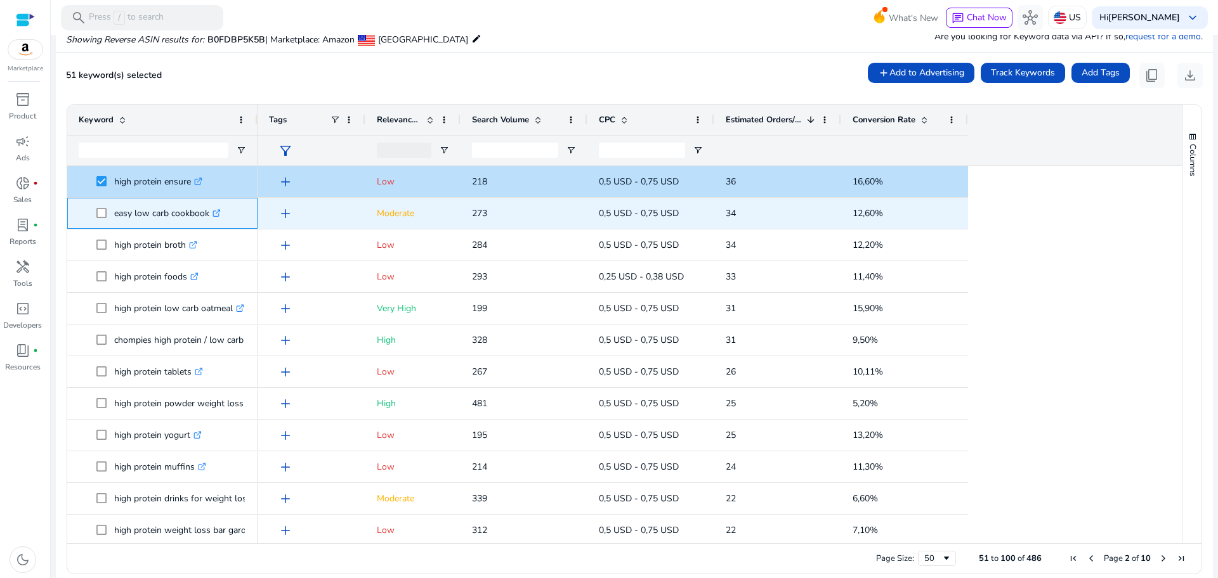
click at [100, 205] on span at bounding box center [105, 213] width 18 height 26
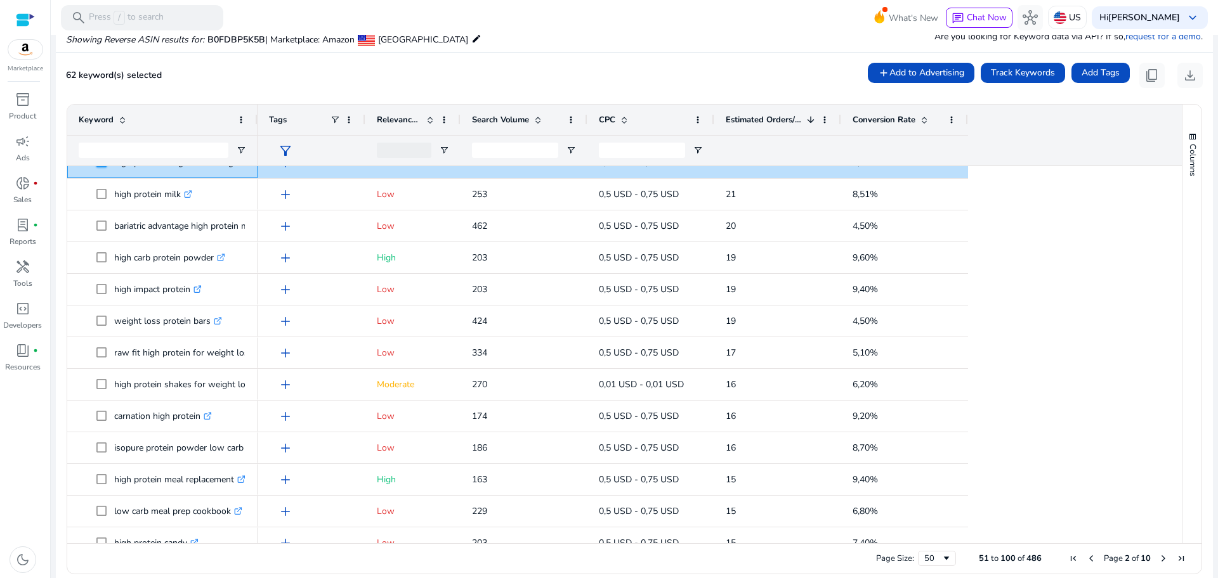
scroll to position [355, 0]
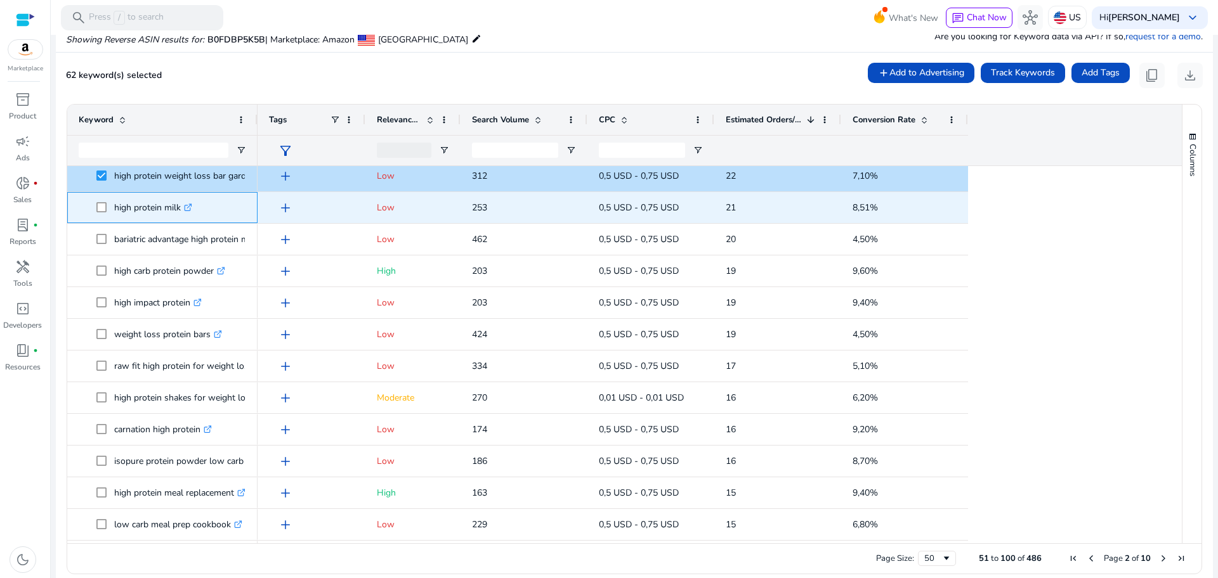
click at [97, 212] on span at bounding box center [105, 208] width 18 height 26
click at [98, 212] on span at bounding box center [105, 208] width 18 height 26
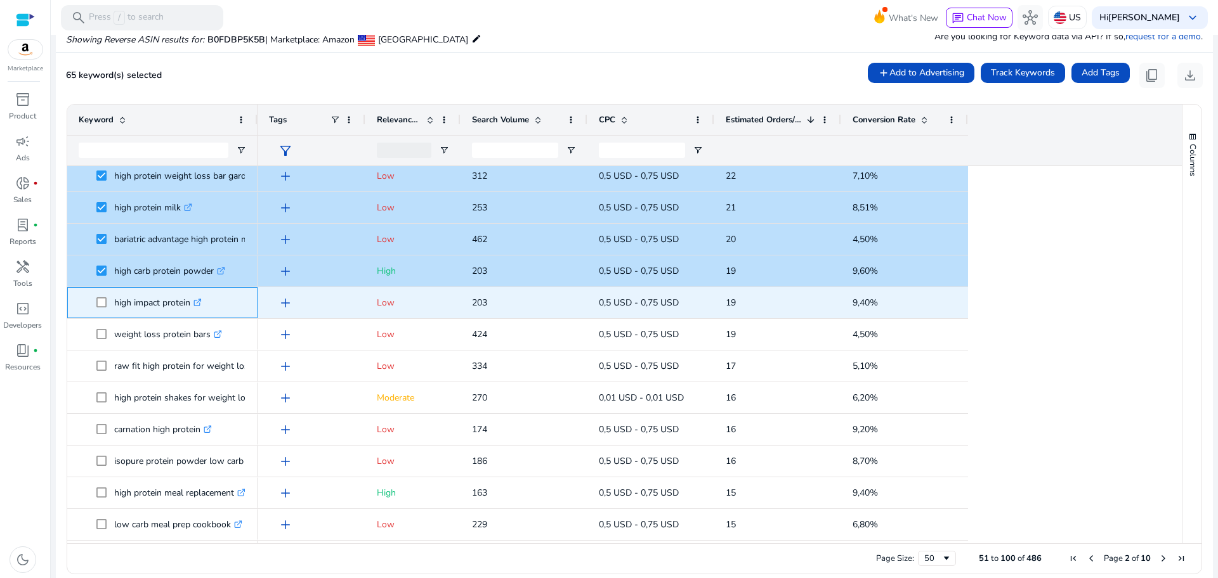
click at [96, 300] on span "high impact protein .st0{fill:#2c8af8}" at bounding box center [162, 303] width 167 height 26
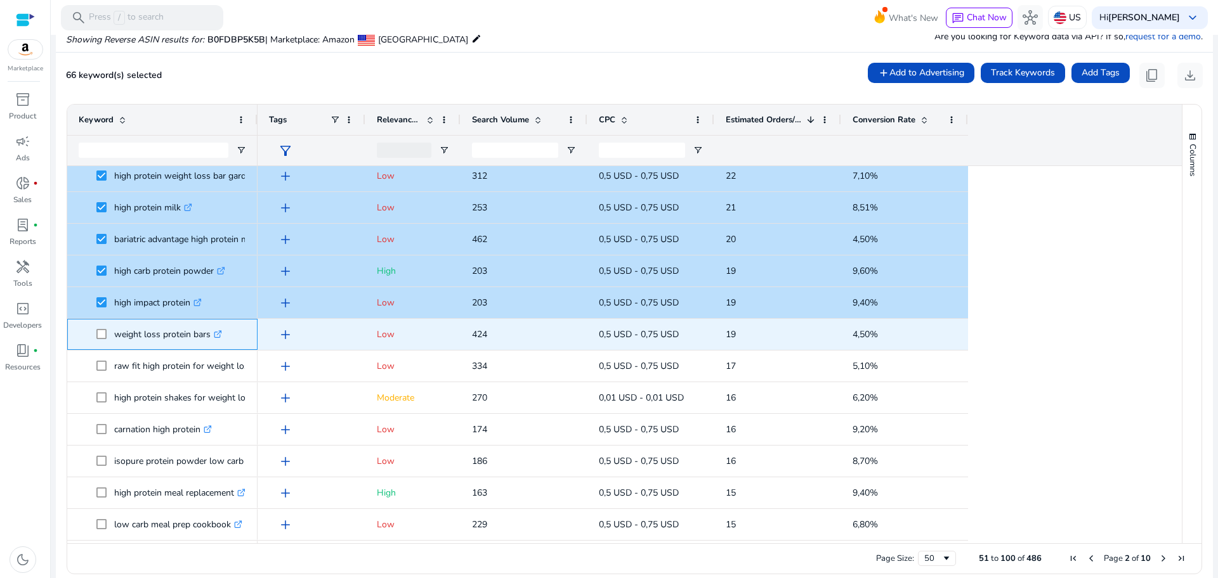
click at [103, 344] on span at bounding box center [105, 335] width 18 height 26
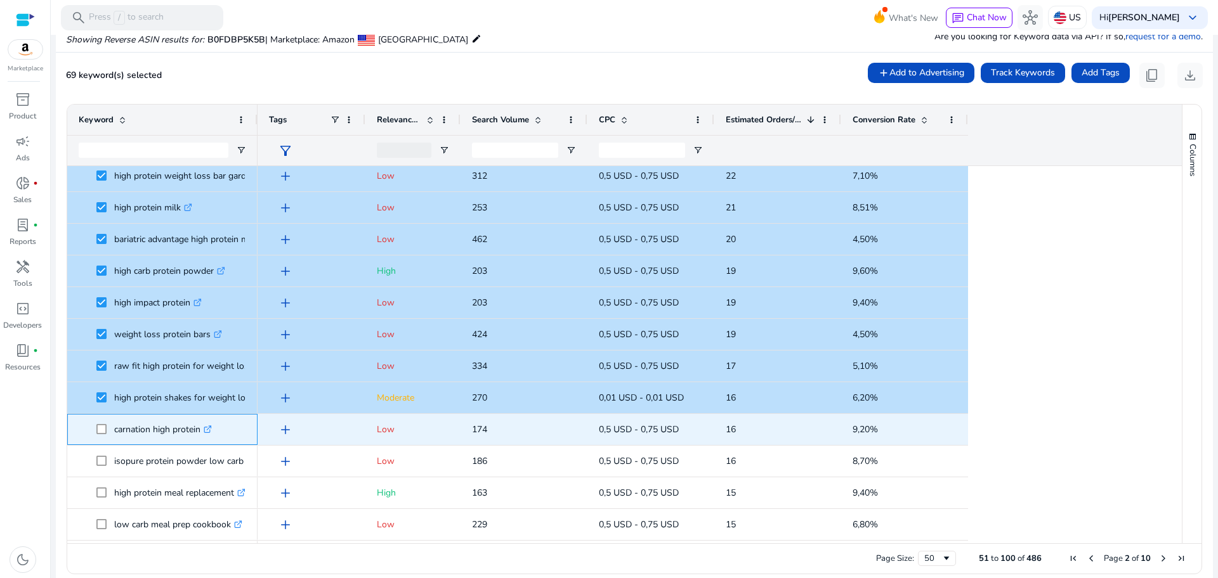
click at [99, 421] on span at bounding box center [105, 430] width 18 height 26
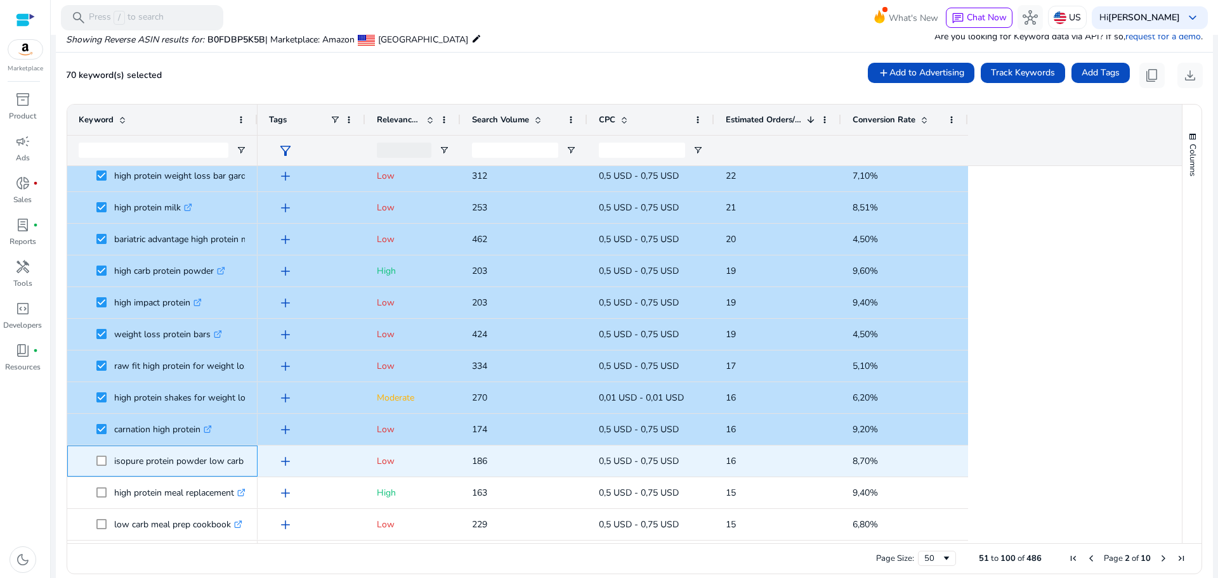
click at [101, 466] on span at bounding box center [105, 461] width 18 height 26
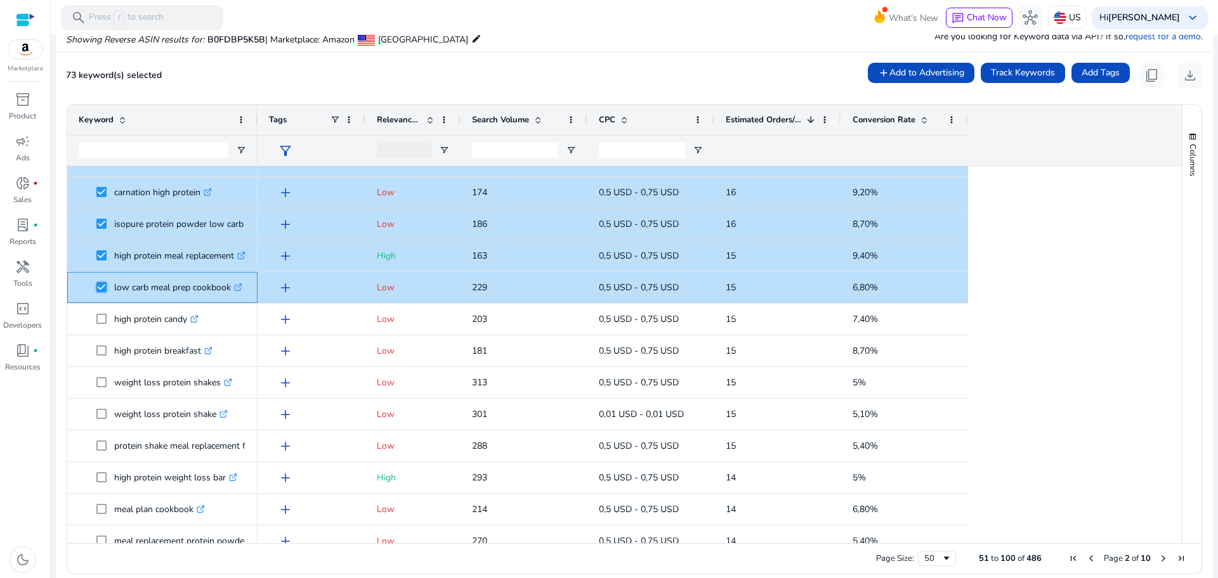
scroll to position [605, 0]
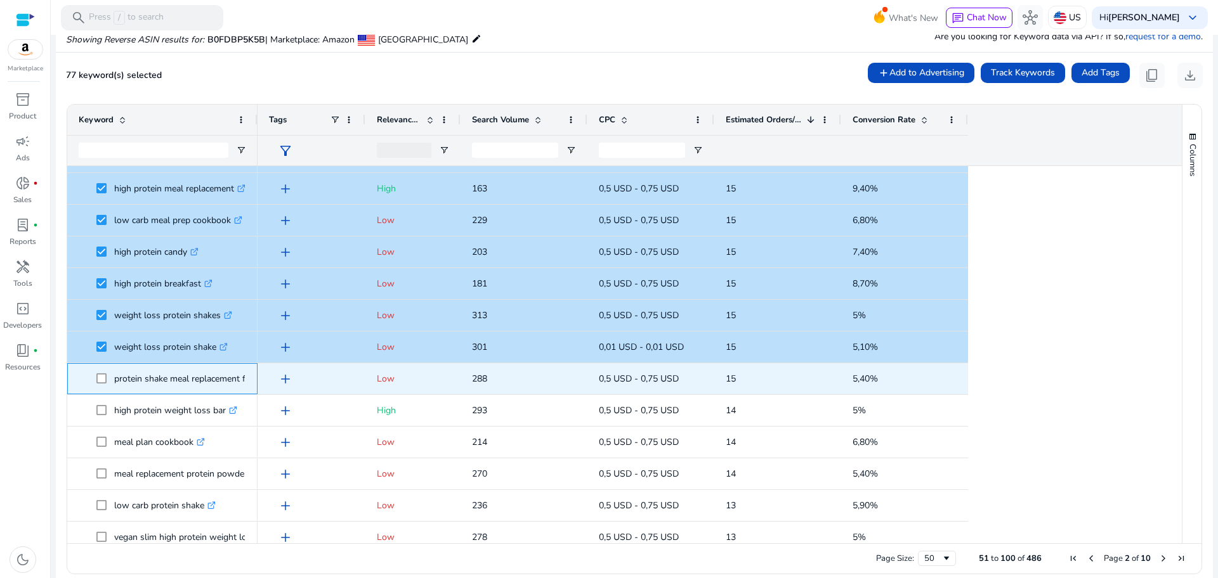
click at [100, 385] on span at bounding box center [105, 379] width 18 height 26
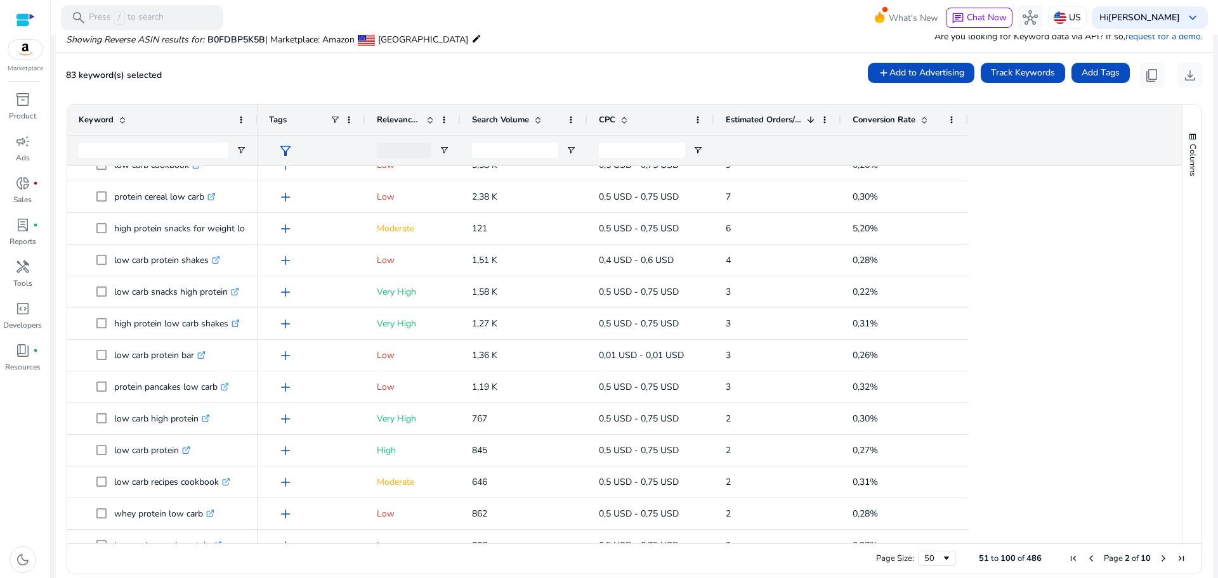
scroll to position [1208, 0]
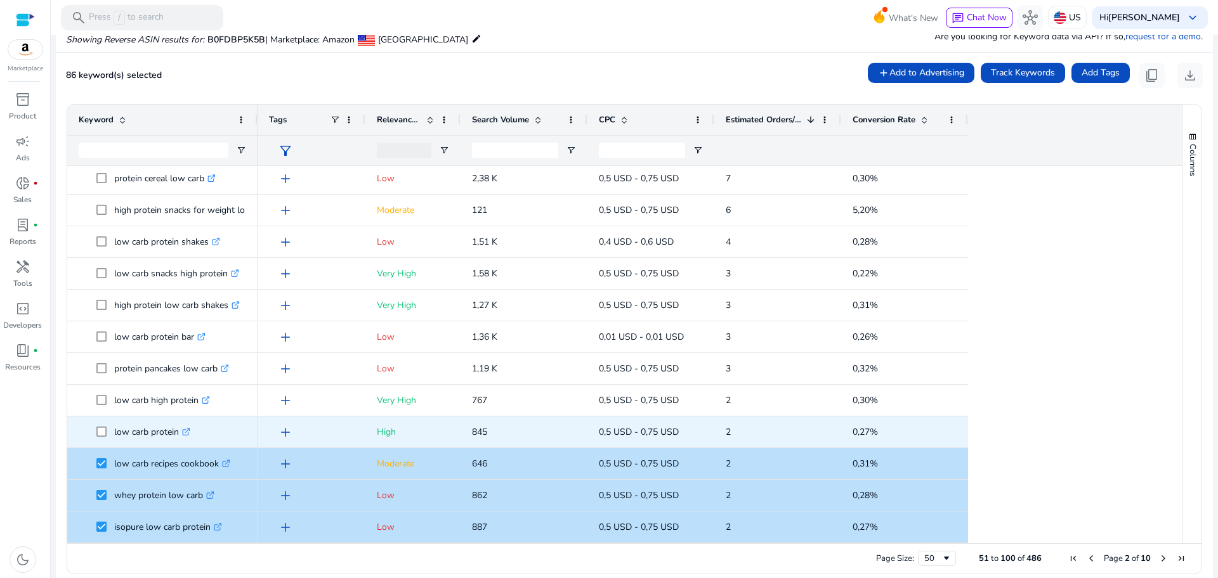
click at [107, 430] on span at bounding box center [105, 432] width 18 height 26
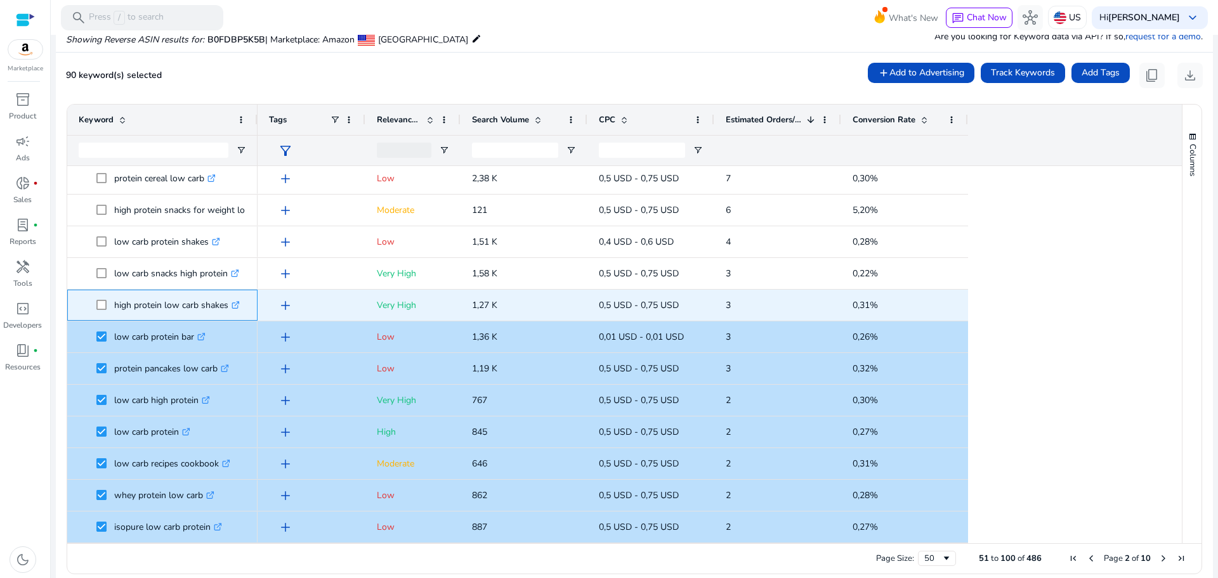
click at [107, 304] on span at bounding box center [105, 305] width 18 height 26
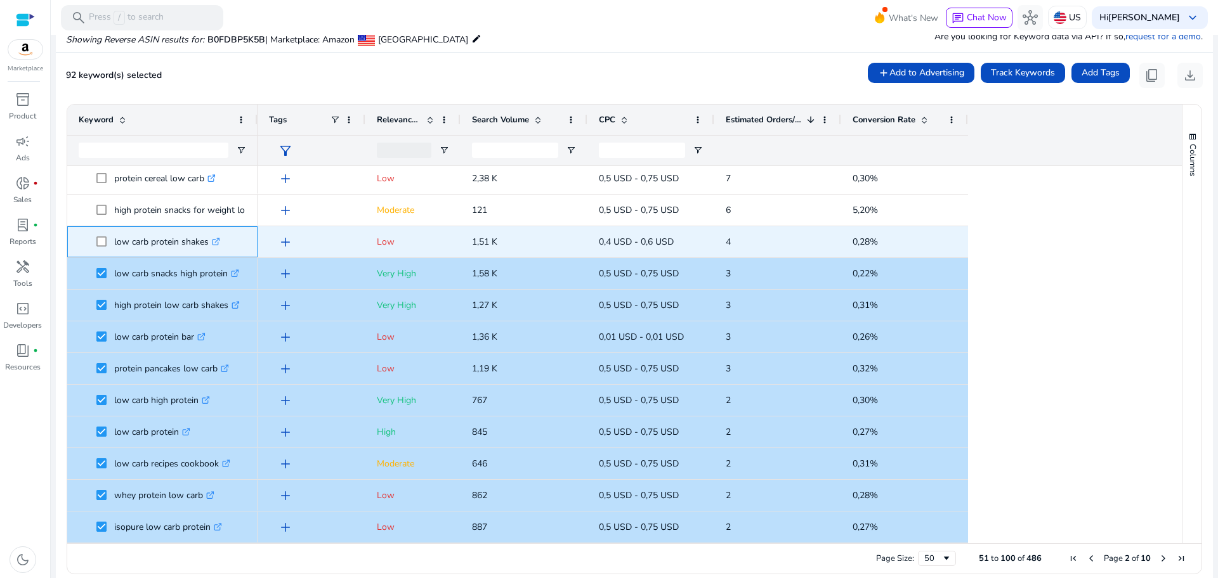
click at [103, 232] on span at bounding box center [105, 242] width 18 height 26
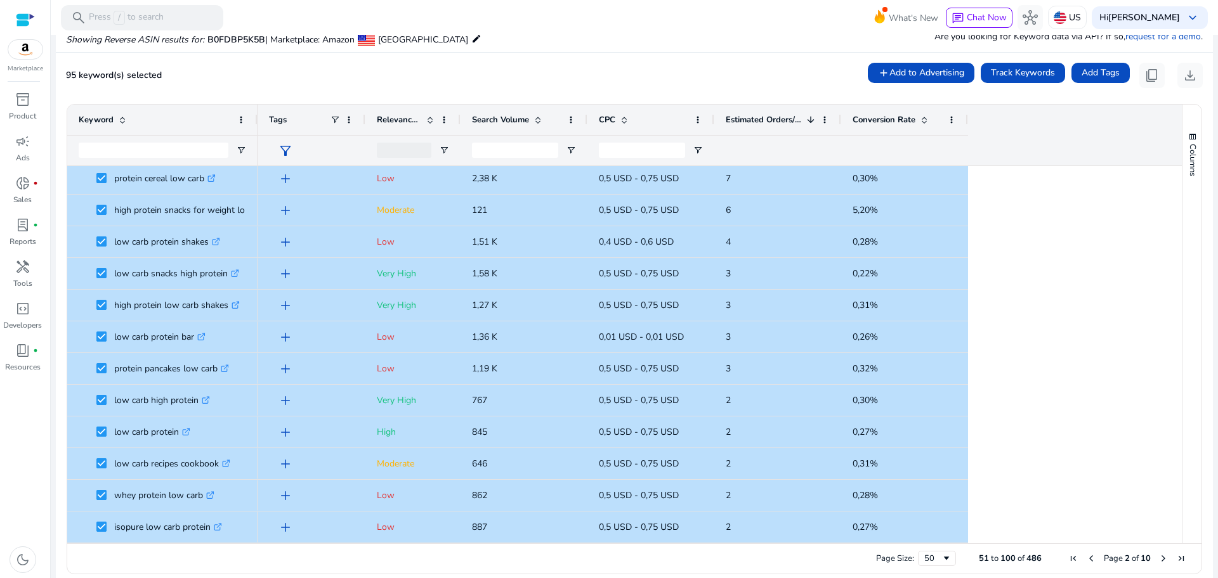
drag, startPoint x: 1177, startPoint y: 514, endPoint x: 1176, endPoint y: 493, distance: 20.3
click at [1176, 493] on div "Keyword Tags Relevance Score CPC" at bounding box center [634, 324] width 1134 height 439
click at [1142, 84] on button "content_copy" at bounding box center [1151, 75] width 25 height 25
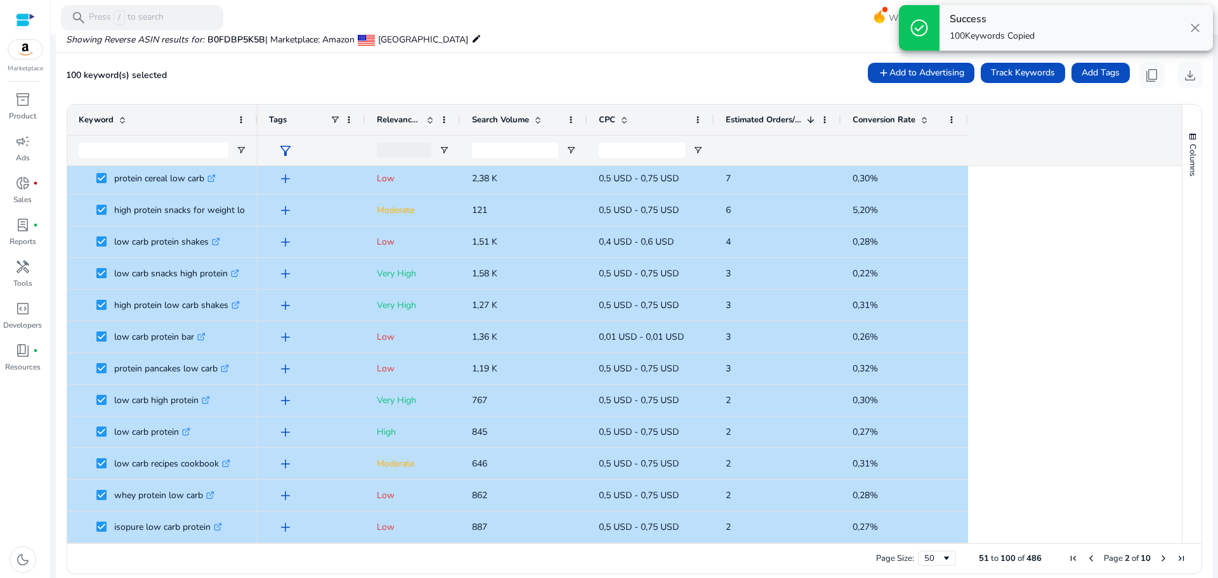
click at [1160, 563] on span "Next Page" at bounding box center [1163, 559] width 10 height 10
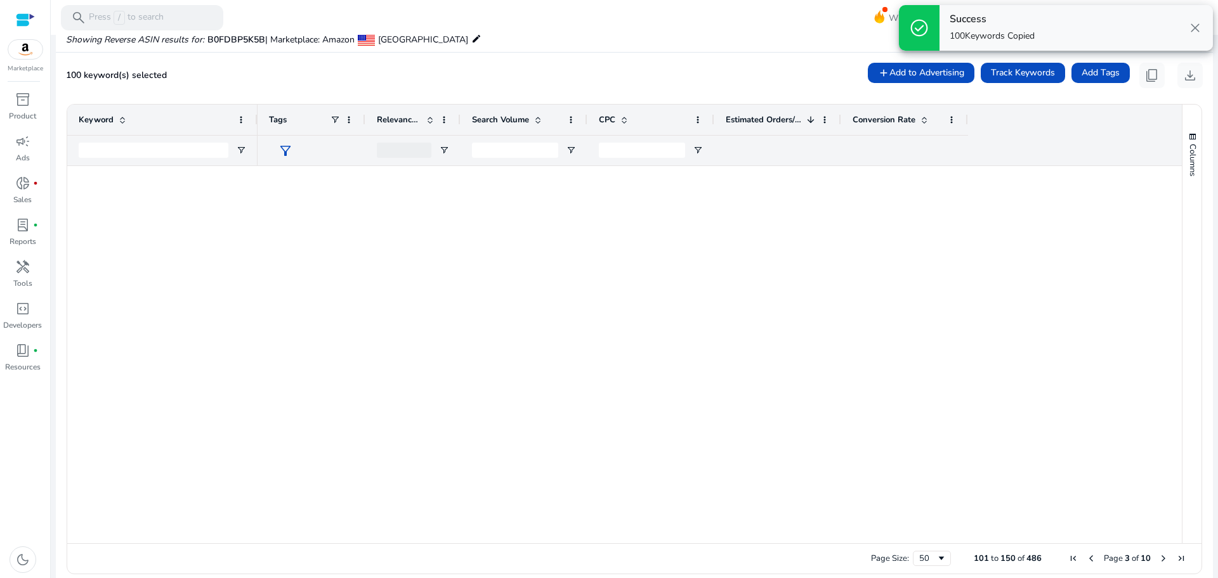
scroll to position [0, 0]
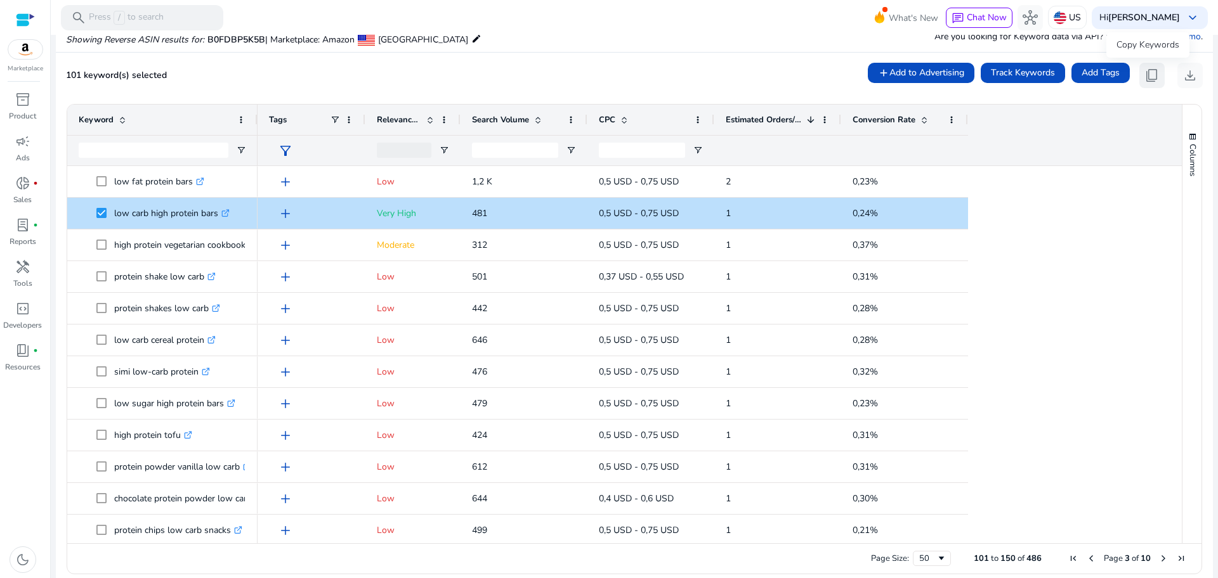
click at [1147, 75] on span "content_copy" at bounding box center [1151, 75] width 15 height 15
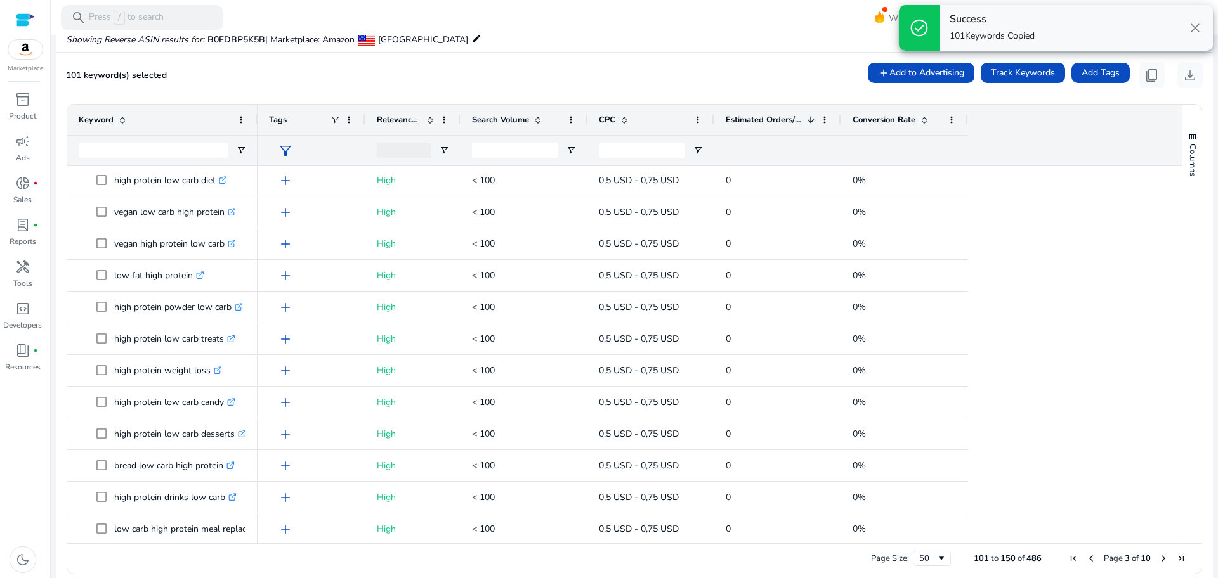
scroll to position [944, 0]
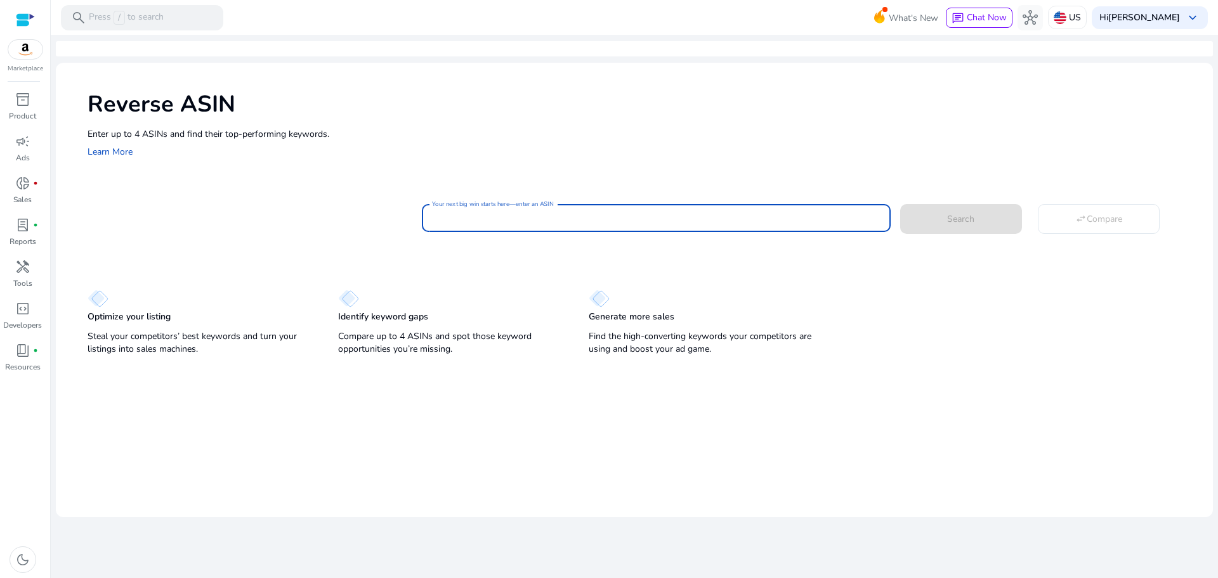
click at [560, 222] on input "Your next big win starts here—enter an ASIN" at bounding box center [656, 218] width 448 height 14
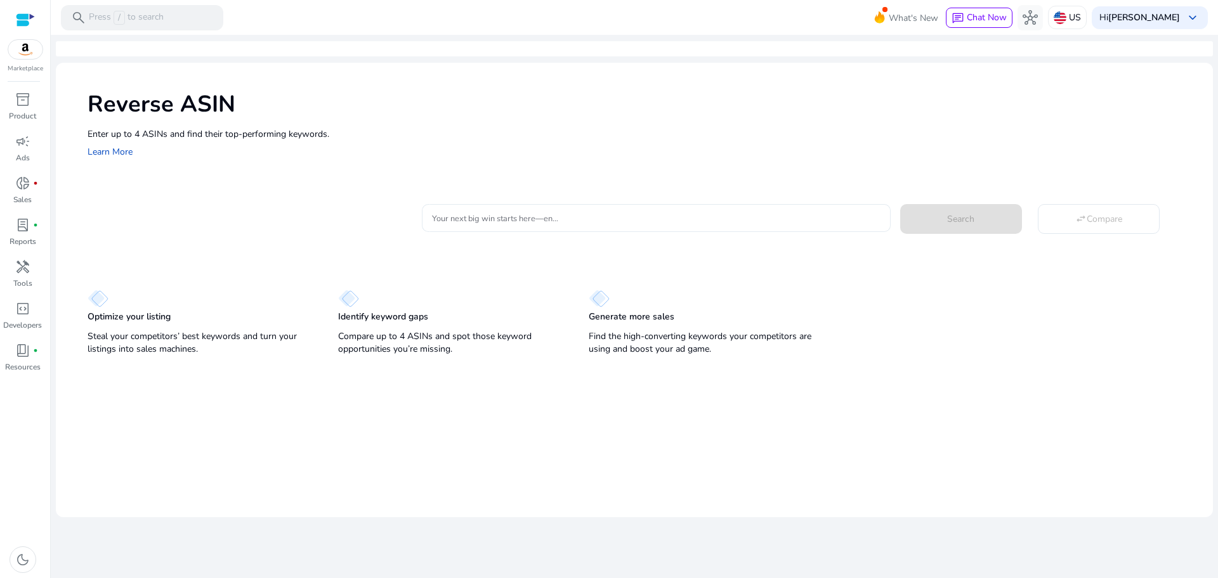
click at [573, 210] on div at bounding box center [656, 218] width 448 height 28
click at [466, 205] on div "Your next big win starts here—enter an ASIN" at bounding box center [656, 218] width 448 height 28
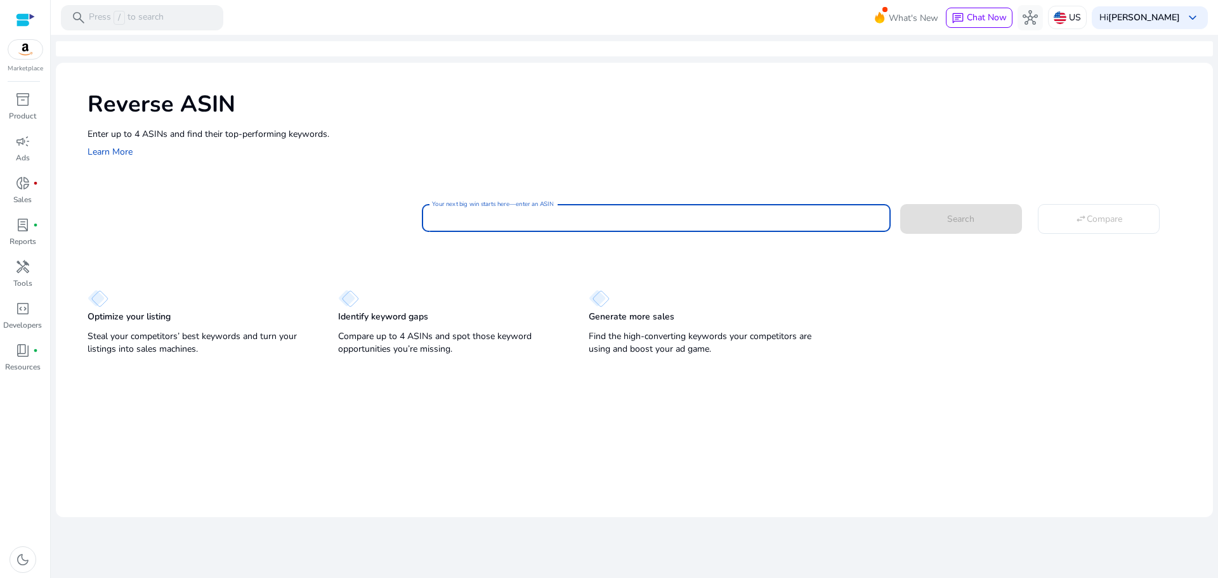
paste input "**********"
type input "**********"
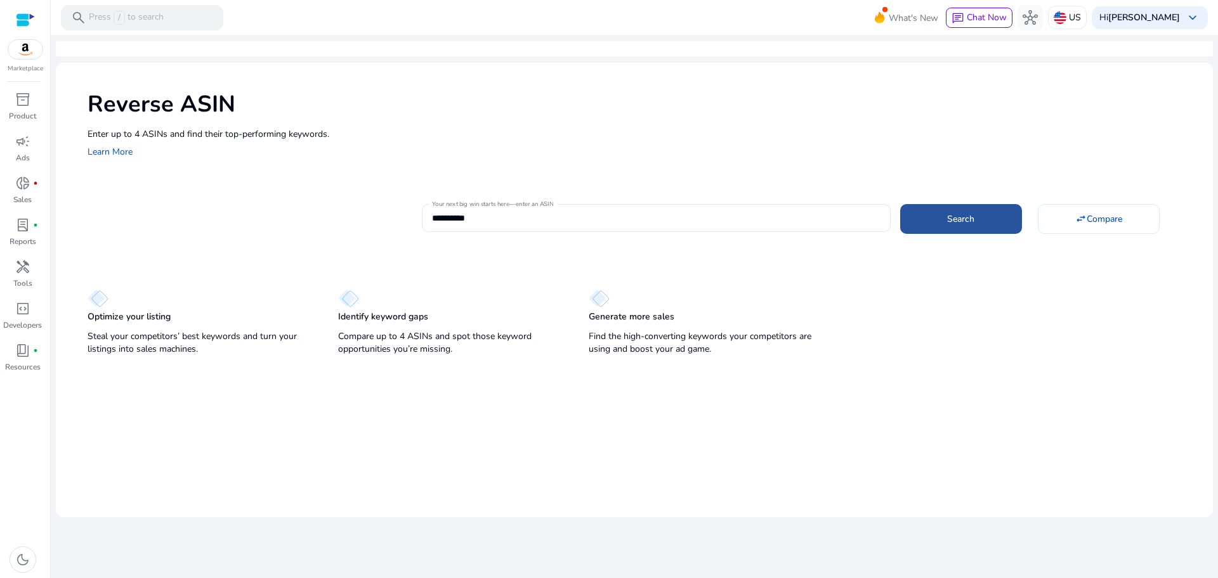
click at [688, 232] on span at bounding box center [961, 219] width 122 height 30
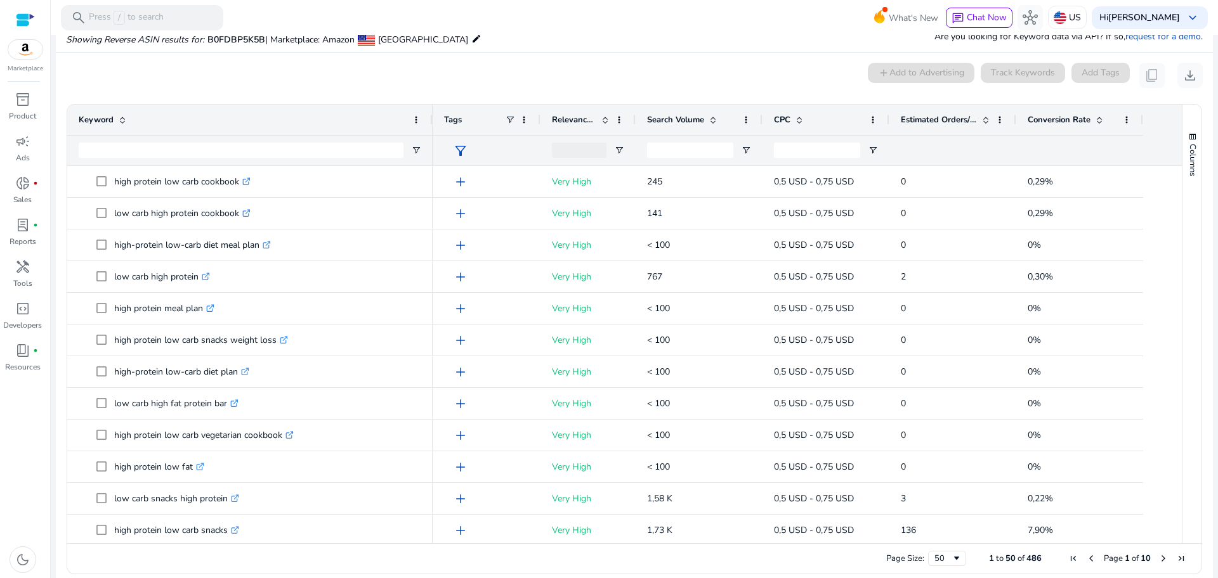
drag, startPoint x: 256, startPoint y: 115, endPoint x: 467, endPoint y: 112, distance: 211.2
click at [434, 112] on div at bounding box center [431, 120] width 5 height 30
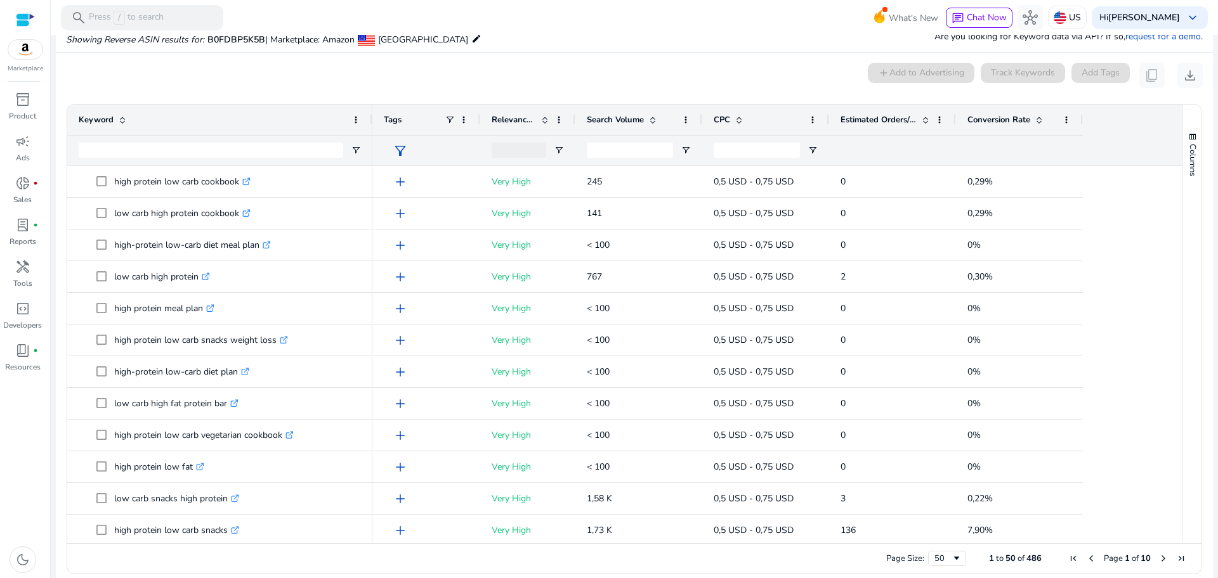
drag, startPoint x: 467, startPoint y: 112, endPoint x: 360, endPoint y: 96, distance: 109.0
click at [360, 96] on mat-card "0 keyword(s) selected add Add to Advertising Track Keywords Add Tags content_co…" at bounding box center [634, 322] width 1157 height 539
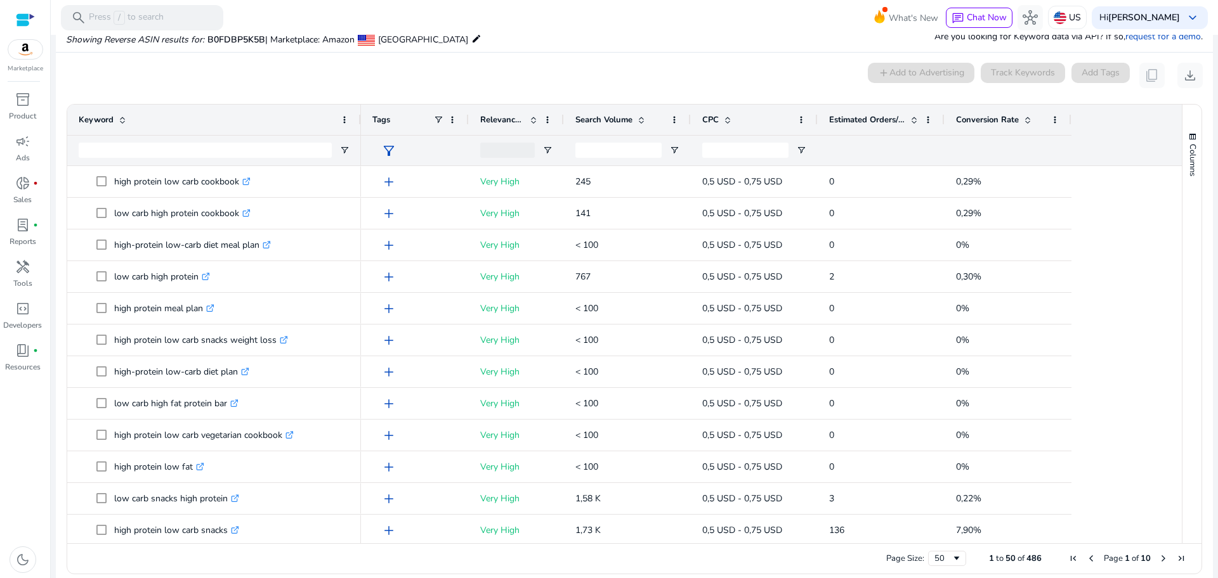
click at [538, 120] on span at bounding box center [533, 120] width 10 height 10
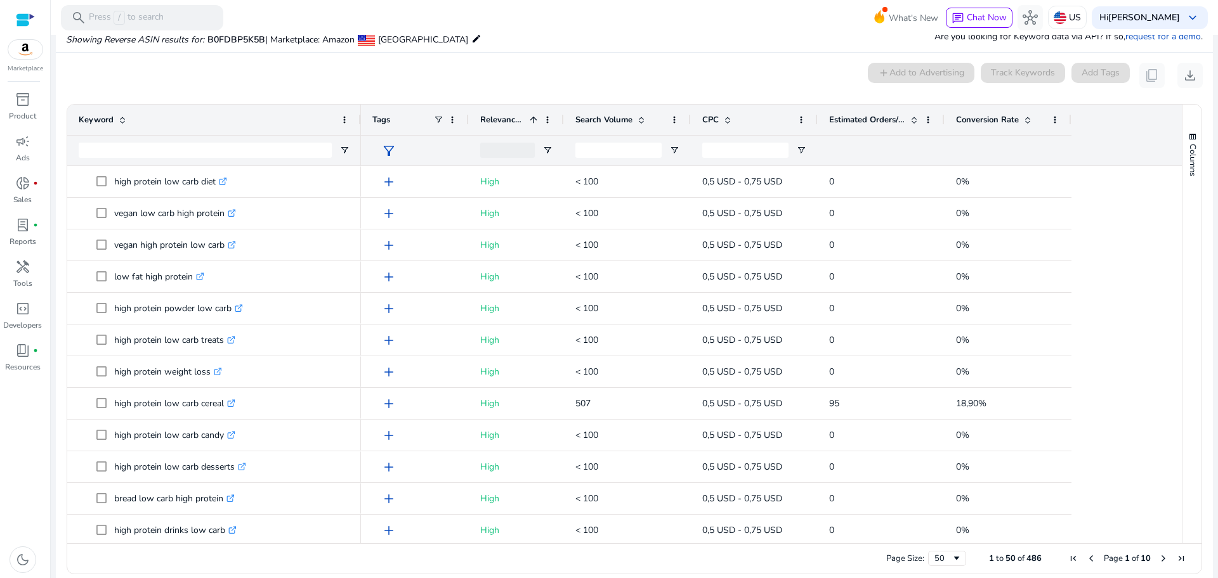
click at [538, 120] on span at bounding box center [533, 120] width 10 height 10
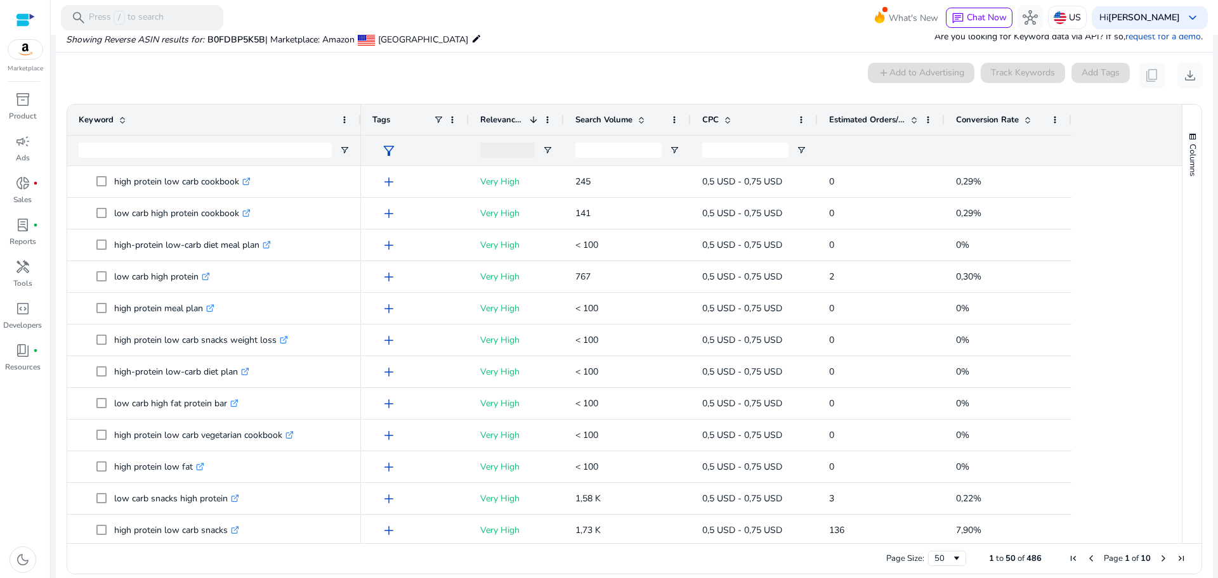
click at [538, 120] on span at bounding box center [533, 120] width 10 height 10
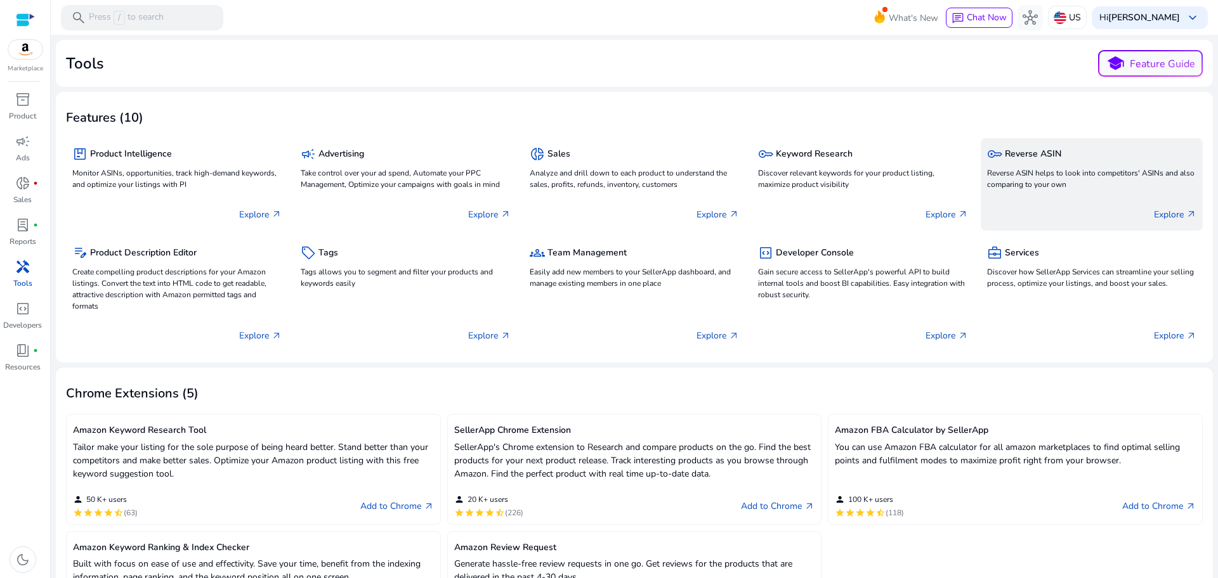
click at [1047, 174] on p "Reverse ASIN helps to look into competitors' ASINs and also comparing to your o…" at bounding box center [1091, 178] width 209 height 23
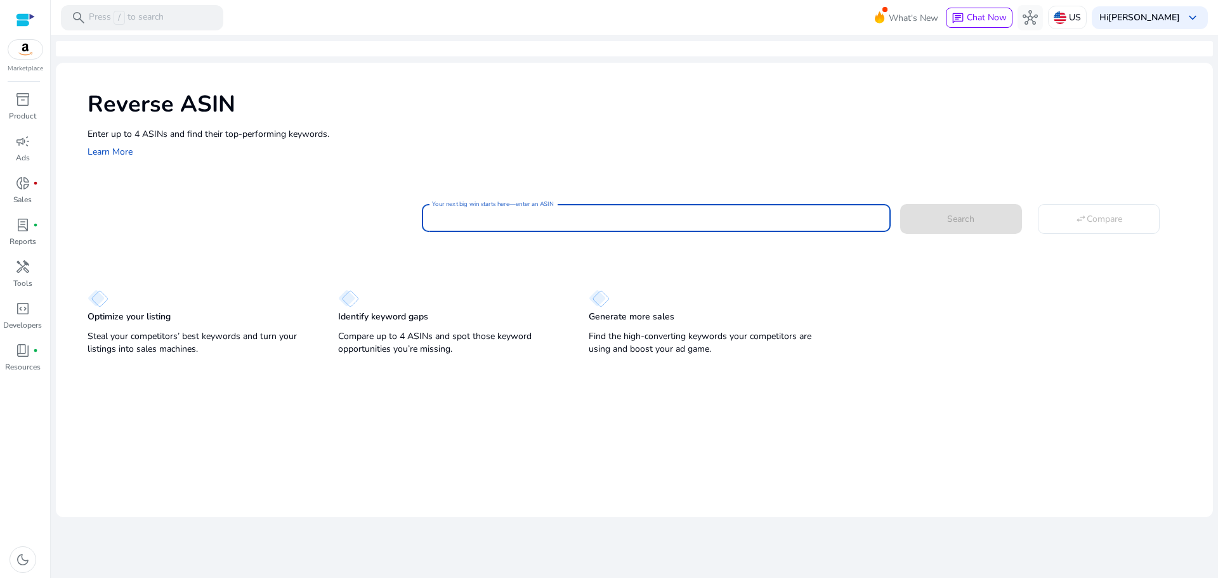
click at [767, 225] on input "Your next big win starts here—enter an ASIN" at bounding box center [656, 218] width 448 height 14
paste input "**********"
type input "**********"
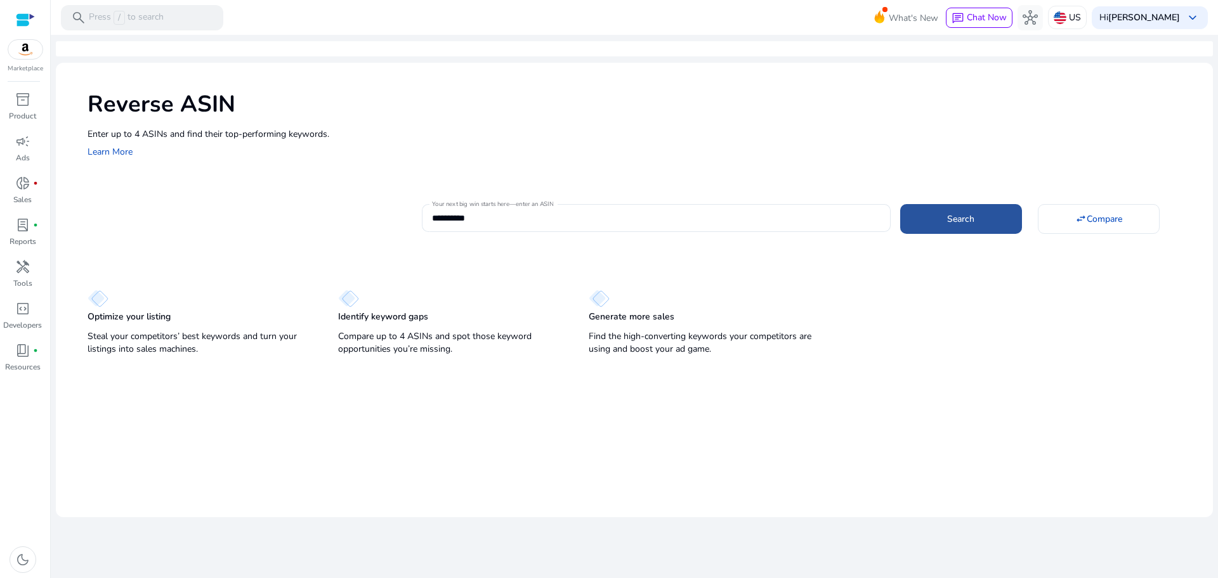
click at [951, 214] on span "Search" at bounding box center [960, 218] width 27 height 13
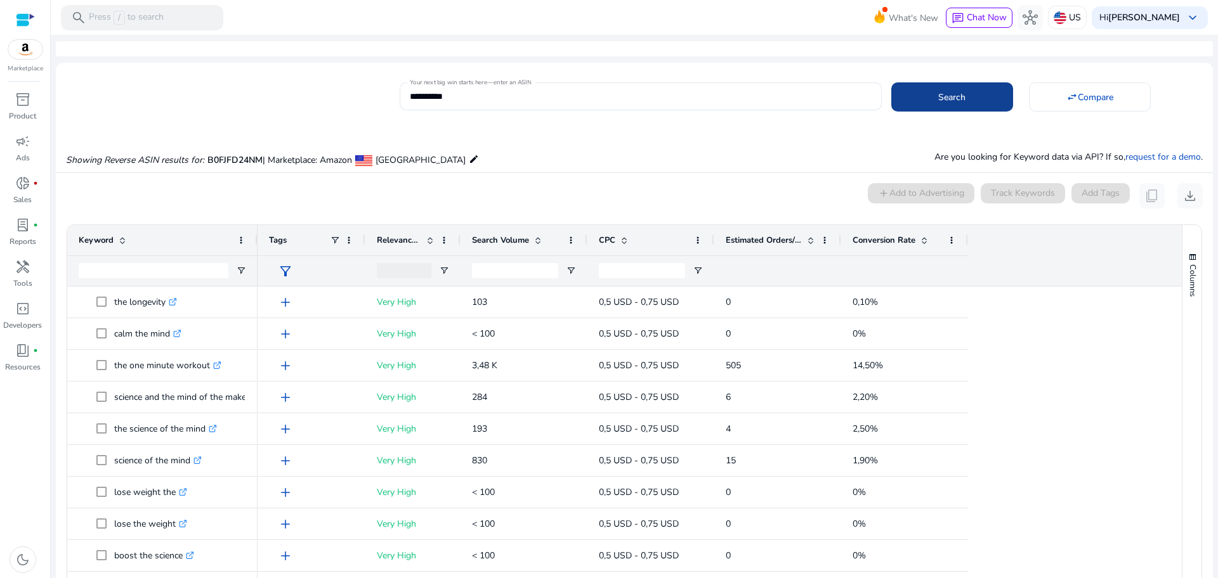
scroll to position [121, 0]
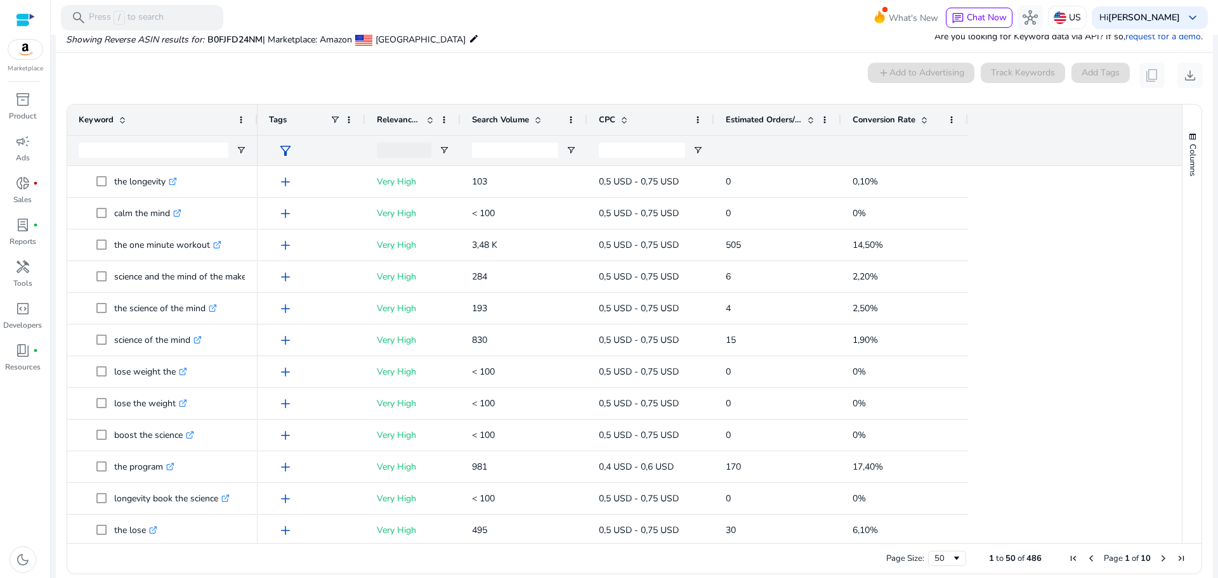
click at [812, 117] on span at bounding box center [811, 120] width 10 height 10
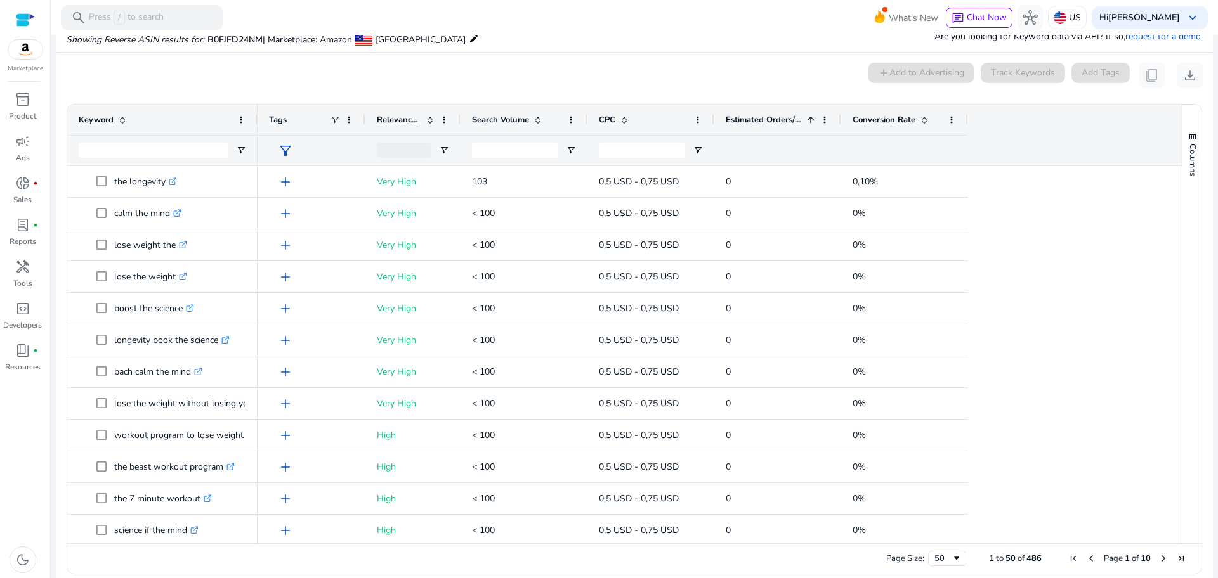
click at [812, 117] on span at bounding box center [811, 120] width 10 height 10
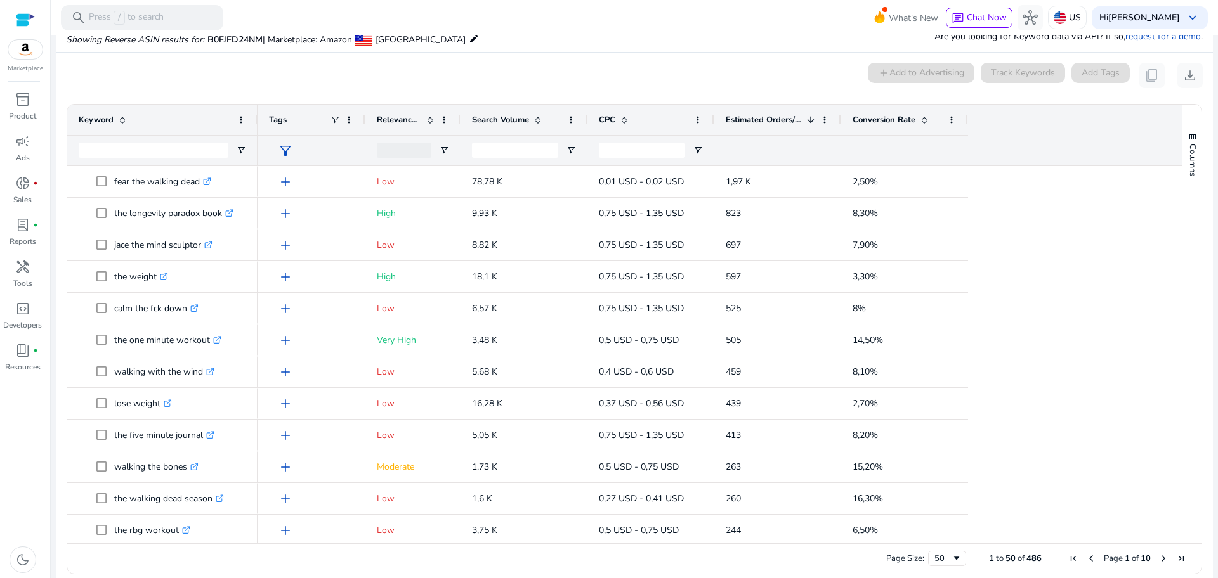
scroll to position [0, 0]
click at [1164, 559] on span "Page 1 of 10" at bounding box center [1127, 558] width 126 height 11
click at [1160, 560] on span "Next Page" at bounding box center [1163, 559] width 10 height 10
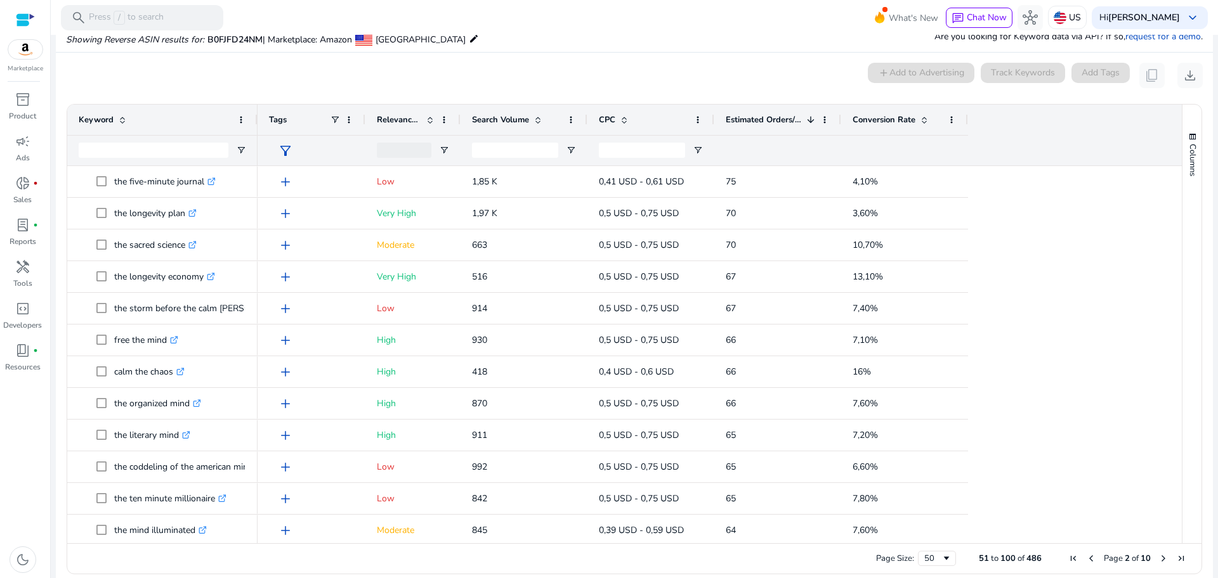
click at [1160, 560] on span "Next Page" at bounding box center [1163, 559] width 10 height 10
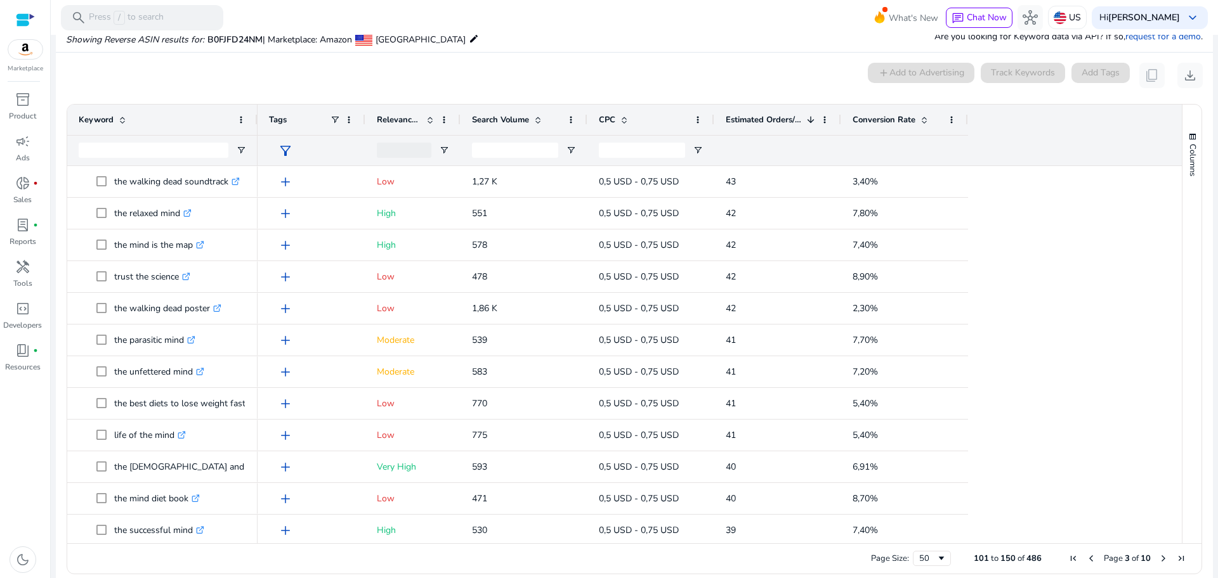
click at [1160, 560] on span "Next Page" at bounding box center [1163, 559] width 10 height 10
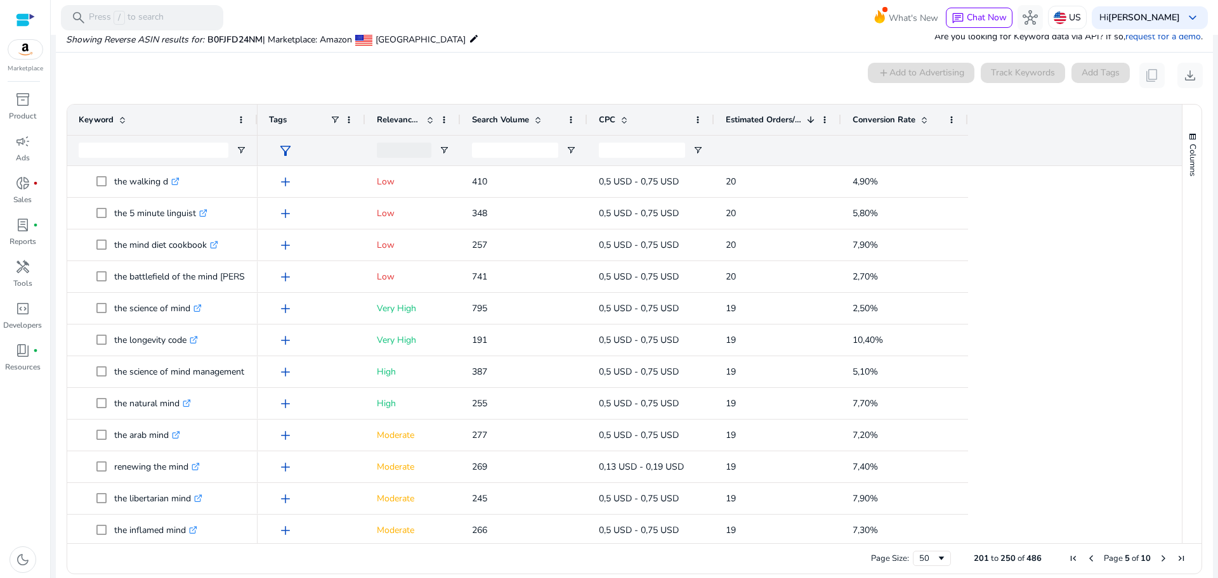
click at [1160, 560] on span "Next Page" at bounding box center [1163, 559] width 10 height 10
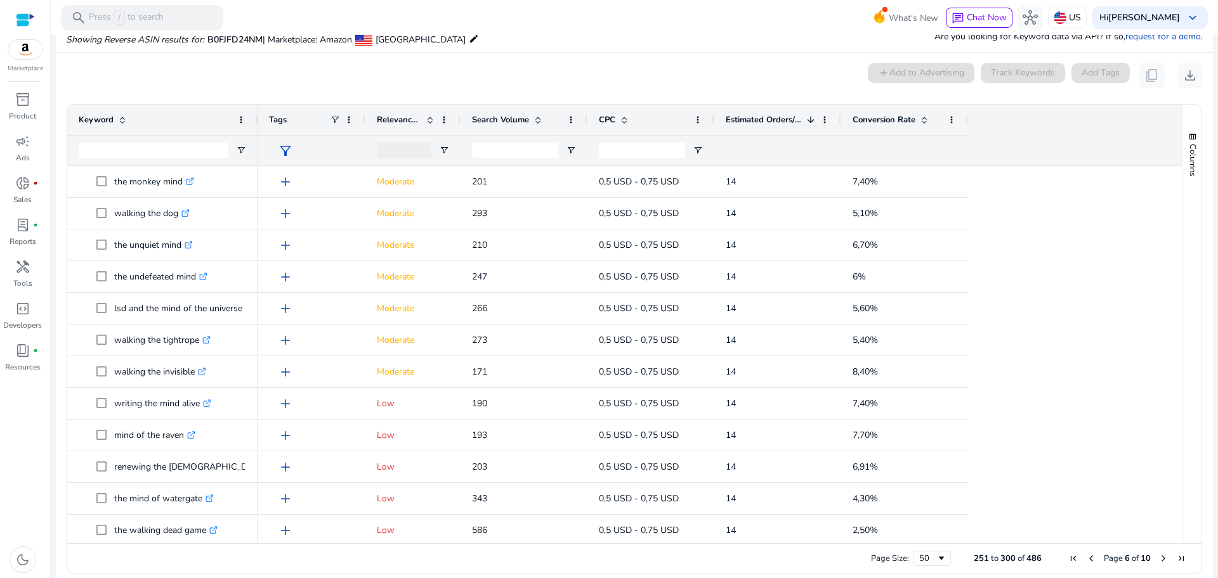
click at [1160, 560] on span "Next Page" at bounding box center [1163, 559] width 10 height 10
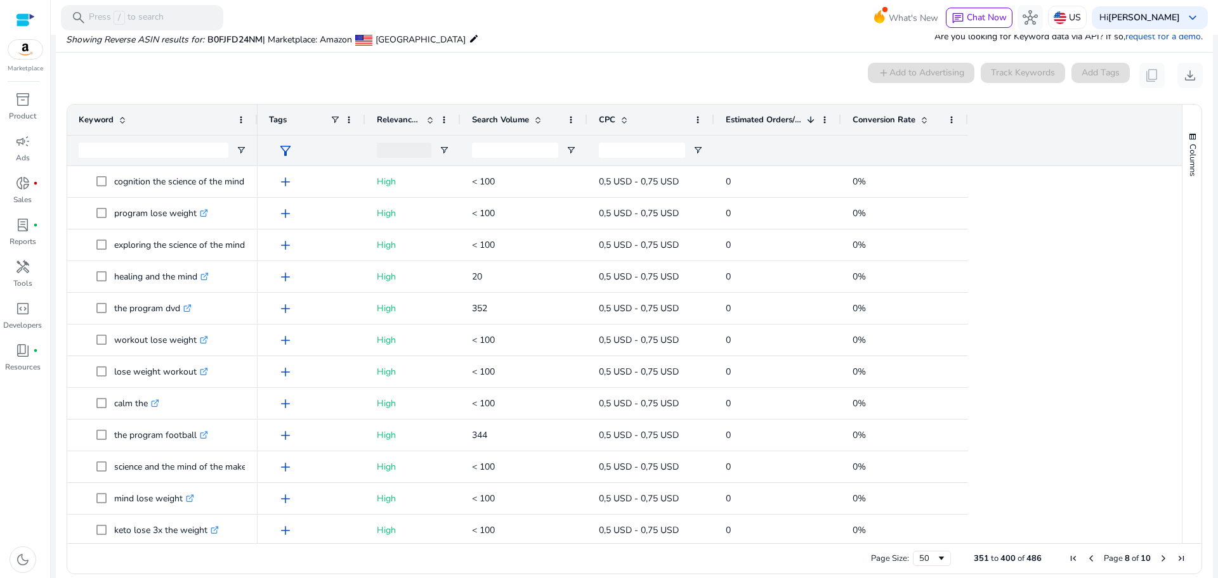
click at [1087, 565] on div "Page Size: 50 351 to 400 of 486 Page 8 of 10" at bounding box center [634, 559] width 1134 height 30
click at [1088, 554] on span "Previous Page" at bounding box center [1091, 559] width 10 height 10
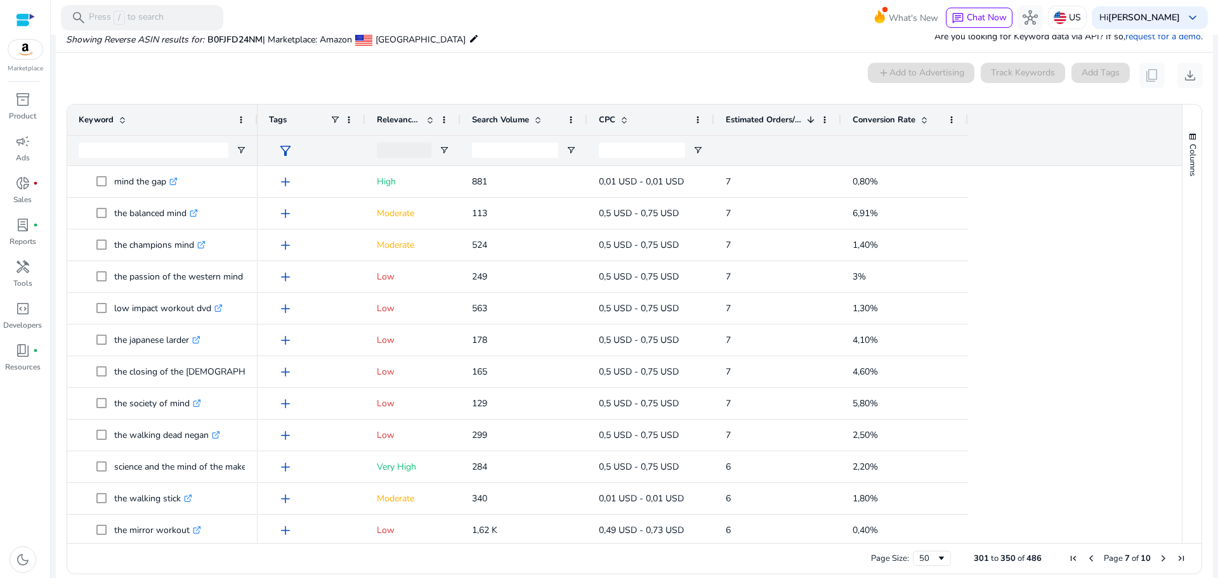
click at [1088, 554] on span "Previous Page" at bounding box center [1091, 559] width 10 height 10
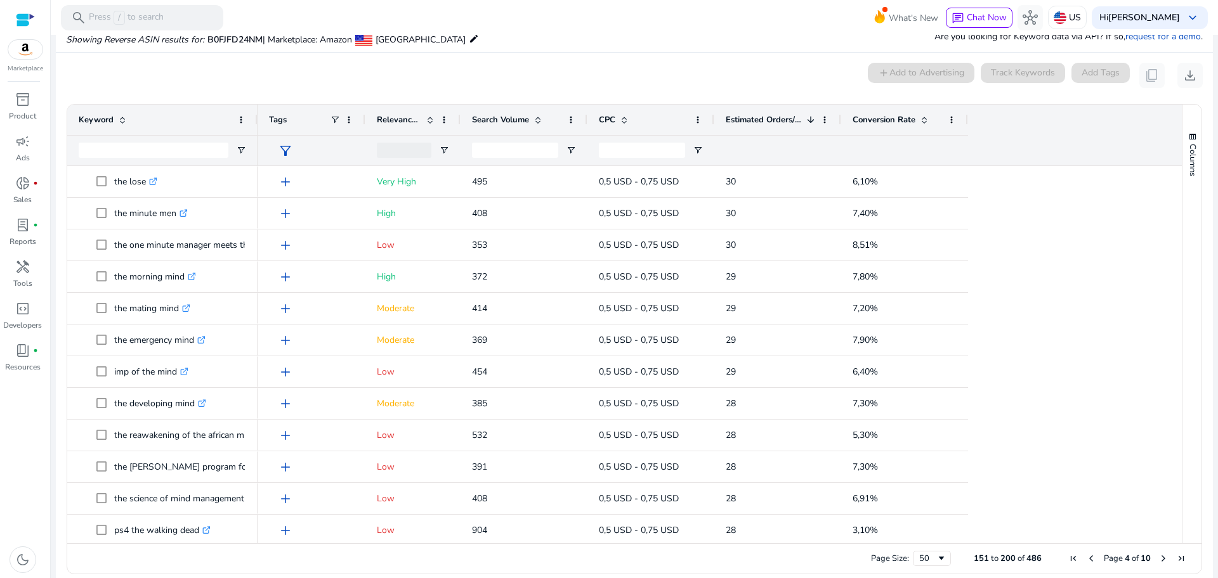
click at [1088, 554] on span "Previous Page" at bounding box center [1091, 559] width 10 height 10
